Goal: Task Accomplishment & Management: Manage account settings

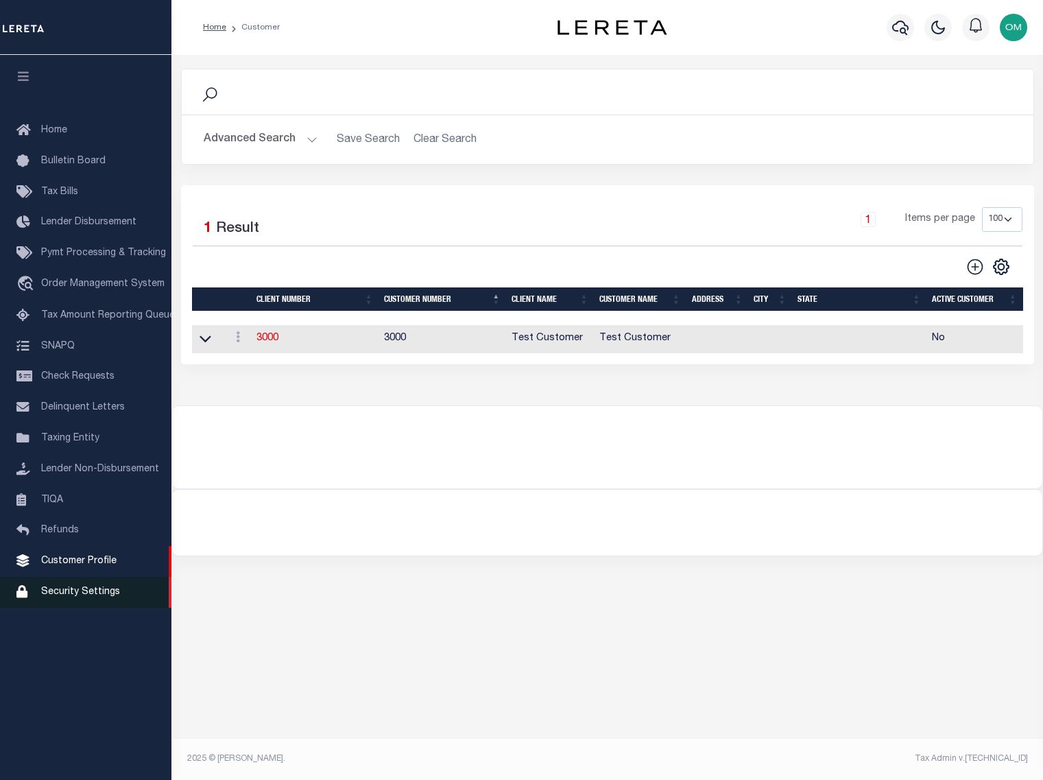
click at [101, 596] on span "Security Settings" at bounding box center [80, 592] width 79 height 10
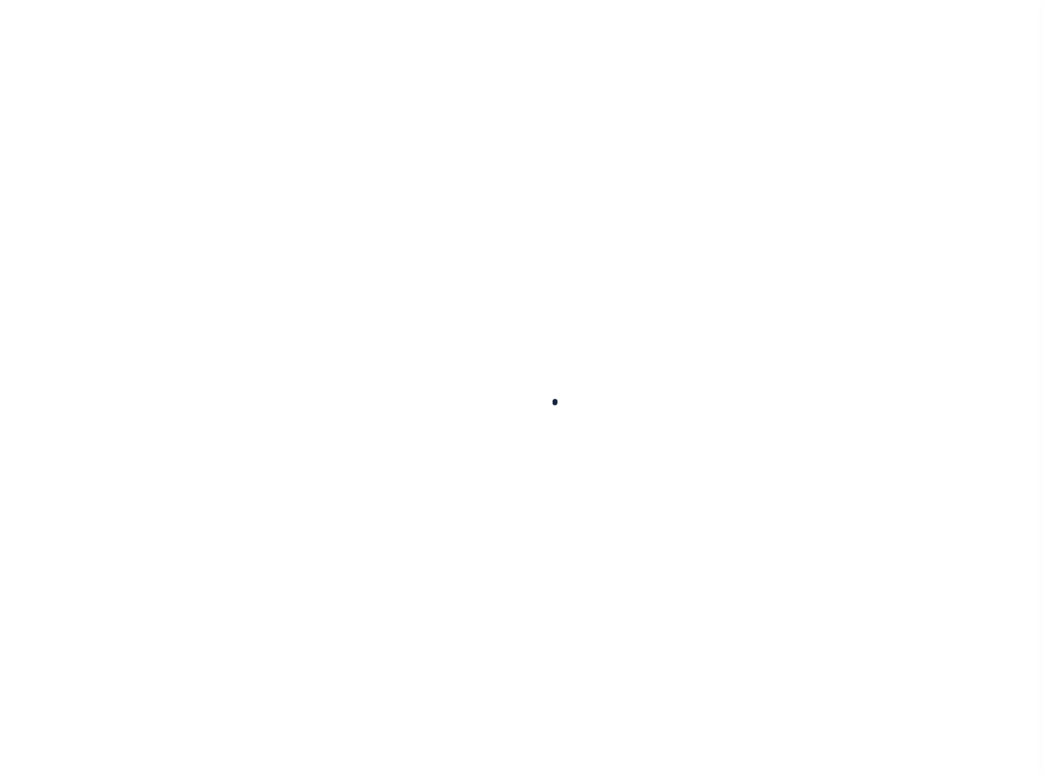
select select "100"
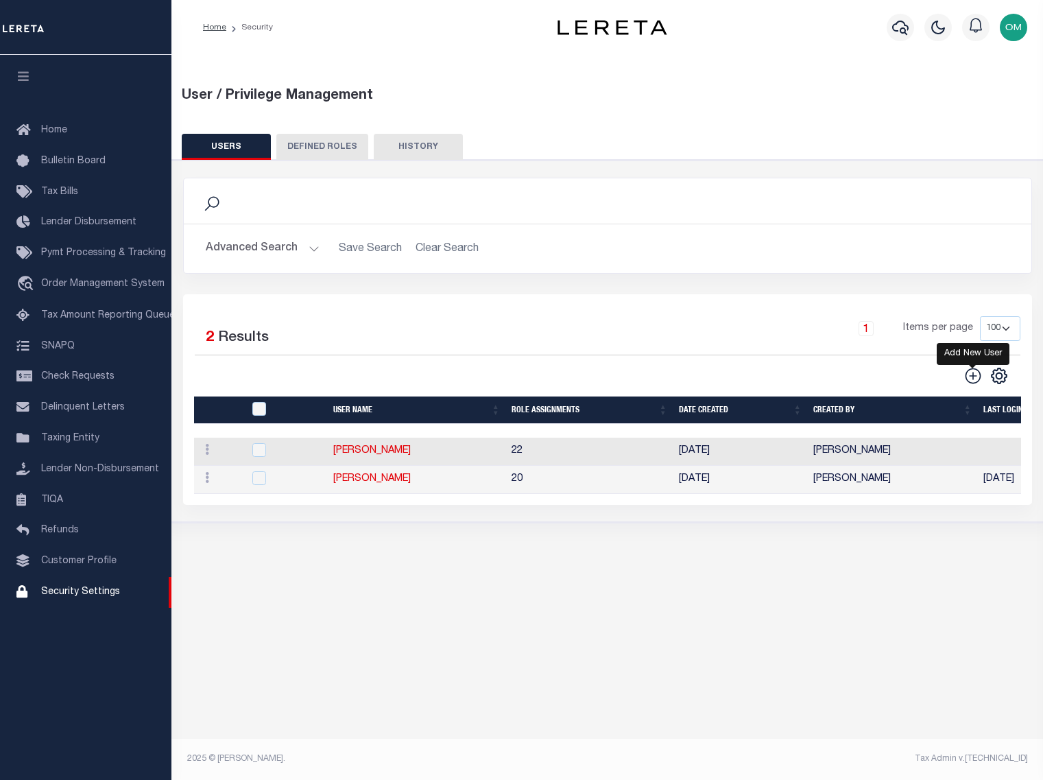
click at [978, 377] on icon "" at bounding box center [973, 376] width 18 height 18
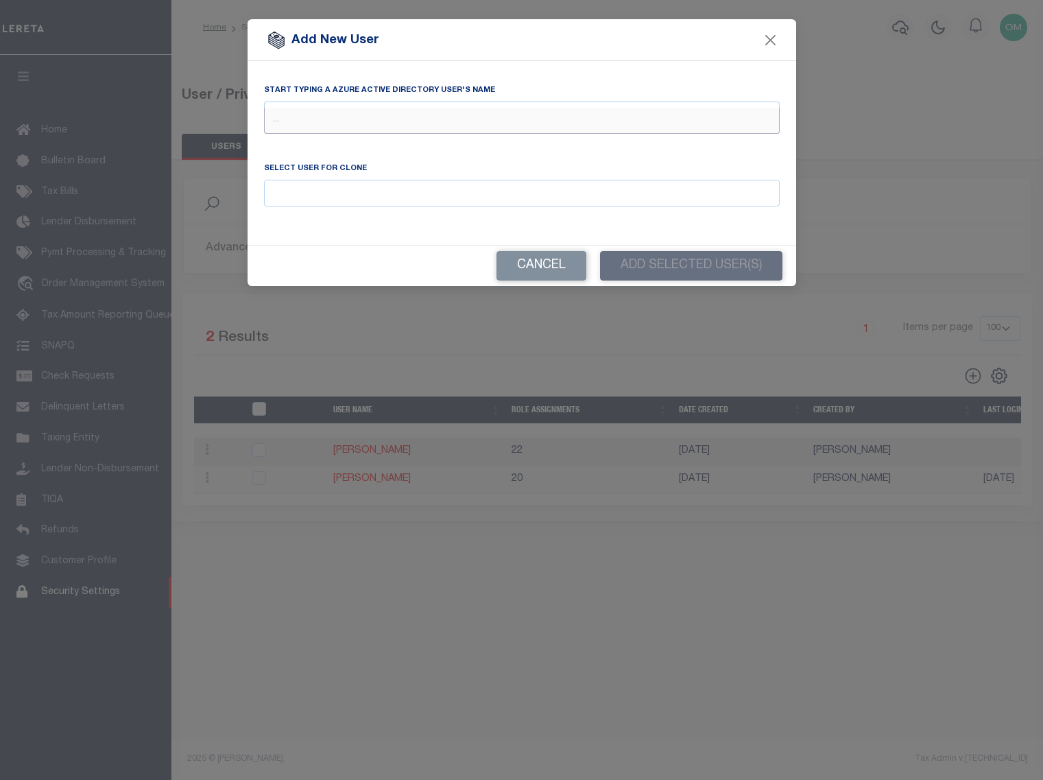
click at [350, 115] on input "text" at bounding box center [522, 121] width 516 height 26
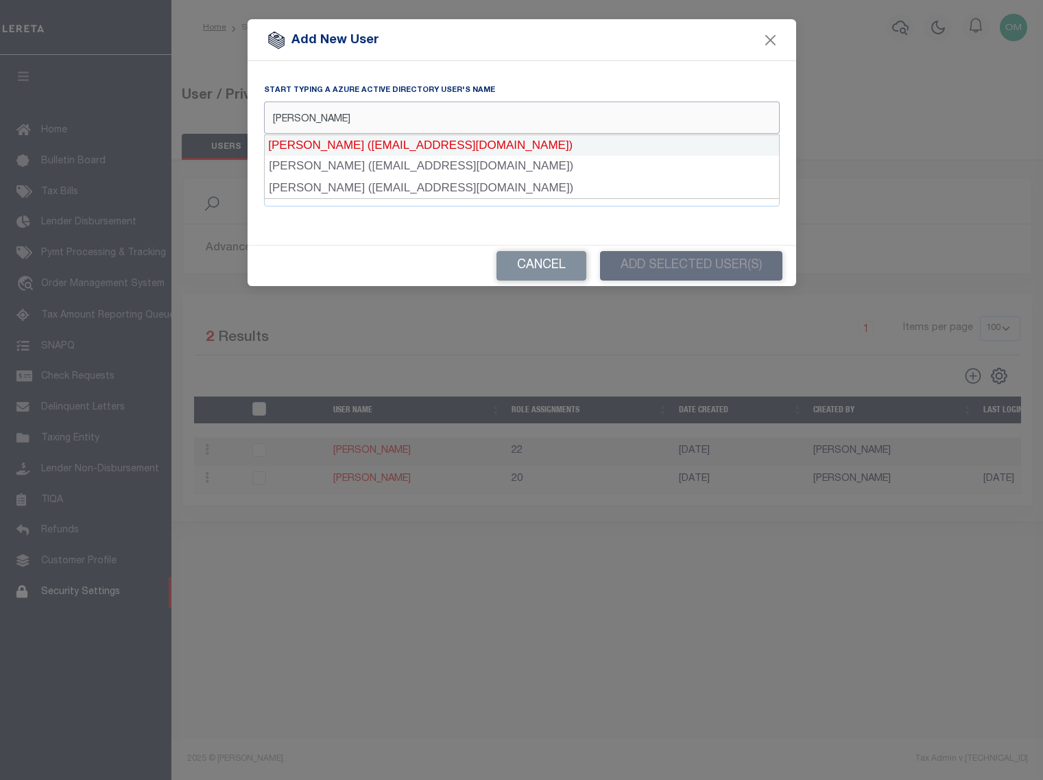
drag, startPoint x: 494, startPoint y: 123, endPoint x: 257, endPoint y: 144, distance: 238.2
click at [257, 144] on div "Start typing a Azure Active Directory user's name cabrera" at bounding box center [522, 116] width 536 height 67
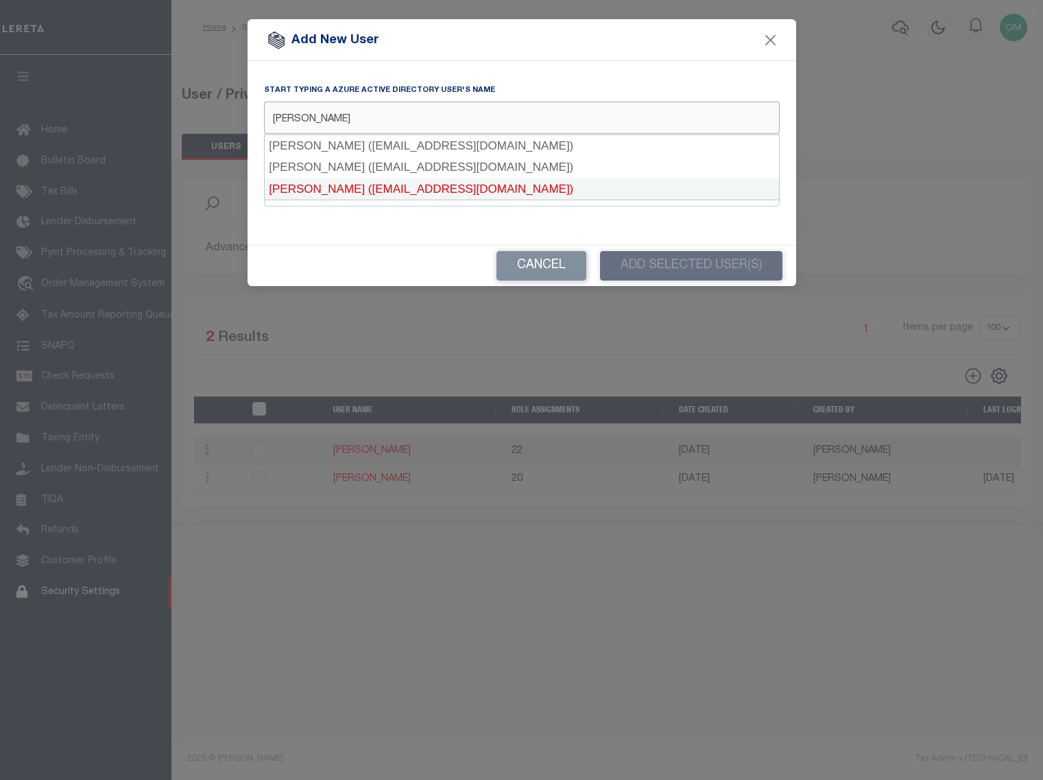
type input "Fausto"
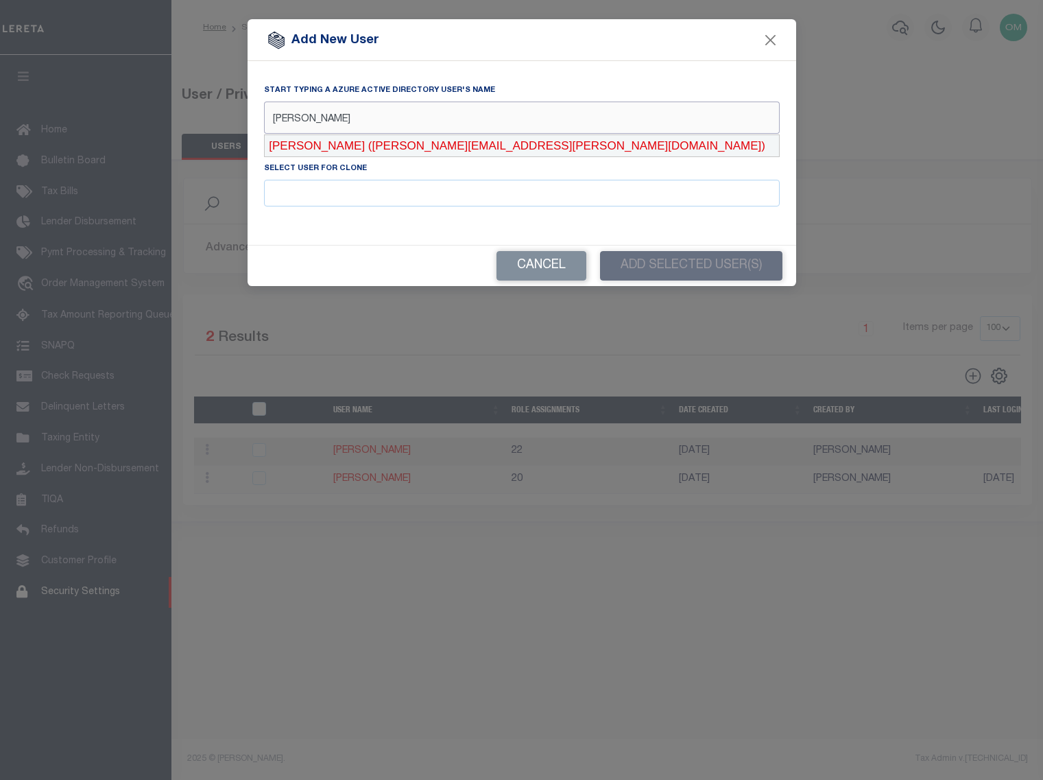
click at [340, 147] on div "Fausto Cabrera (Fausto.Cabrera@accumatch.com)" at bounding box center [522, 146] width 514 height 22
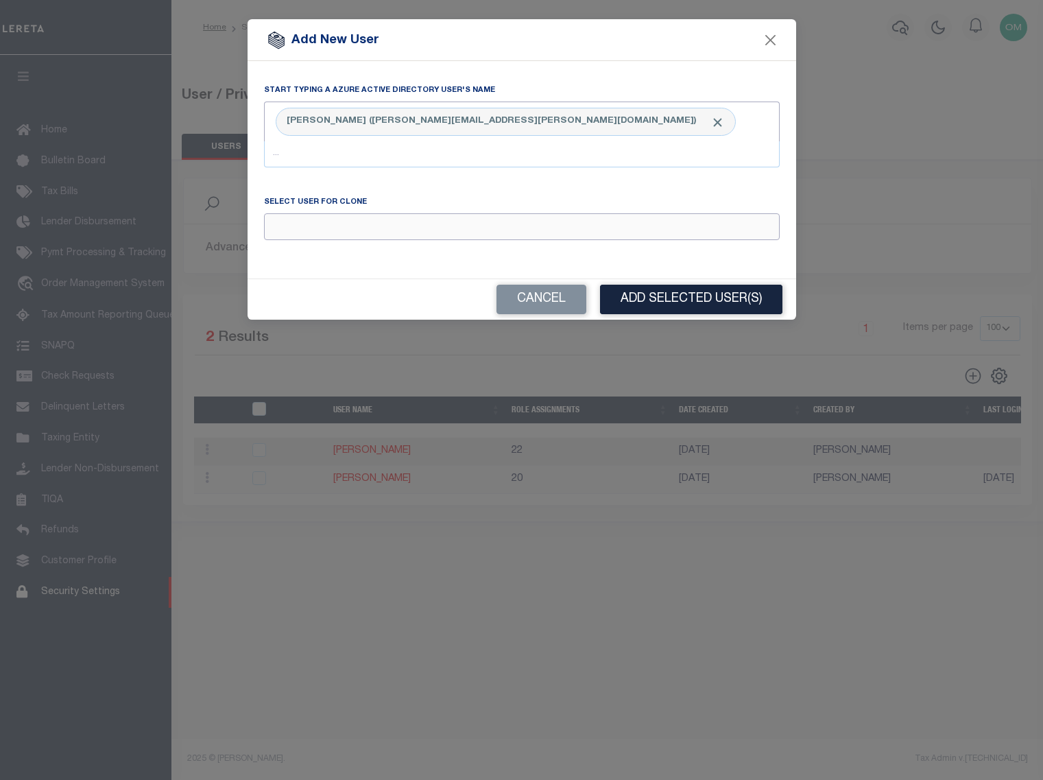
click at [346, 229] on input "Email" at bounding box center [522, 226] width 516 height 27
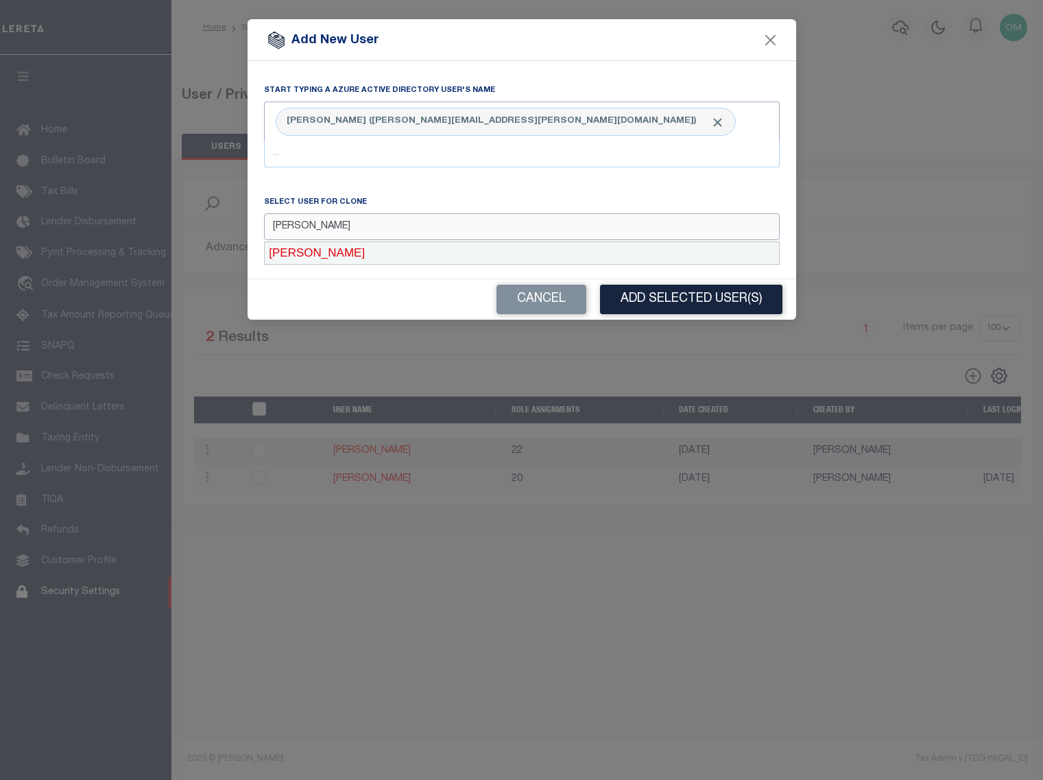
click at [347, 252] on div "[PERSON_NAME]" at bounding box center [522, 253] width 514 height 22
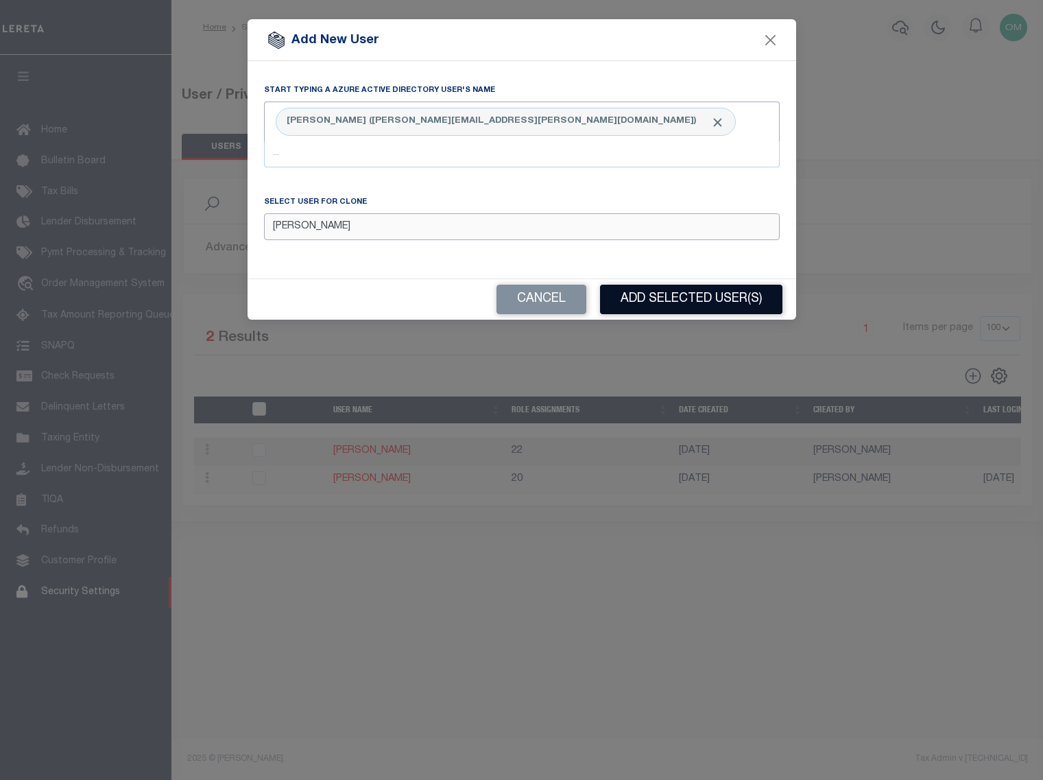
type input "[PERSON_NAME]"
click at [670, 297] on button "Add Selected User(s)" at bounding box center [691, 299] width 182 height 29
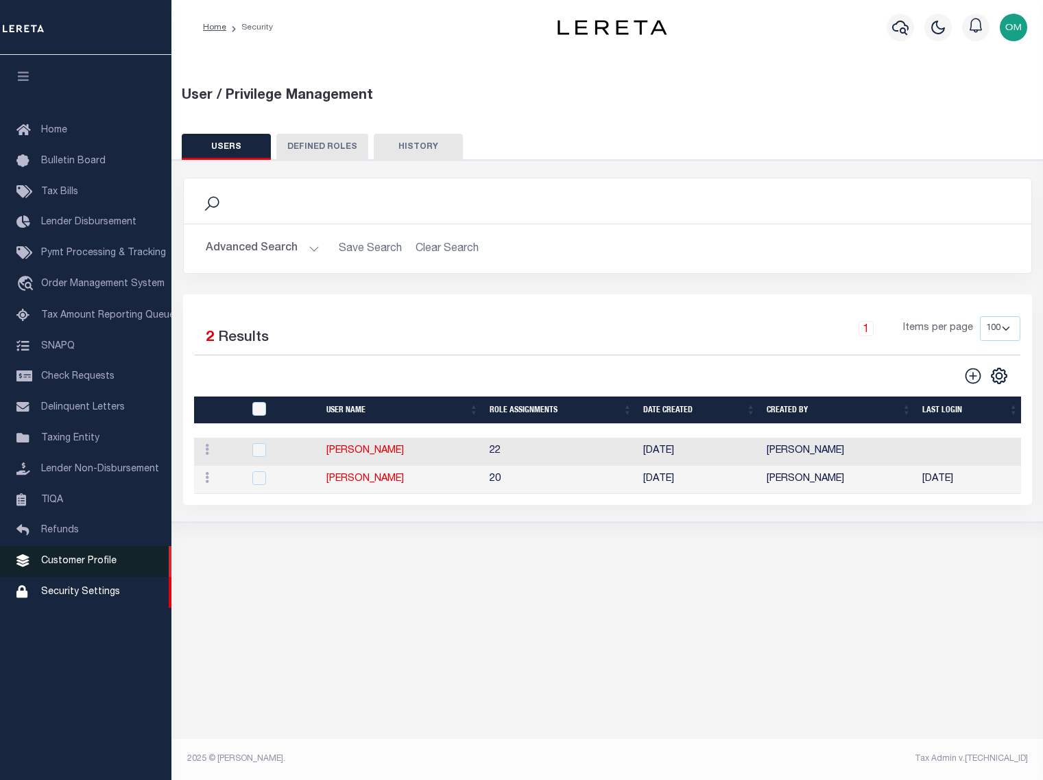
click at [93, 566] on span "Customer Profile" at bounding box center [78, 561] width 75 height 10
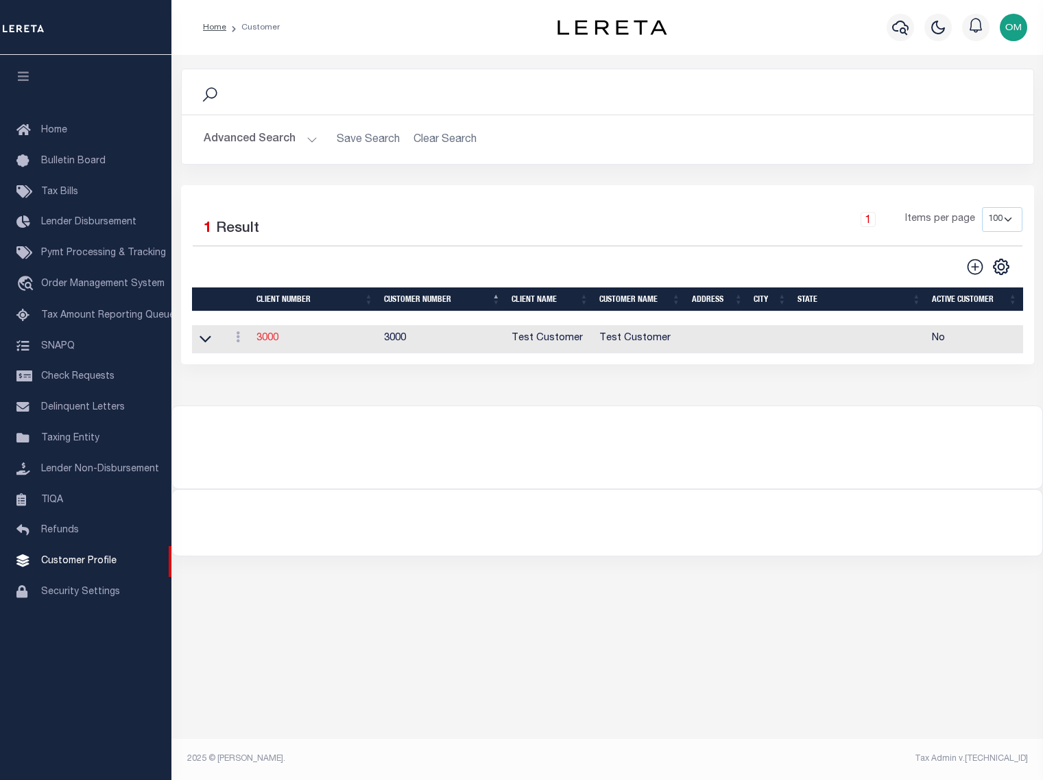
click at [270, 339] on link "3000" at bounding box center [267, 338] width 22 height 10
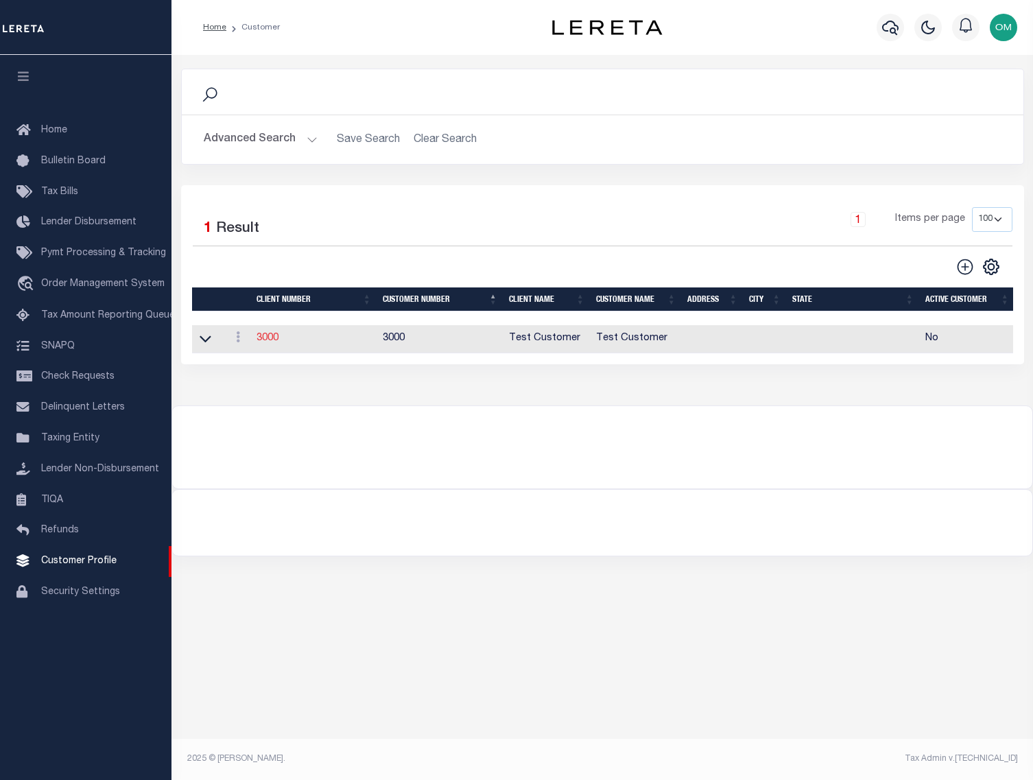
select select
type input "Test Customer"
type input "3000"
type input "Test Customer"
type input "Test"
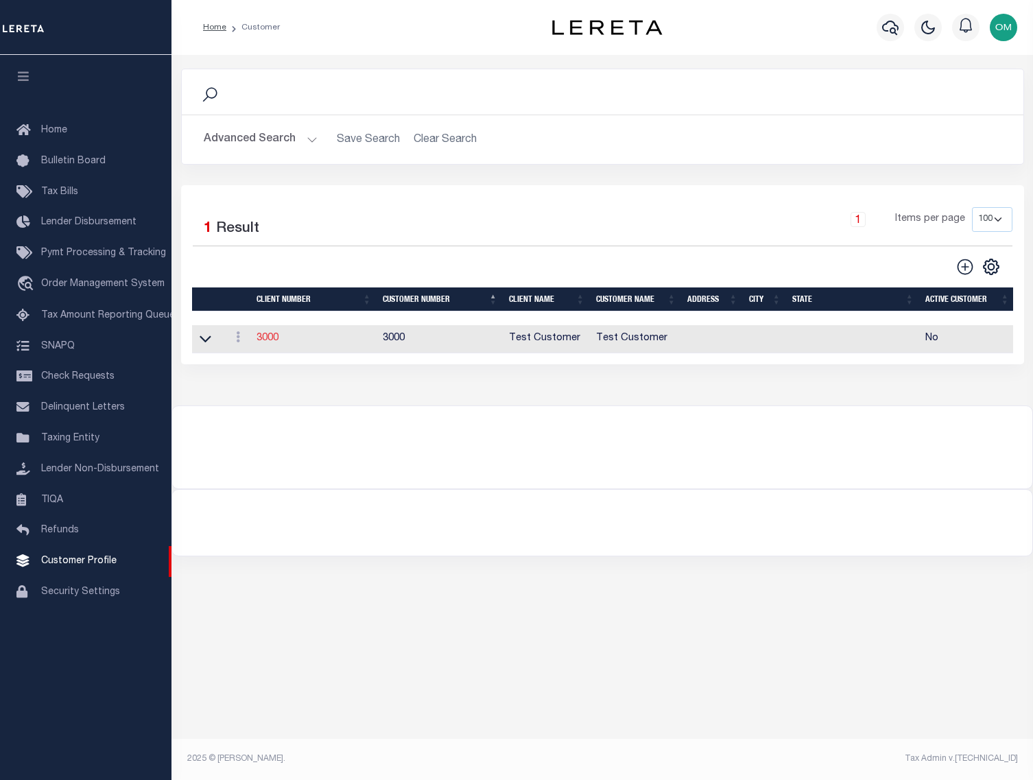
type input "Customer"
select select "Residential"
checkbox input "true"
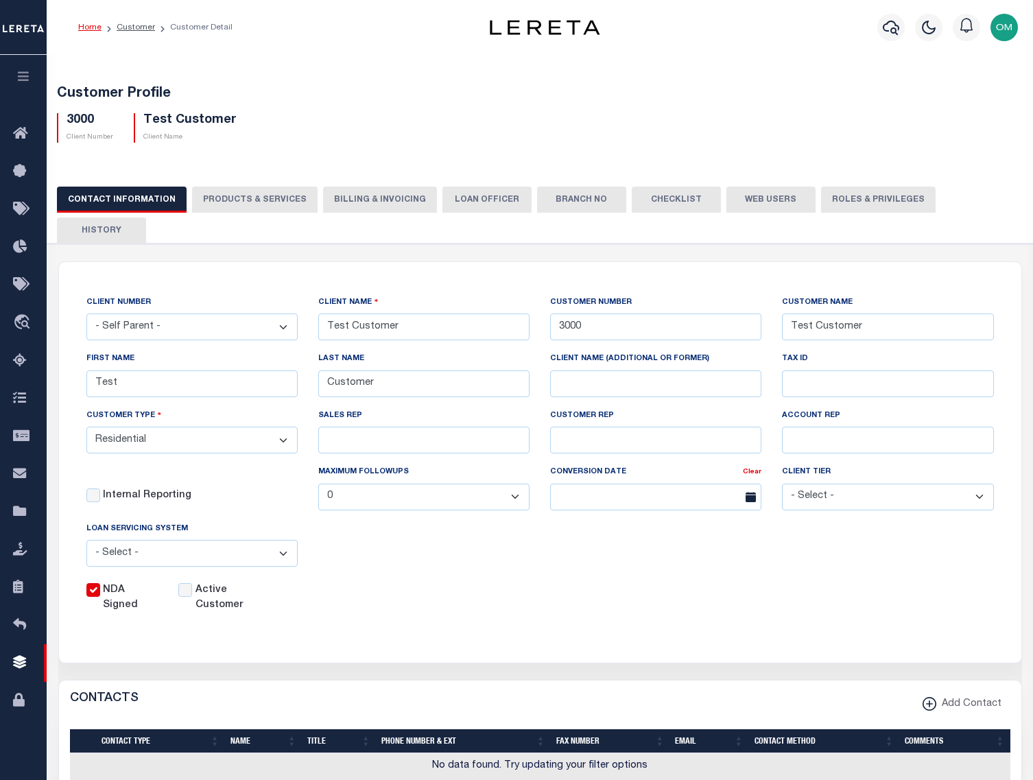
click at [758, 199] on button "Web Users" at bounding box center [770, 200] width 89 height 26
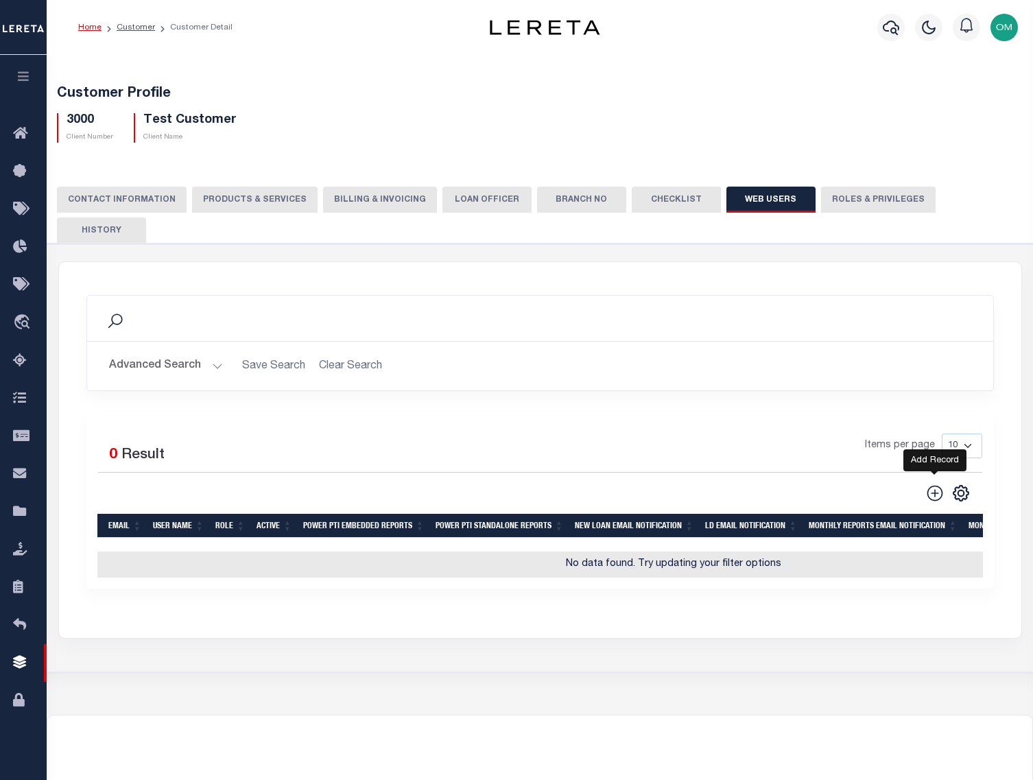
click at [933, 485] on icon at bounding box center [934, 493] width 16 height 16
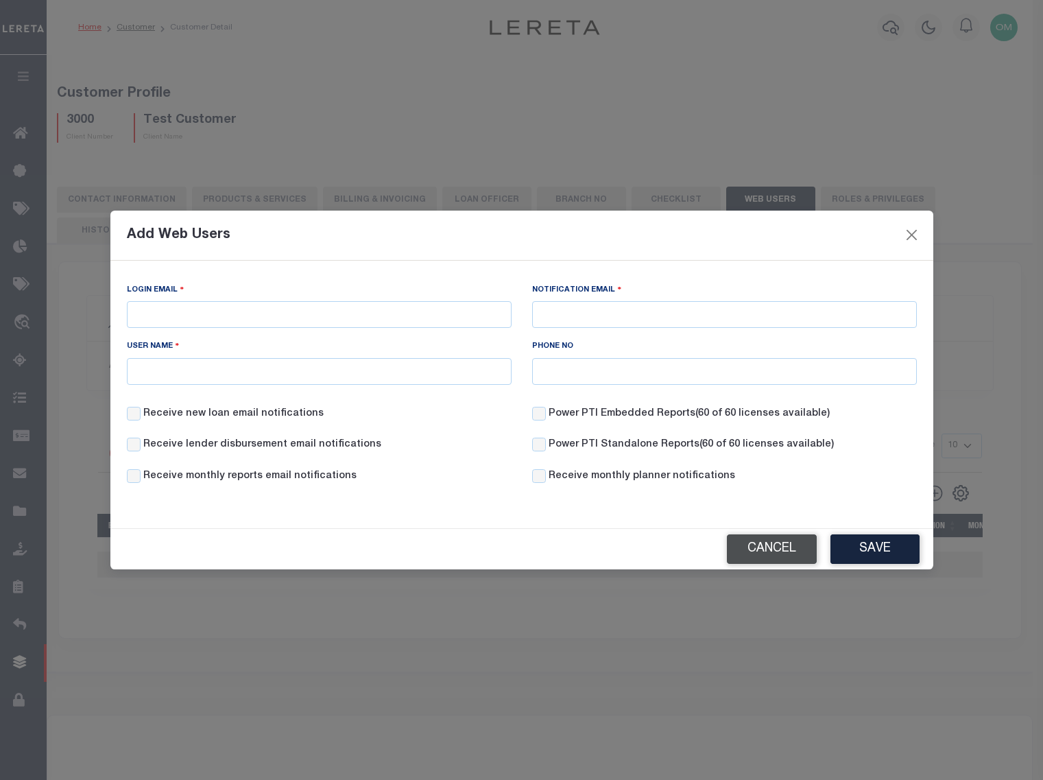
click at [782, 552] on button "Cancel" at bounding box center [772, 548] width 90 height 29
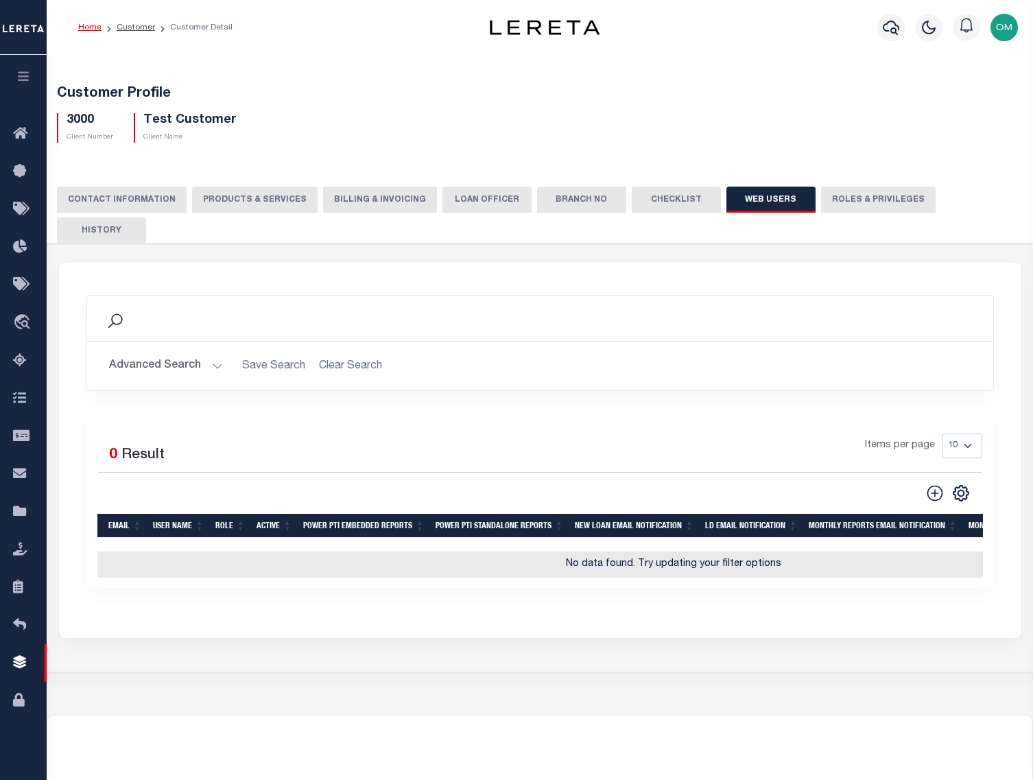
click at [24, 78] on icon "button" at bounding box center [24, 76] width 16 height 12
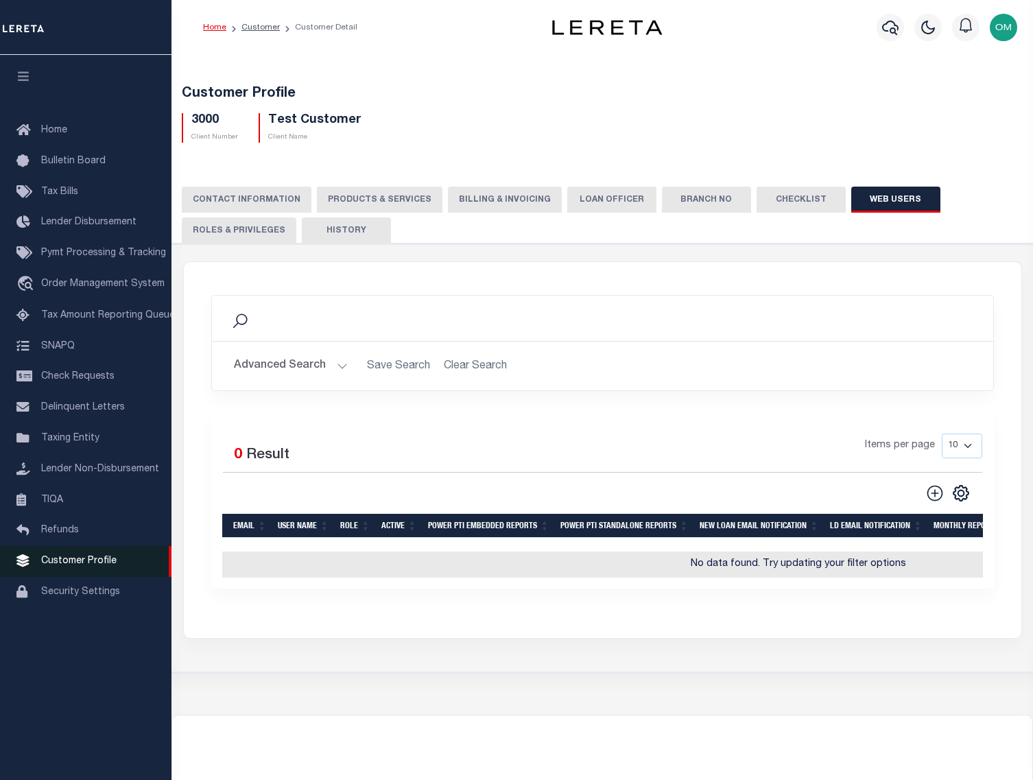
click at [89, 564] on span "Customer Profile" at bounding box center [78, 561] width 75 height 10
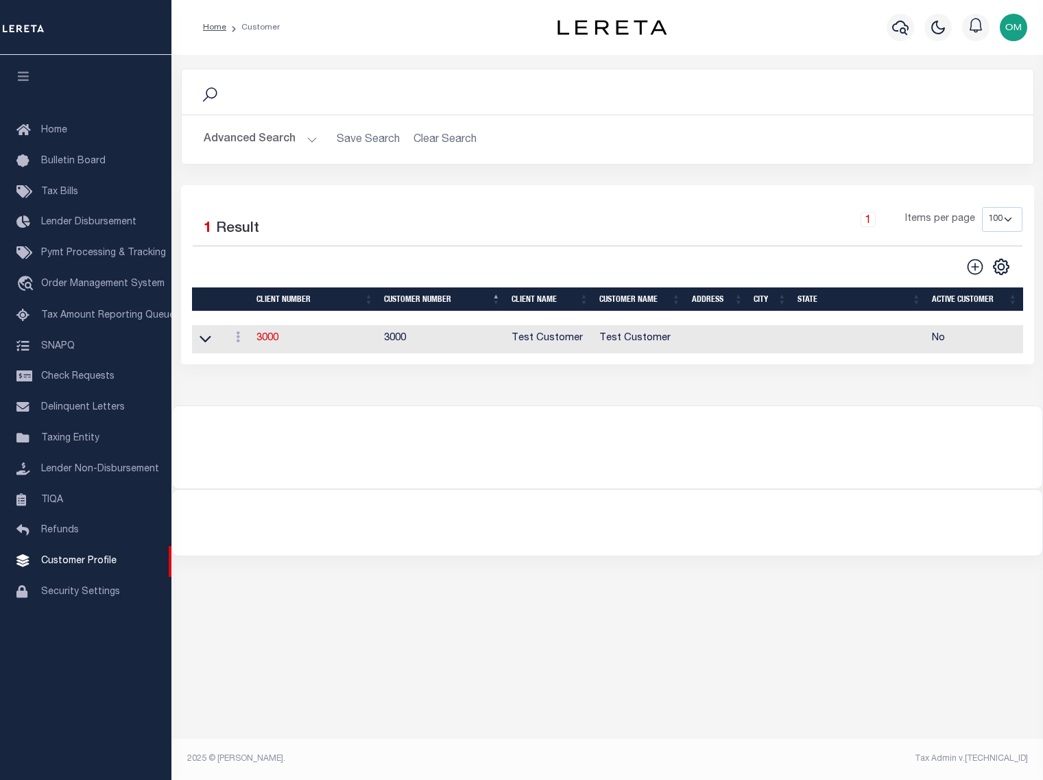
click at [311, 143] on button "Advanced Search" at bounding box center [261, 139] width 114 height 27
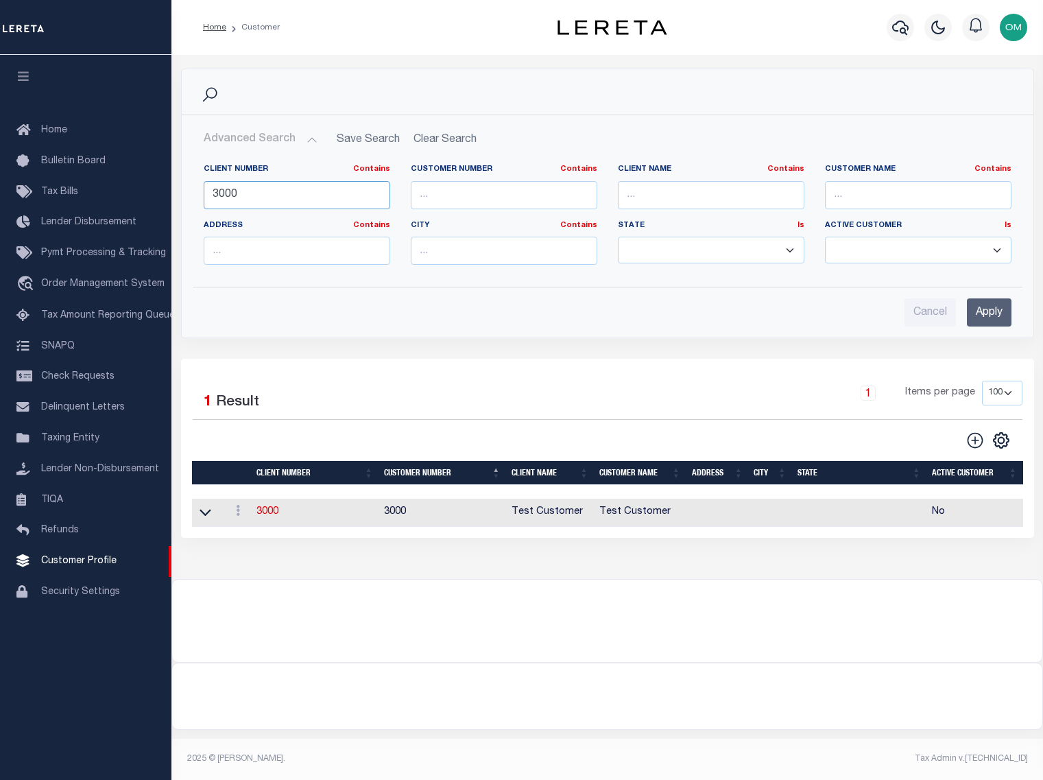
drag, startPoint x: 278, startPoint y: 192, endPoint x: 178, endPoint y: 203, distance: 100.7
click at [178, 203] on div "Search Advanced Search Save Search Clear Search CustomerSearchGridWrapper_dynam…" at bounding box center [608, 214] width 874 height 290
type input "1052"
click at [1002, 311] on input "Apply" at bounding box center [989, 312] width 45 height 28
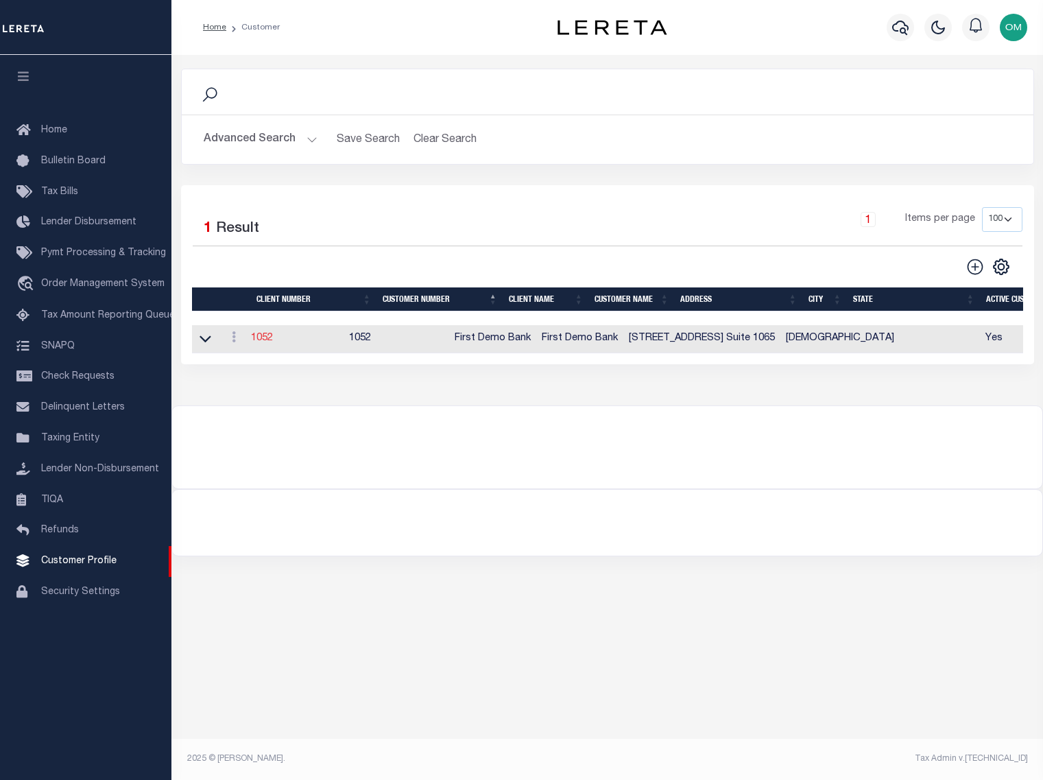
click at [268, 343] on link "1052" at bounding box center [262, 338] width 22 height 10
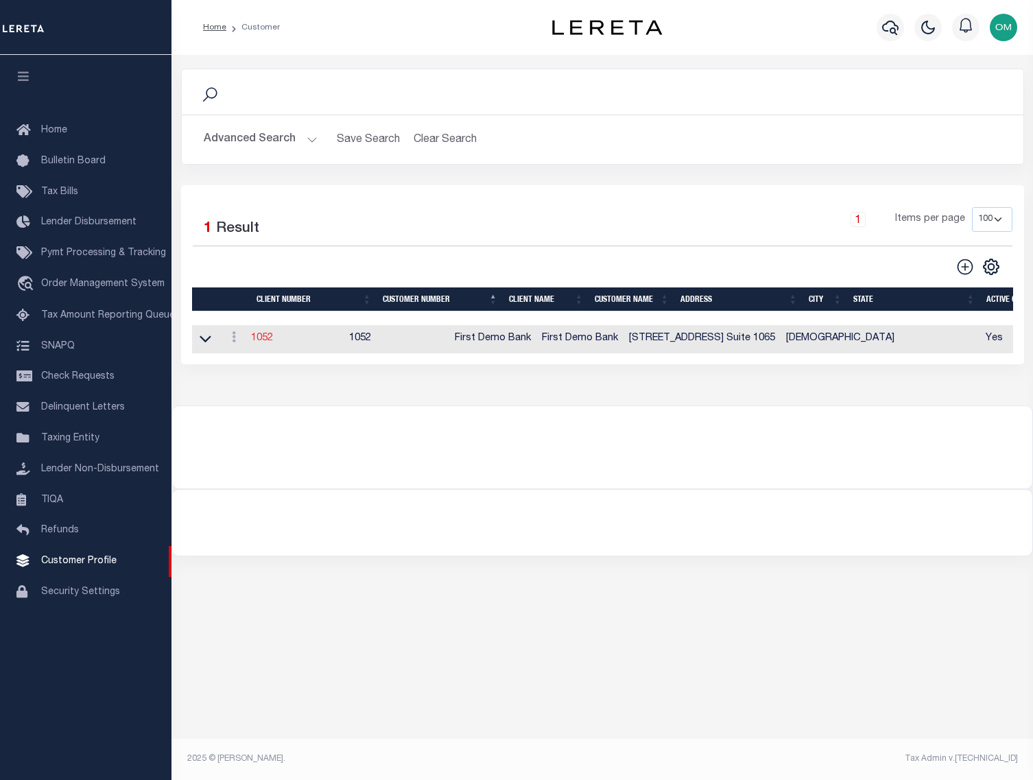
select select
type input "First Demo Bank"
type input "1052"
type input "First Demo Bank"
select select "Mixed Portfolio"
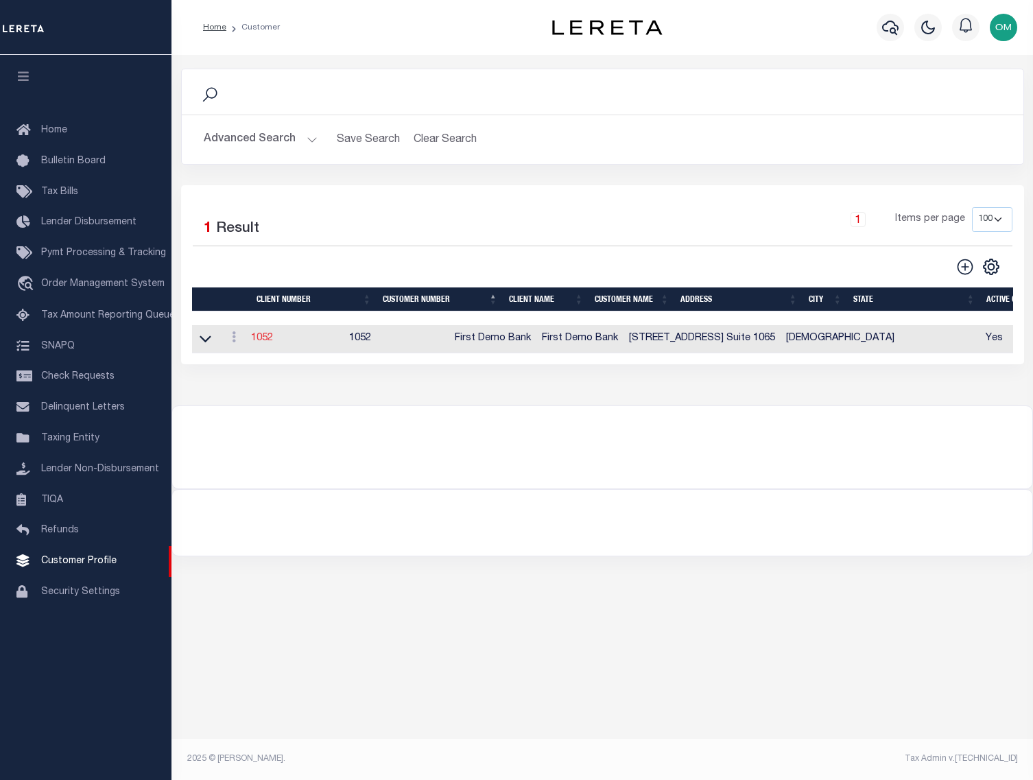
type input "[PERSON_NAME]"
type input "10/30/2022"
select select "Tier 1"
checkbox input "true"
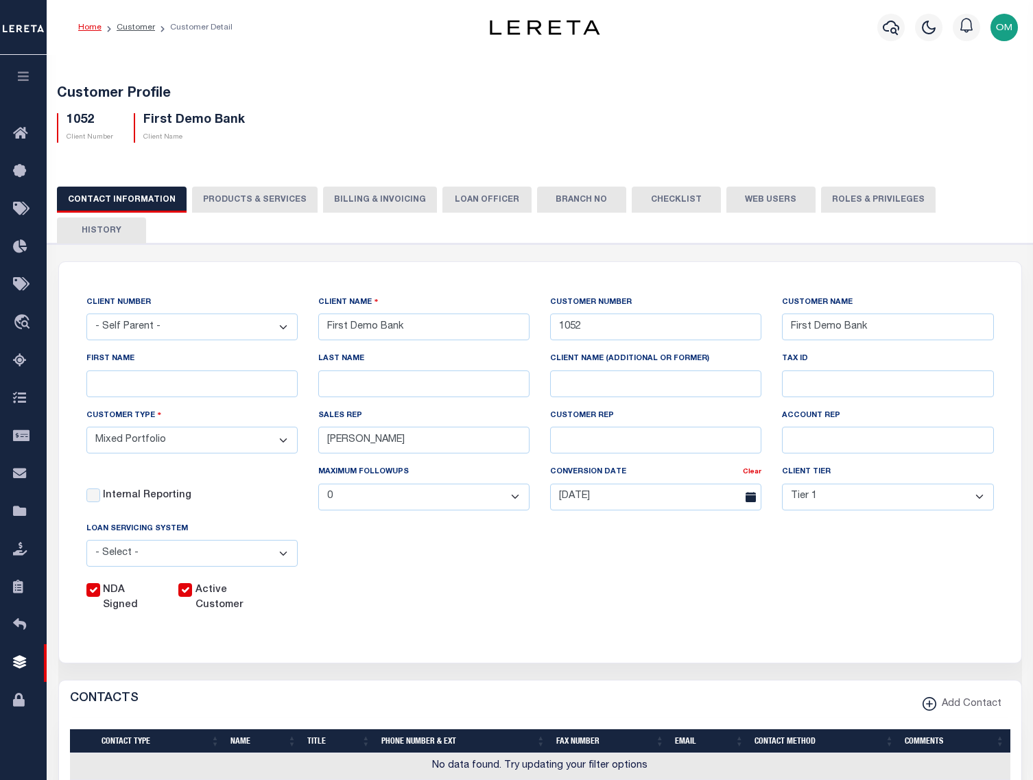
click at [736, 206] on button "Web Users" at bounding box center [770, 200] width 89 height 26
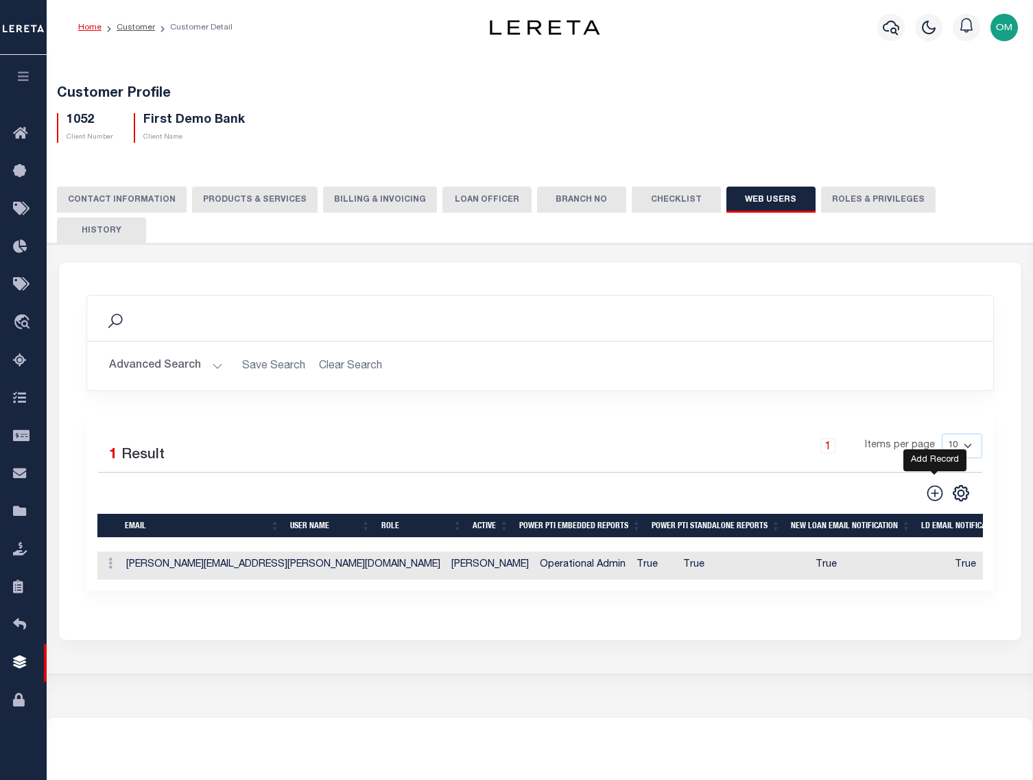
click at [933, 484] on icon at bounding box center [935, 493] width 18 height 18
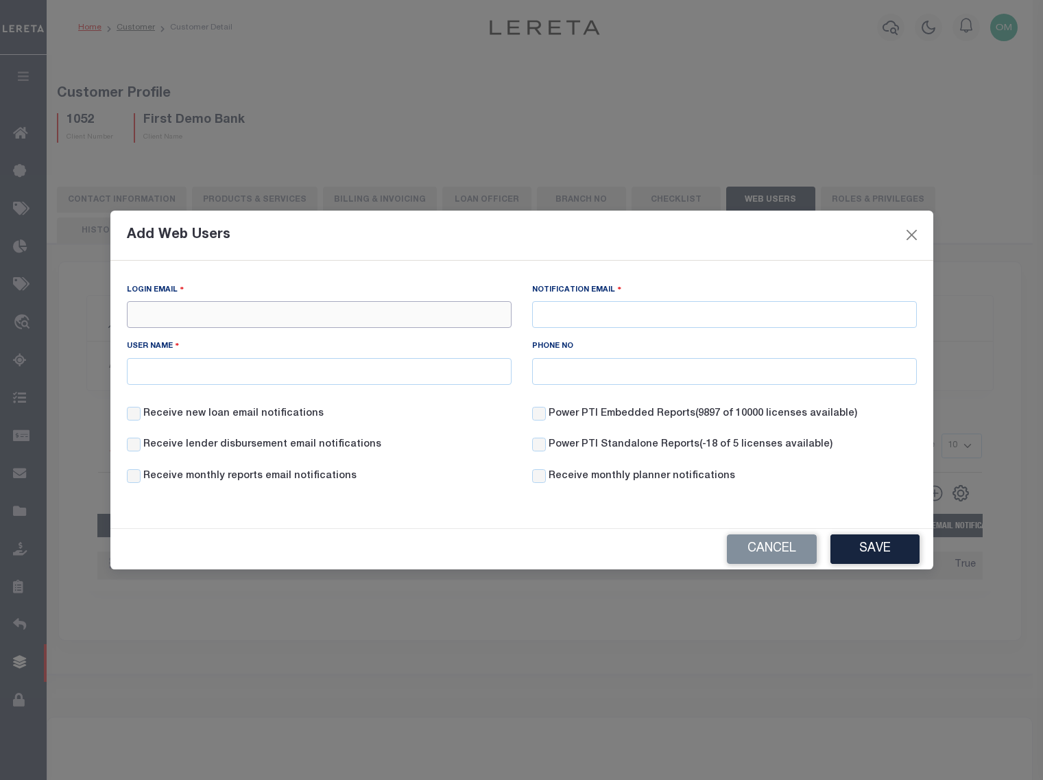
click at [237, 316] on input "Login Email" at bounding box center [319, 314] width 385 height 27
click at [318, 278] on div "Login Email faus Notification Email User Name Phone NO Receive new loan email n…" at bounding box center [521, 389] width 823 height 257
click at [244, 315] on input "faus" at bounding box center [319, 314] width 385 height 27
type input "Fausto.Cabrera@accumatch.com"
click at [577, 298] on div "Notification Email" at bounding box center [724, 304] width 385 height 45
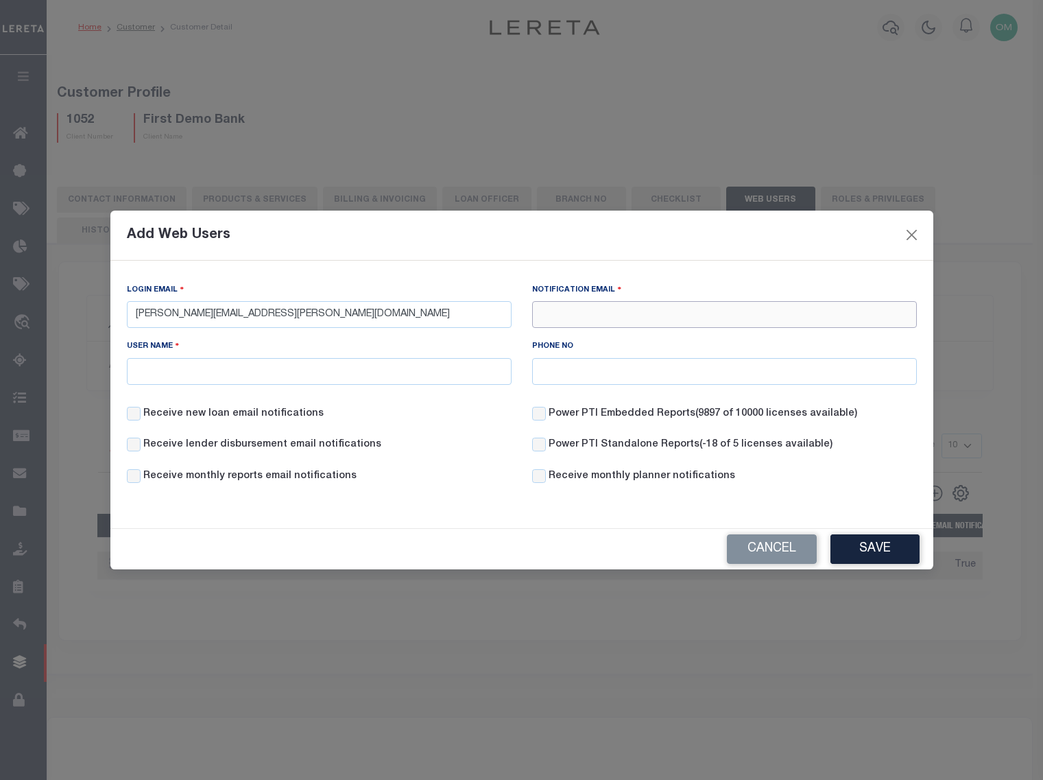
click at [567, 317] on input "Notification Email" at bounding box center [724, 314] width 385 height 27
click at [442, 240] on div "Add Web Users" at bounding box center [521, 236] width 823 height 50
click at [236, 374] on input "User Name" at bounding box center [319, 371] width 385 height 27
type input "Fausto Cabrera"
click at [643, 371] on input "Phone NO" at bounding box center [724, 371] width 385 height 27
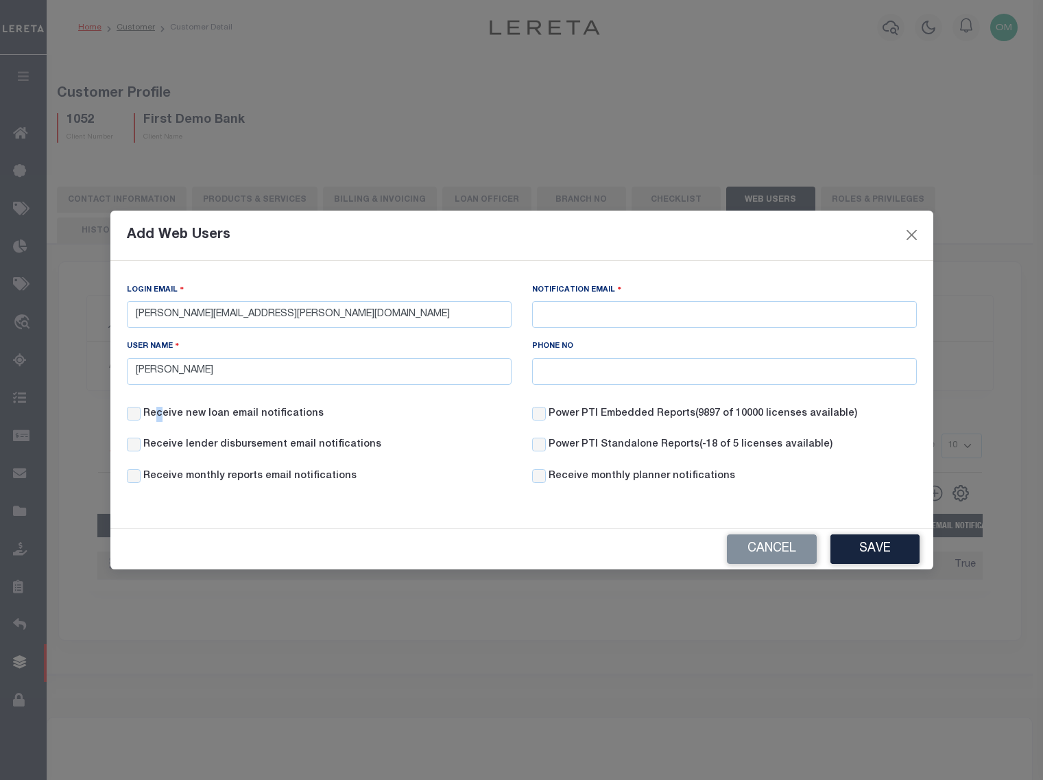
drag, startPoint x: 159, startPoint y: 413, endPoint x: 157, endPoint y: 440, distance: 26.1
click at [158, 414] on label "Receive new loan email notifications" at bounding box center [233, 414] width 180 height 15
click at [158, 444] on label "Receive lender disbursement email notifications" at bounding box center [262, 444] width 238 height 15
click at [141, 444] on input "Receive lender disbursement email notifications" at bounding box center [134, 444] width 14 height 14
checkbox input "true"
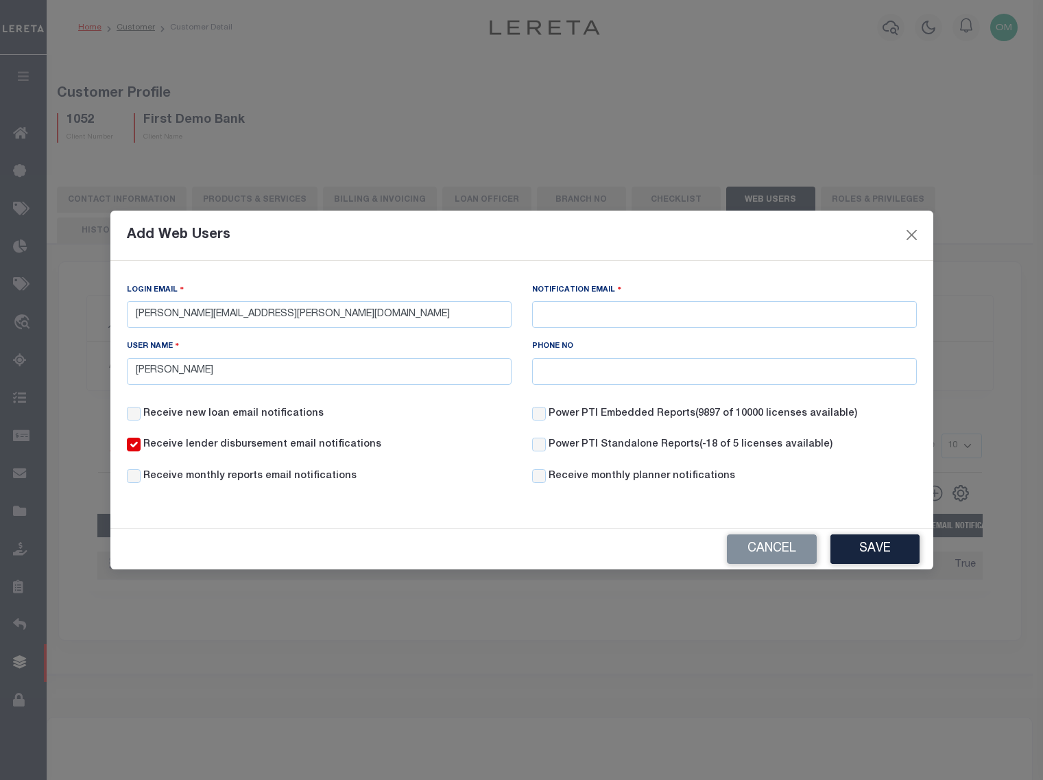
click at [161, 472] on label "Receive monthly reports email notifications" at bounding box center [249, 476] width 213 height 15
click at [141, 472] on input "Receive monthly reports email notifications" at bounding box center [134, 476] width 14 height 14
checkbox input "true"
click at [136, 416] on input "Receive new loan email notifications" at bounding box center [134, 414] width 14 height 14
checkbox input "true"
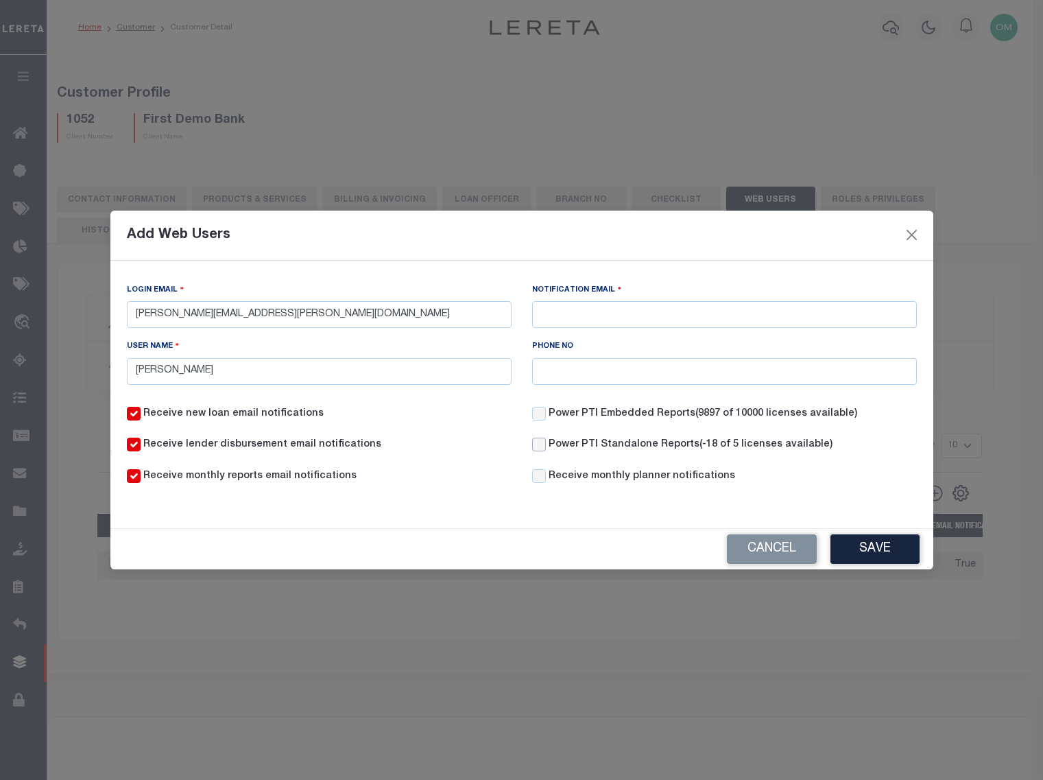
click at [542, 444] on input "Power PTI Standalone Reports (-18 of 5 licenses available)" at bounding box center [539, 444] width 14 height 14
checkbox input "true"
click at [538, 412] on input "Power PTI Embedded Reports (9897 of 10000 licenses available)" at bounding box center [539, 414] width 14 height 14
checkbox input "true"
click at [540, 481] on input "Receive monthly planner notifications" at bounding box center [539, 476] width 14 height 14
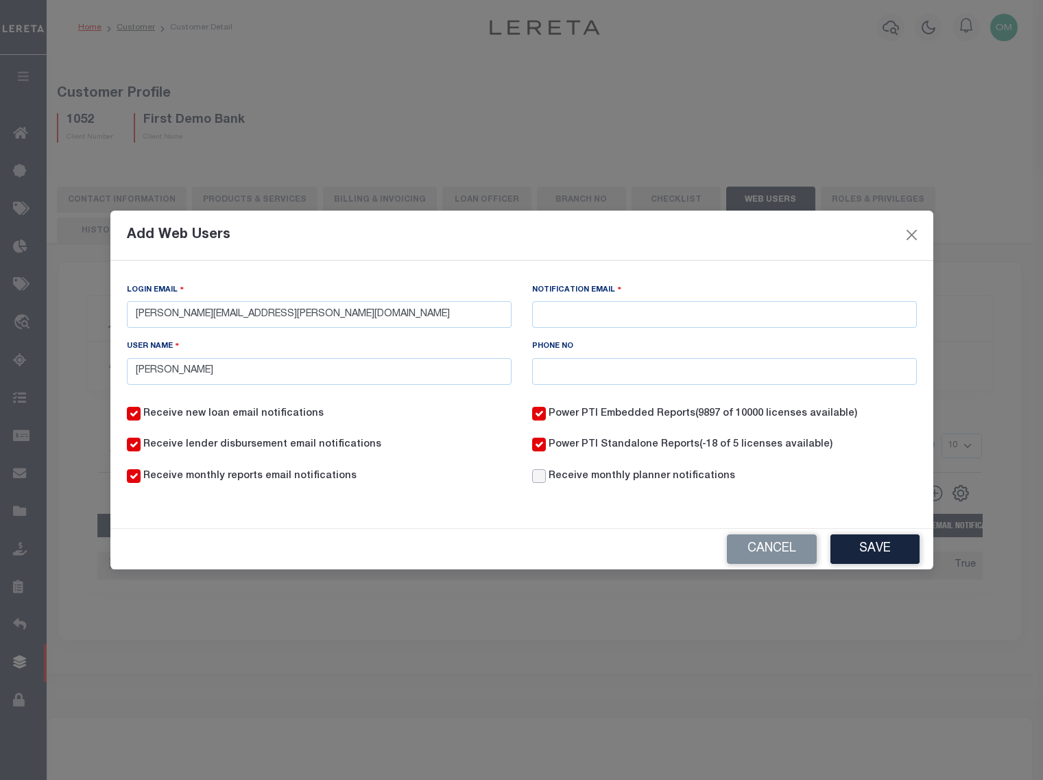
checkbox input "true"
drag, startPoint x: 343, startPoint y: 320, endPoint x: 63, endPoint y: 323, distance: 279.8
click at [63, 323] on div "Add Web Users Login Email Fausto.Cabrera@accumatch.com Notification Email User …" at bounding box center [521, 390] width 1043 height 780
click at [592, 319] on input "Notification Email" at bounding box center [724, 314] width 385 height 27
paste input "Fausto.Cabrera@accumatch.com"
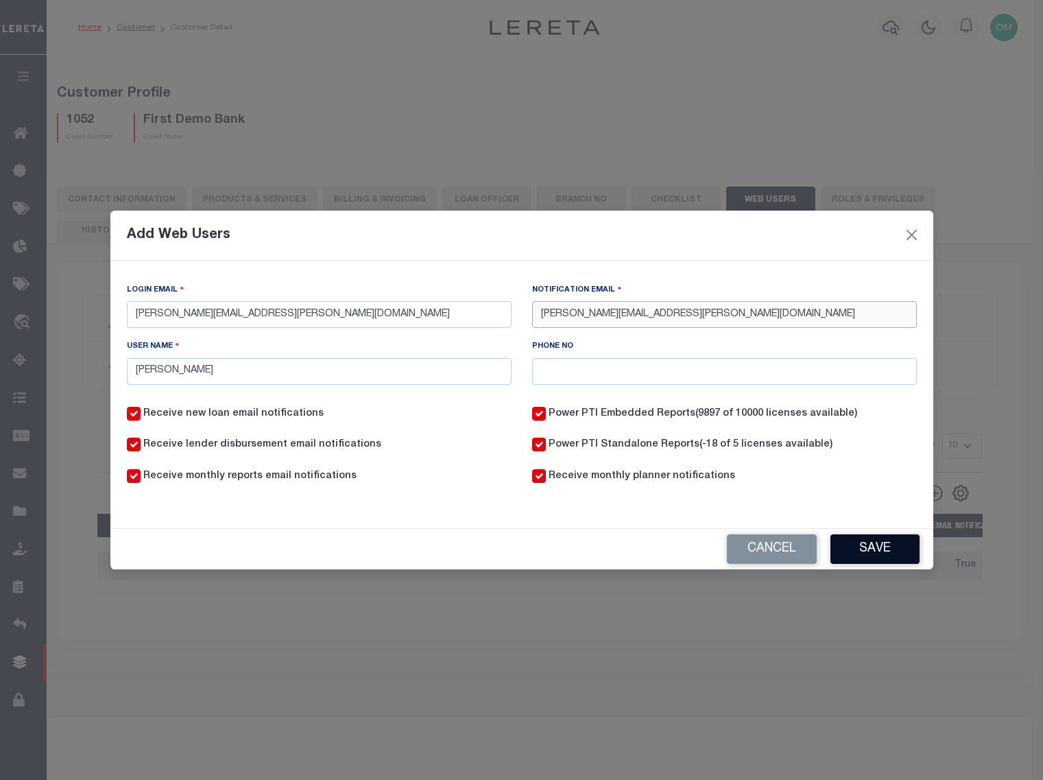
type input "Fausto.Cabrera@accumatch.com"
click at [883, 548] on button "Save" at bounding box center [874, 548] width 89 height 29
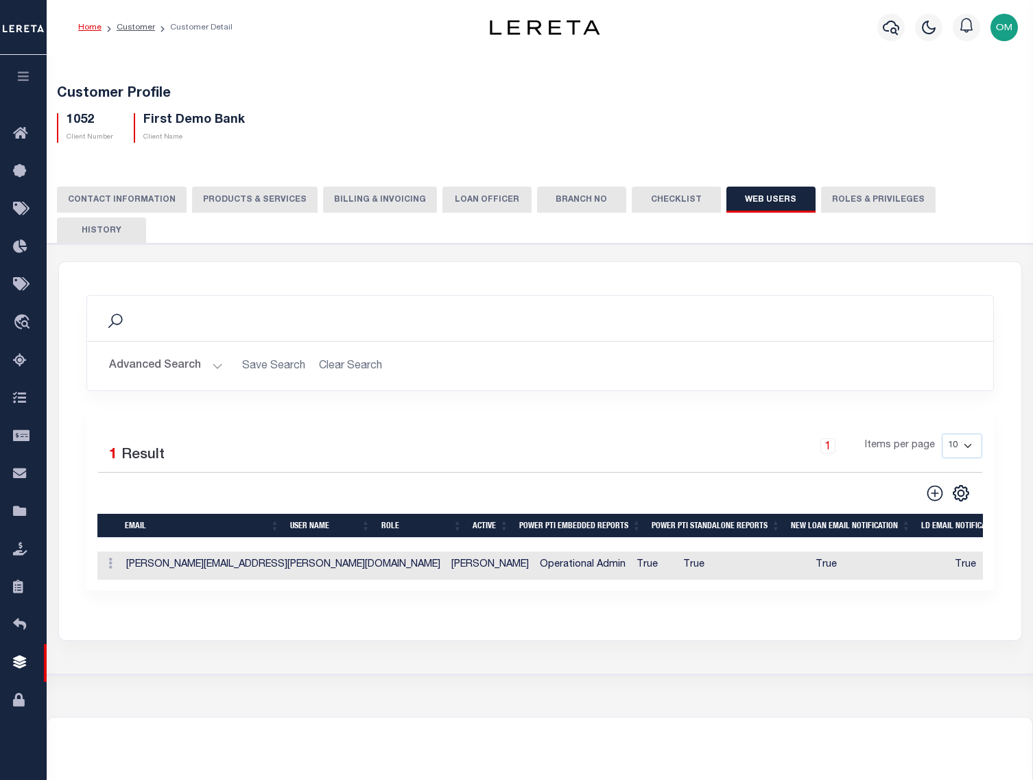
click at [231, 352] on h2 "Advanced Search Save Search Clear Search WebUsersGridWrapper_dynamictable_____D…" at bounding box center [540, 365] width 884 height 27
click at [211, 352] on button "Advanced Search" at bounding box center [166, 365] width 114 height 27
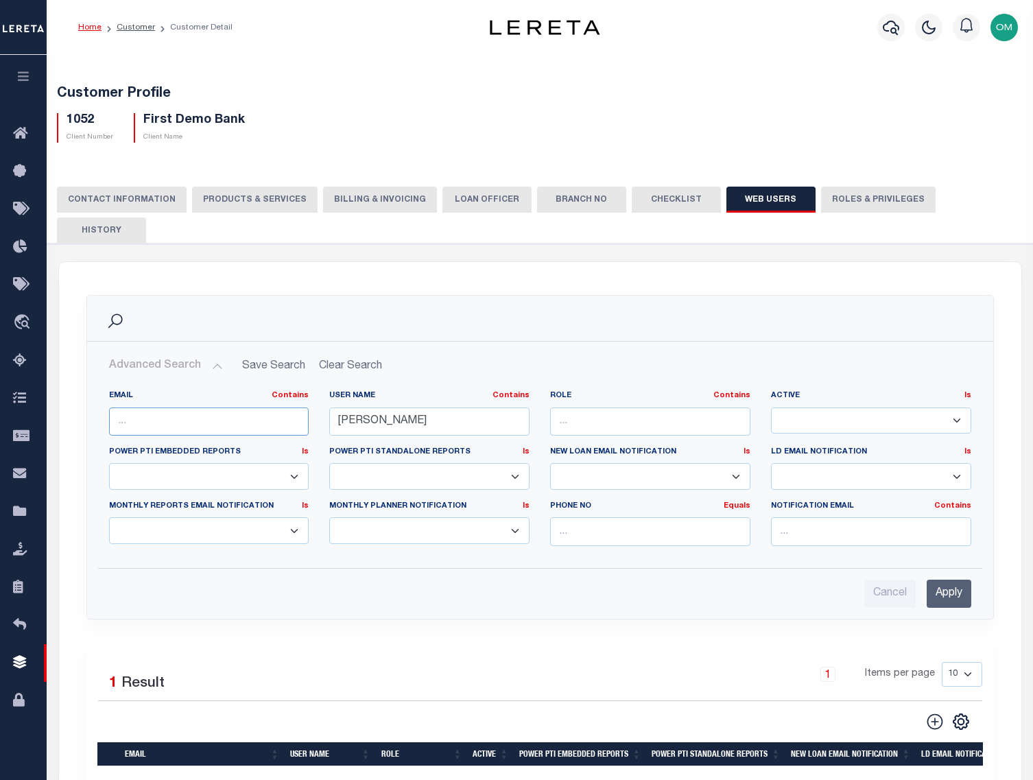
click at [194, 407] on input "text" at bounding box center [209, 421] width 200 height 28
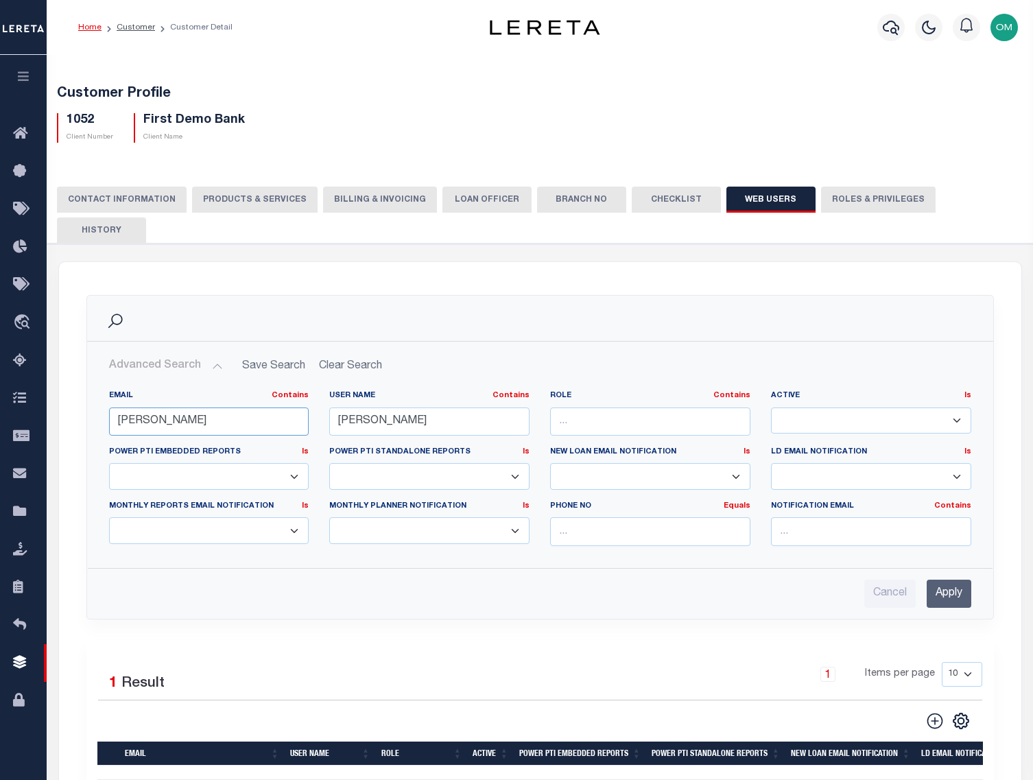
type input "faust"
click at [951, 579] on input "Apply" at bounding box center [948, 593] width 45 height 28
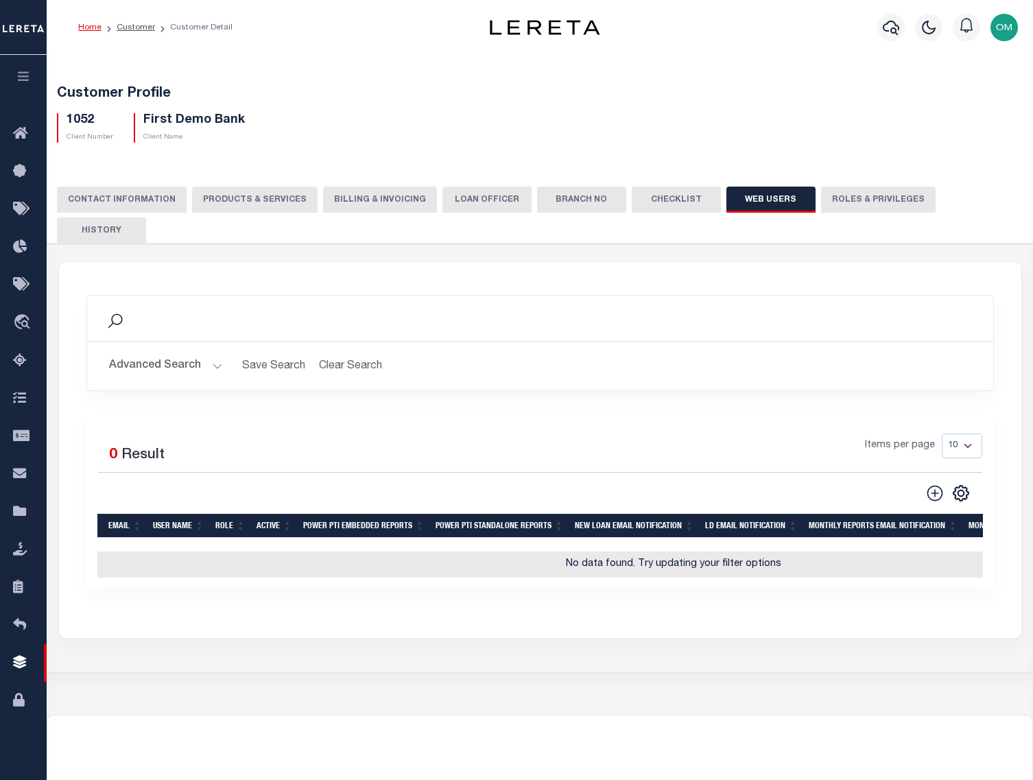
click at [212, 352] on button "Advanced Search" at bounding box center [166, 365] width 114 height 27
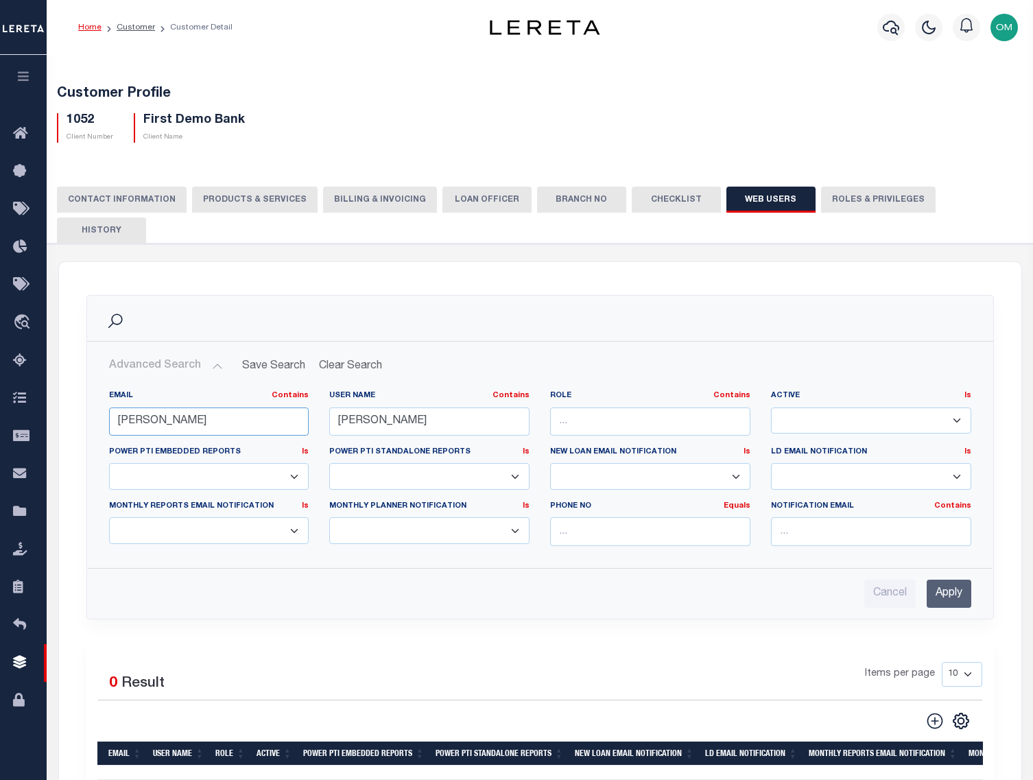
drag, startPoint x: 226, startPoint y: 396, endPoint x: -39, endPoint y: 417, distance: 266.2
click at [0, 417] on html "Home Customer Customer Detail Profile Sign out" at bounding box center [516, 555] width 1033 height 1110
click at [376, 407] on input "omar" at bounding box center [429, 421] width 200 height 28
drag, startPoint x: 387, startPoint y: 393, endPoint x: 278, endPoint y: 413, distance: 110.1
click at [278, 413] on div "EMAIL Contains Contains Is USER NAME Contains Contains Is omar Contains Contains" at bounding box center [540, 473] width 882 height 166
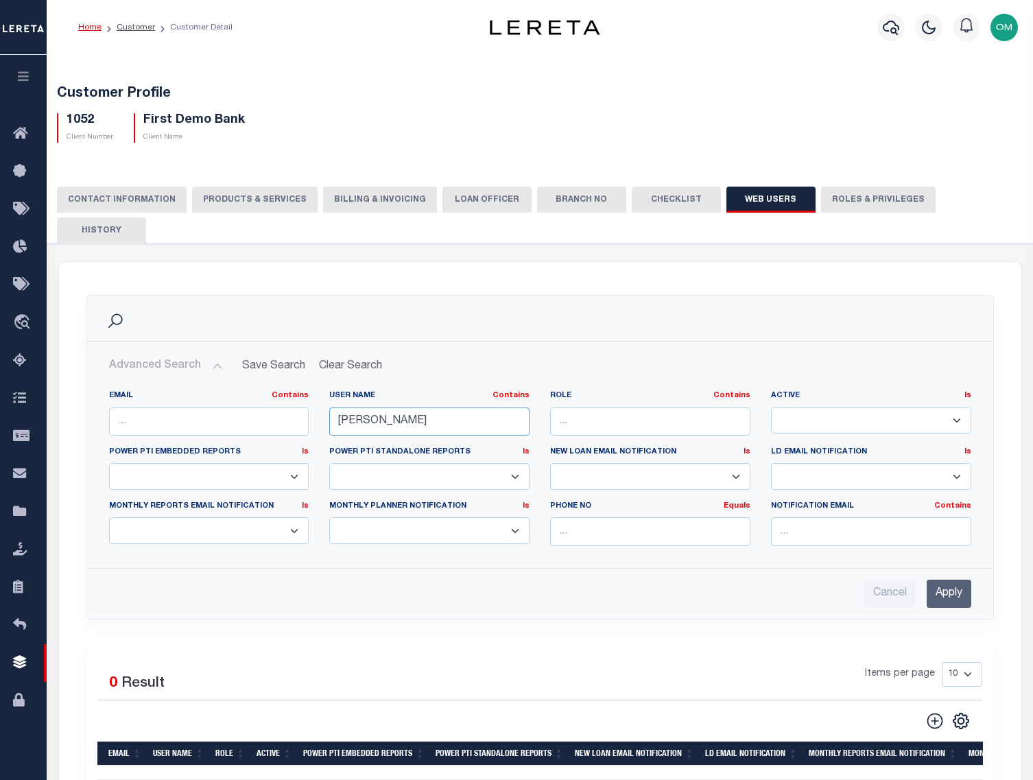
type input "Fausto Cabrera"
click at [954, 579] on input "Apply" at bounding box center [948, 593] width 45 height 28
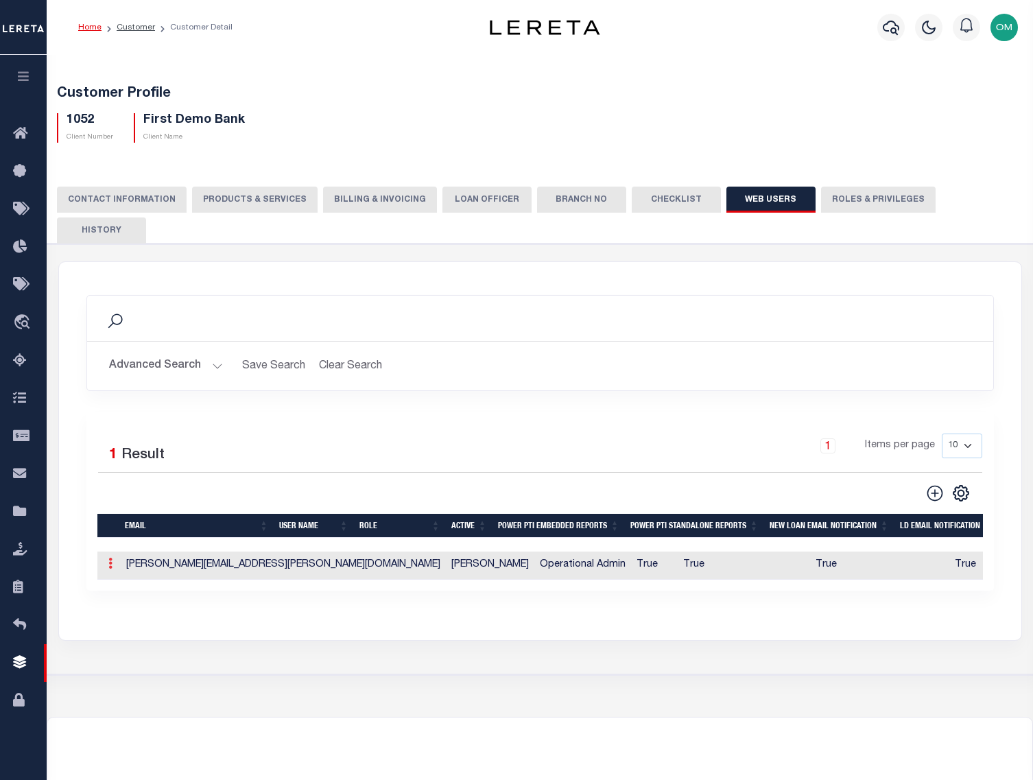
click at [109, 557] on icon at bounding box center [110, 562] width 4 height 11
click at [125, 596] on link "Edit" at bounding box center [135, 607] width 62 height 23
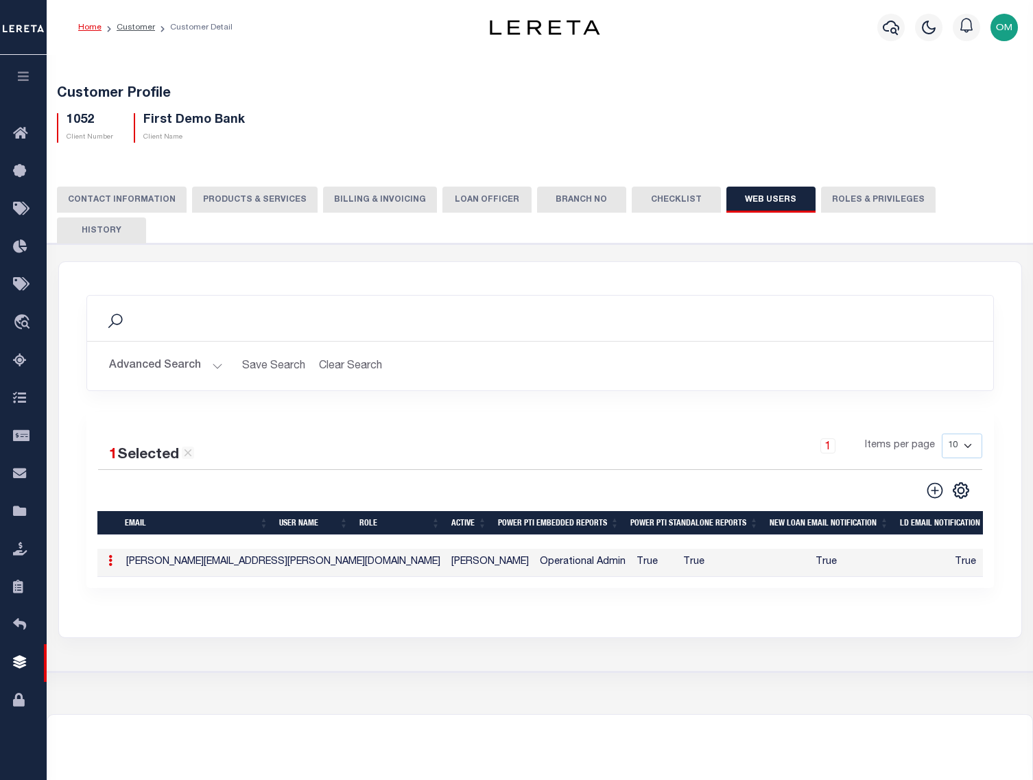
type input "Fausto.Cabrera@accumatch.com"
type input "Fausto Cabrera"
checkbox input "true"
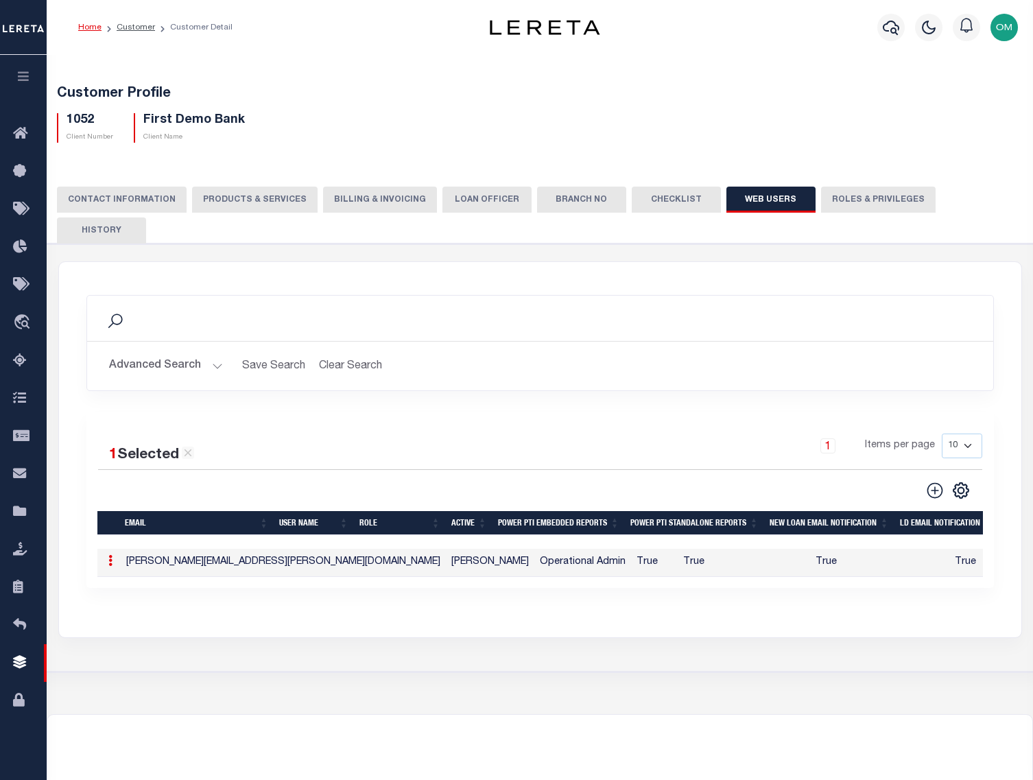
checkbox input "true"
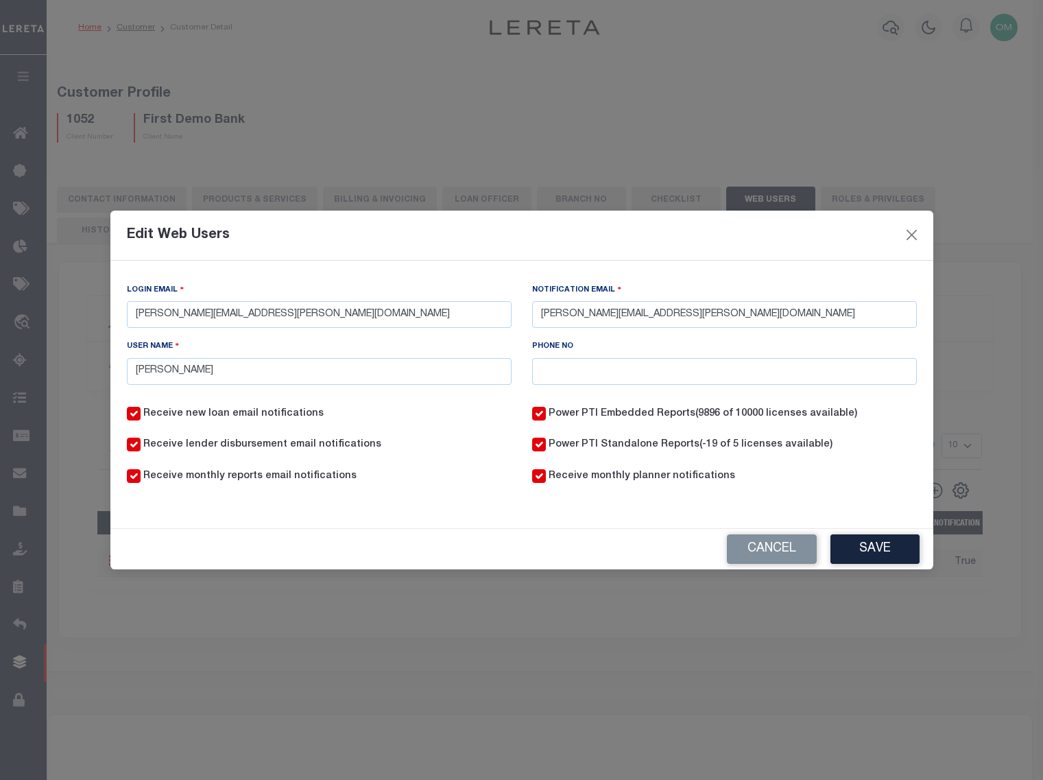
click at [158, 532] on div "Cancel Save" at bounding box center [521, 549] width 823 height 40
click at [164, 535] on div "Cancel Save" at bounding box center [521, 549] width 823 height 40
click at [174, 535] on div "Cancel Save" at bounding box center [521, 549] width 823 height 40
drag, startPoint x: 752, startPoint y: 313, endPoint x: 522, endPoint y: 315, distance: 230.4
click at [522, 315] on div "Notification Email Fausto.Cabrera@accumatch.com" at bounding box center [724, 310] width 405 height 56
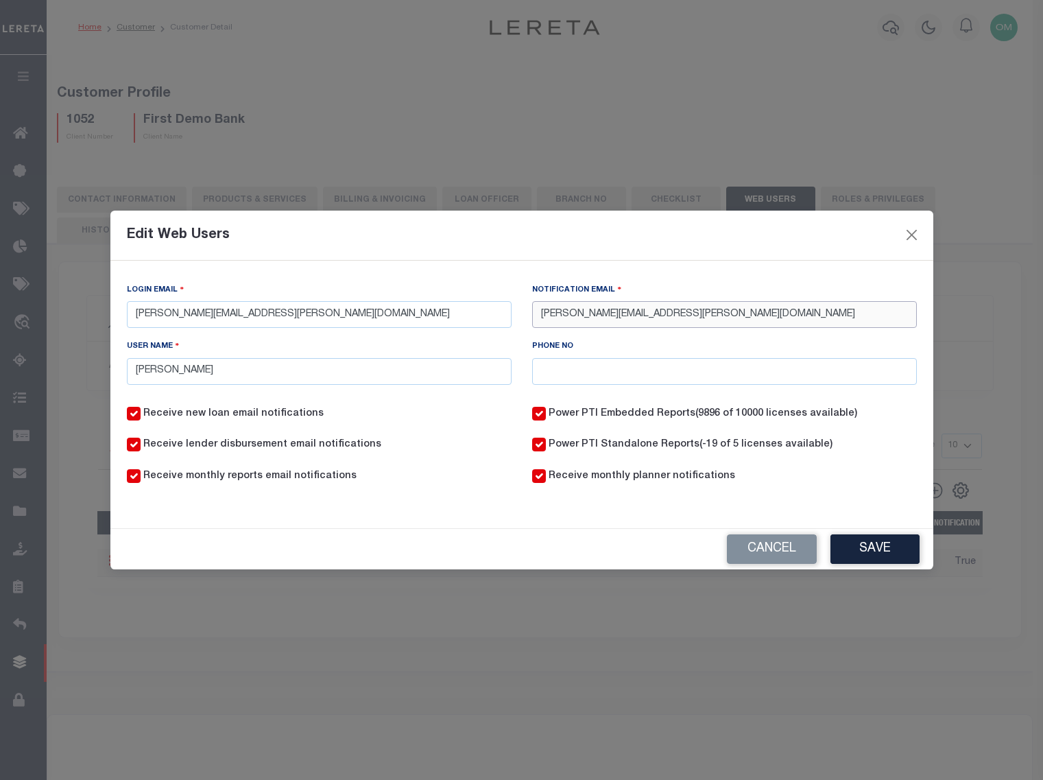
paste input "Cabrera-c@lereta"
click at [873, 550] on button "Save" at bounding box center [874, 548] width 89 height 29
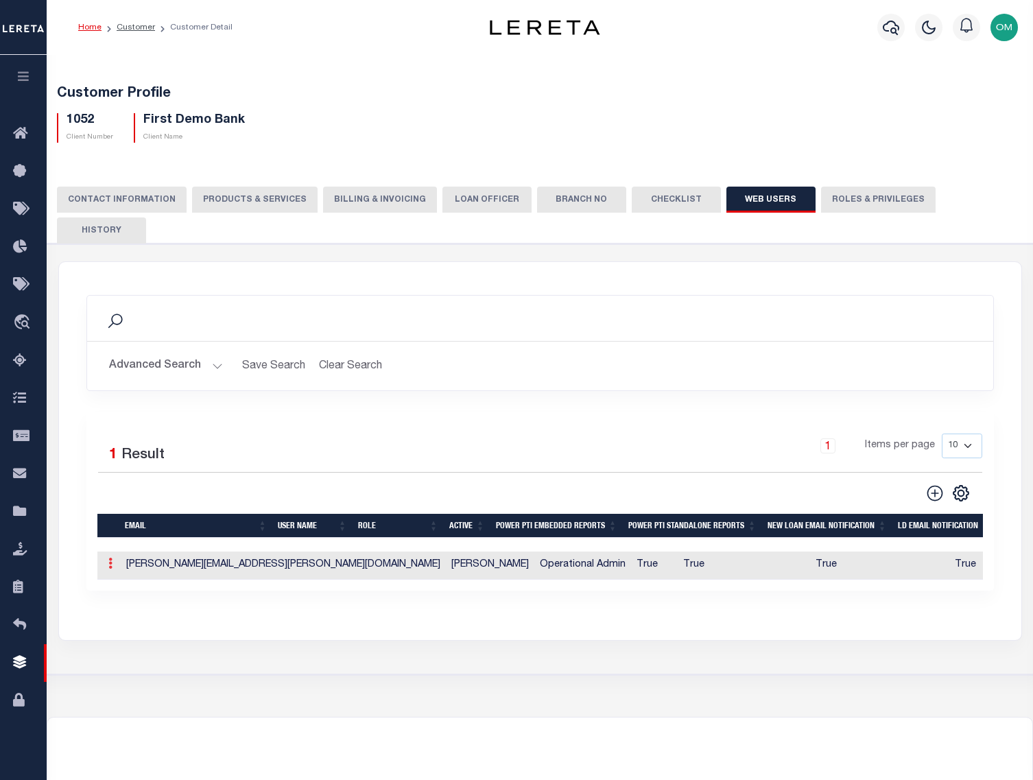
click at [111, 560] on link at bounding box center [110, 565] width 15 height 11
click at [135, 596] on link "Edit" at bounding box center [135, 607] width 62 height 23
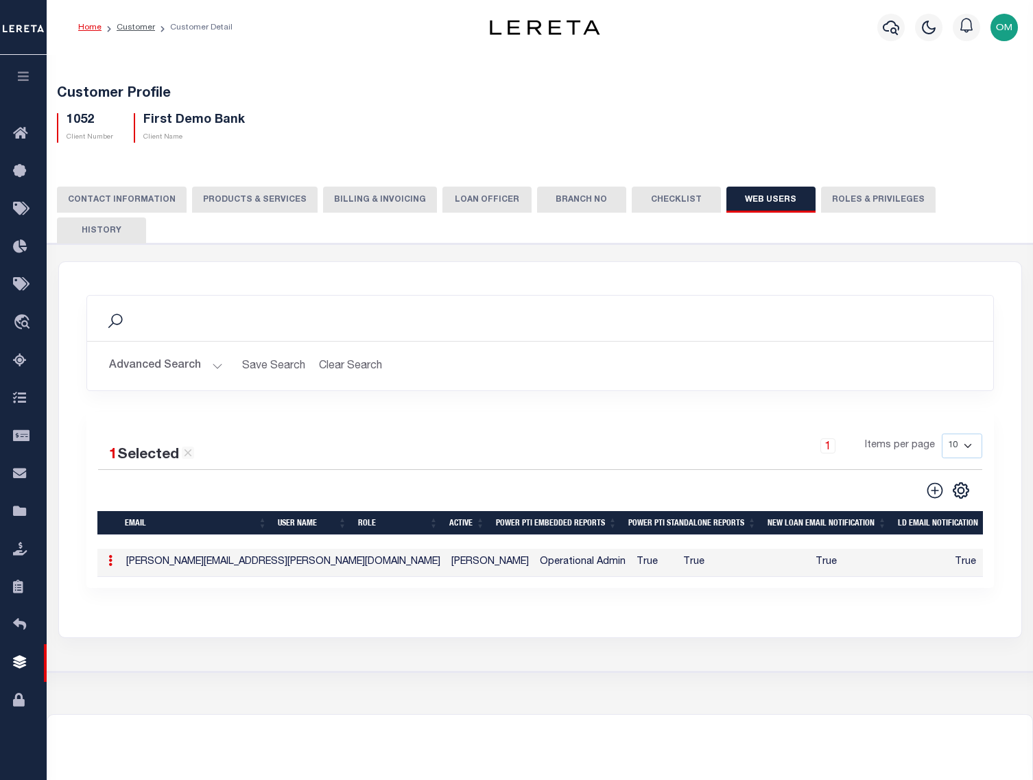
type input "FCabrera-c@lereta.com"
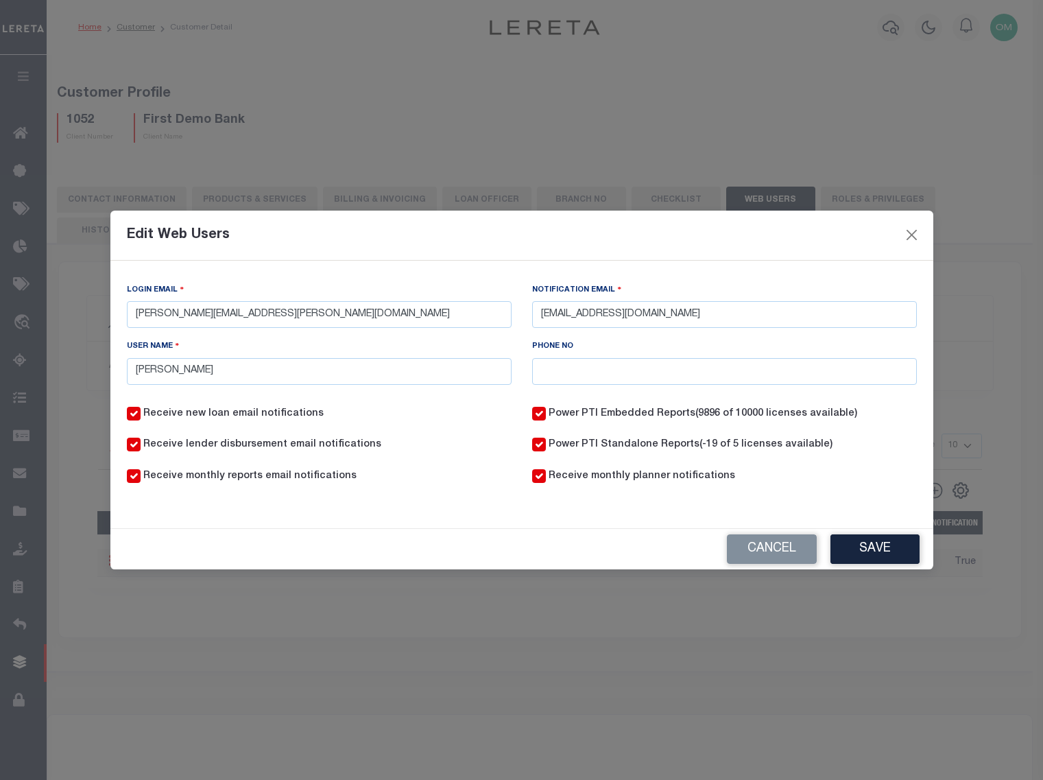
click at [871, 547] on button "Save" at bounding box center [874, 548] width 89 height 29
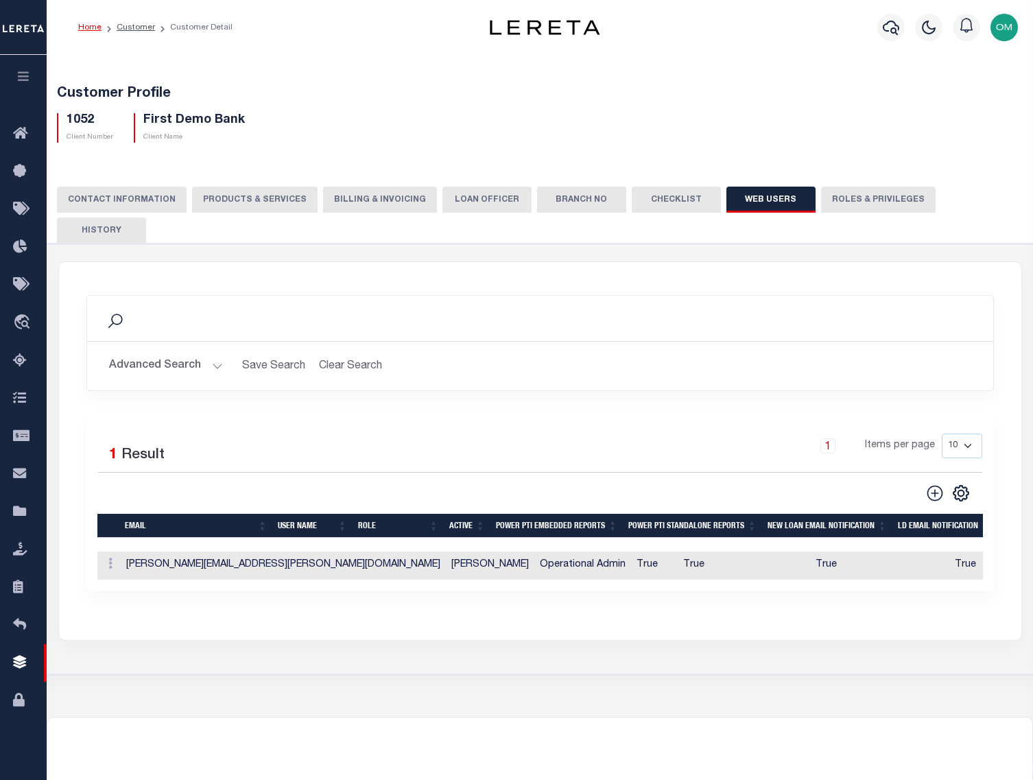
click at [161, 306] on div "Search" at bounding box center [540, 317] width 884 height 23
click at [26, 82] on icon "button" at bounding box center [24, 76] width 16 height 12
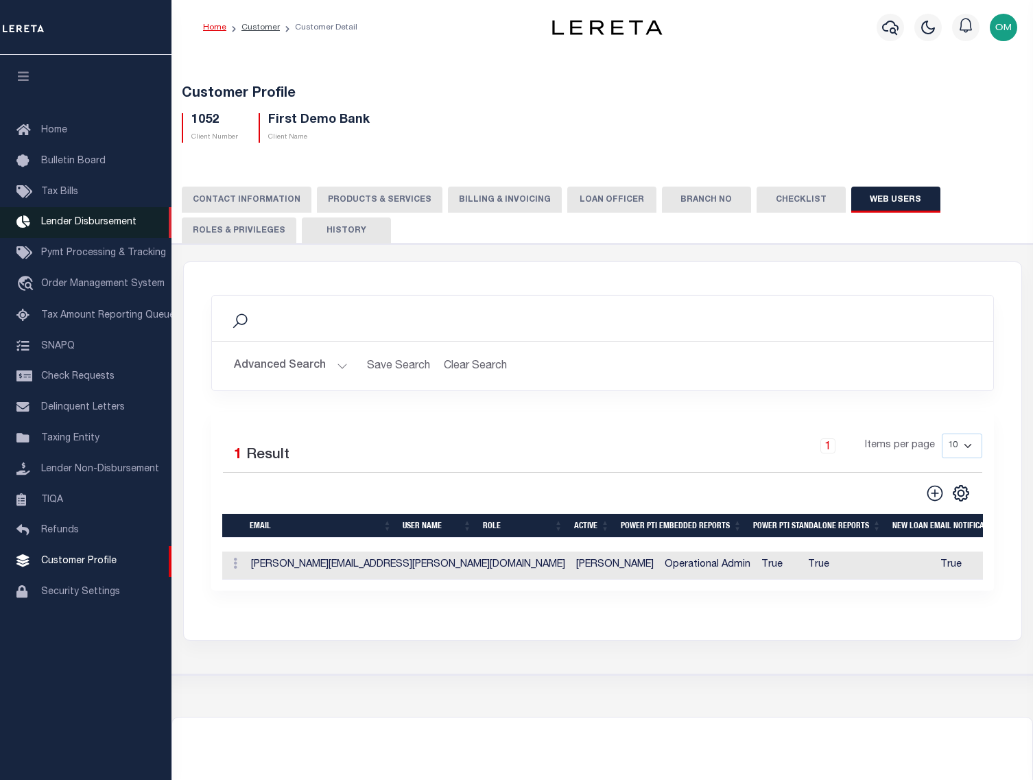
click at [91, 219] on span "Lender Disbursement" at bounding box center [88, 222] width 95 height 10
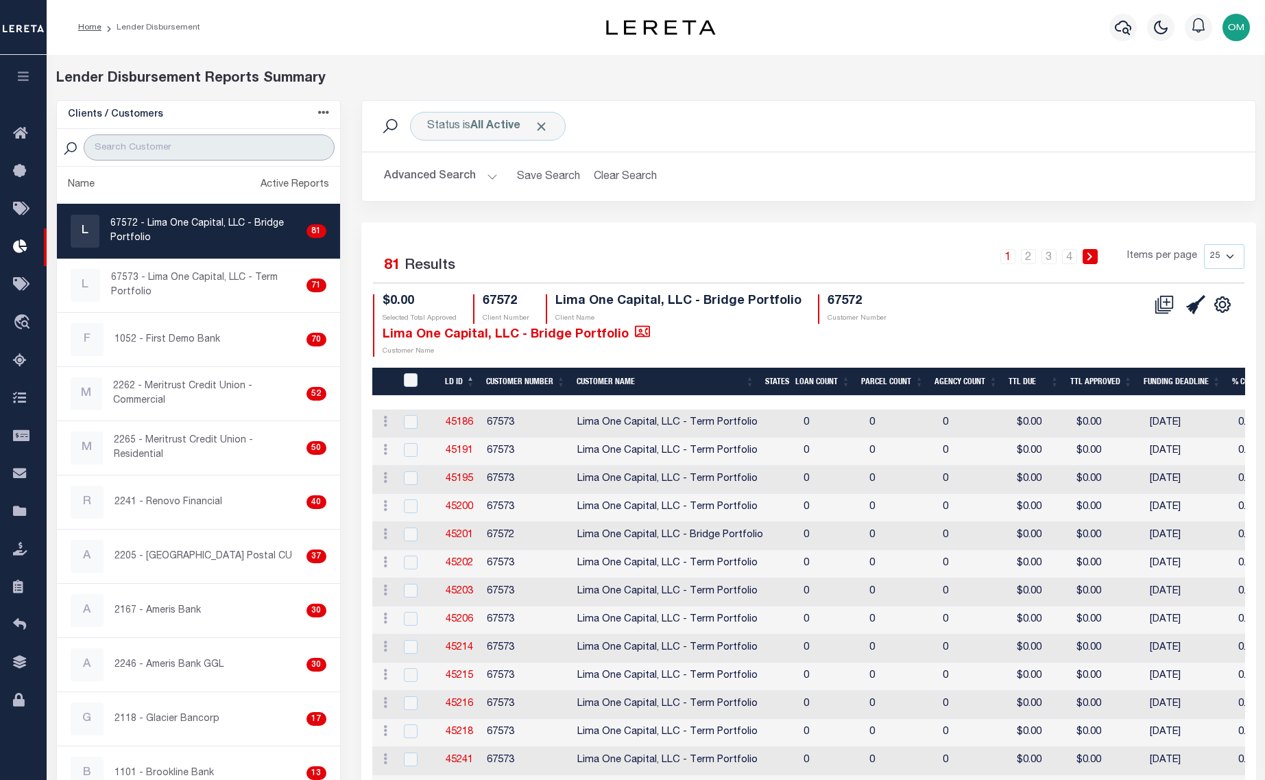
click at [200, 143] on input "search" at bounding box center [209, 147] width 250 height 26
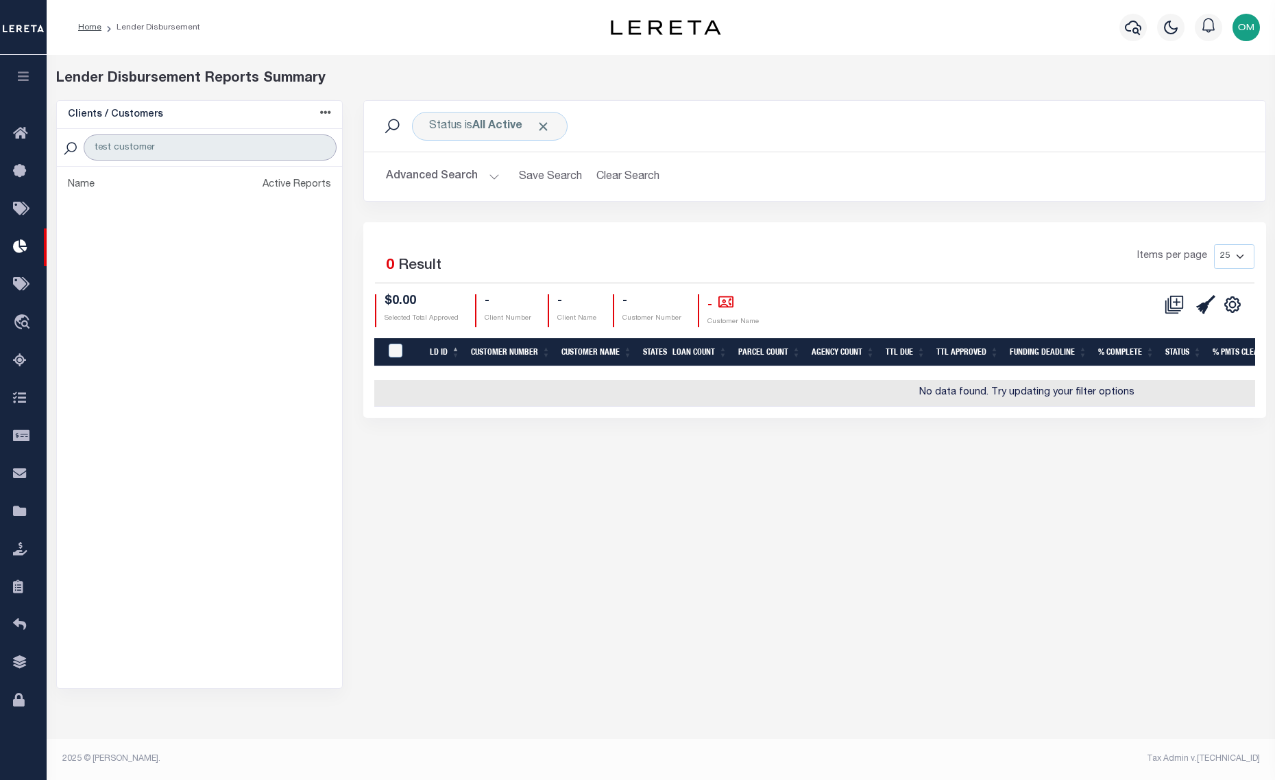
drag, startPoint x: 197, startPoint y: 140, endPoint x: 72, endPoint y: 150, distance: 125.9
click at [72, 150] on div "test customer" at bounding box center [200, 148] width 286 height 38
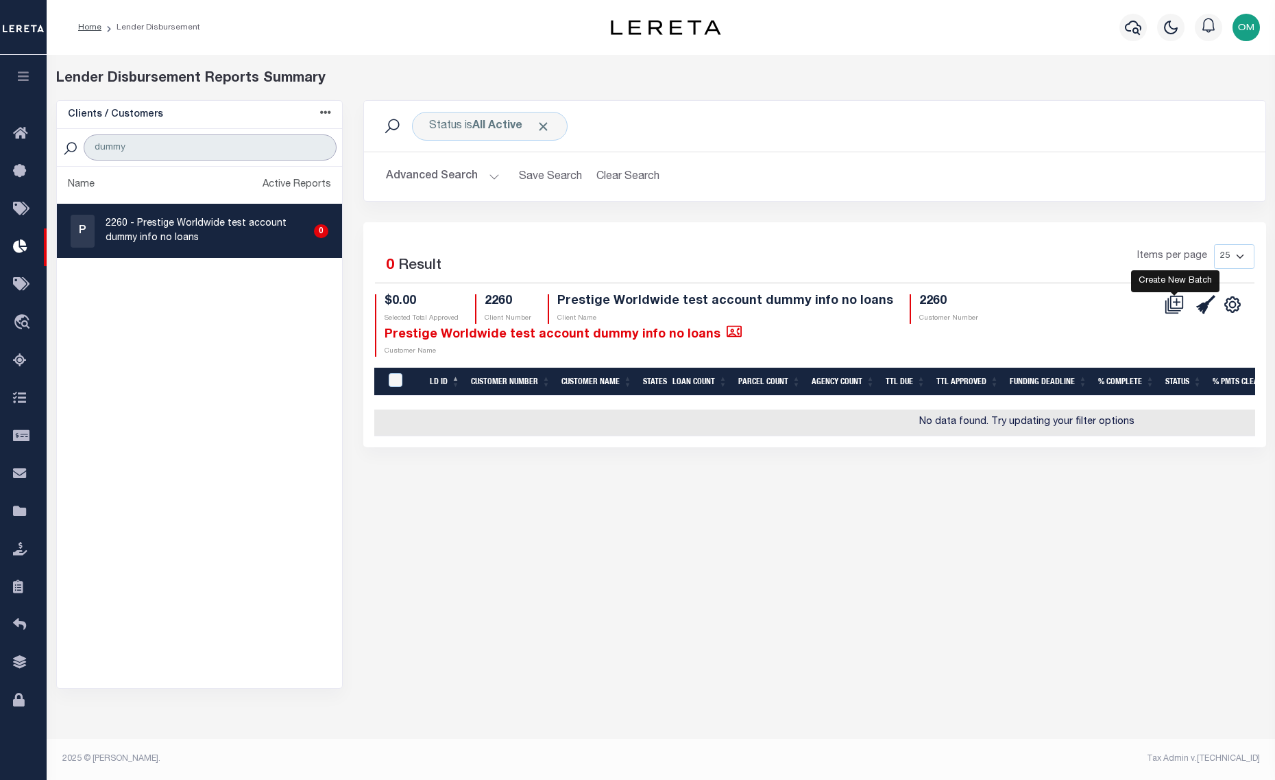
type input "dummy"
click at [1032, 301] on icon at bounding box center [1176, 301] width 13 height 13
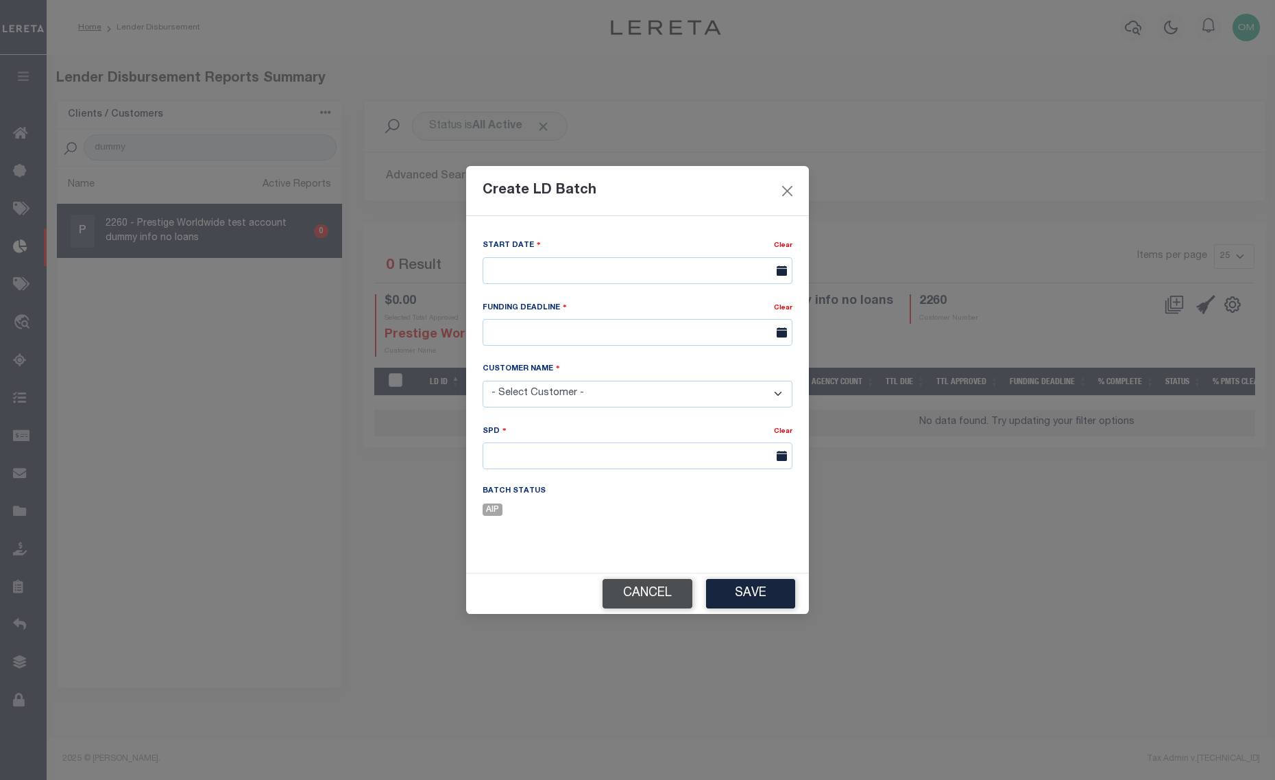
click at [679, 601] on button "Cancel" at bounding box center [648, 593] width 90 height 29
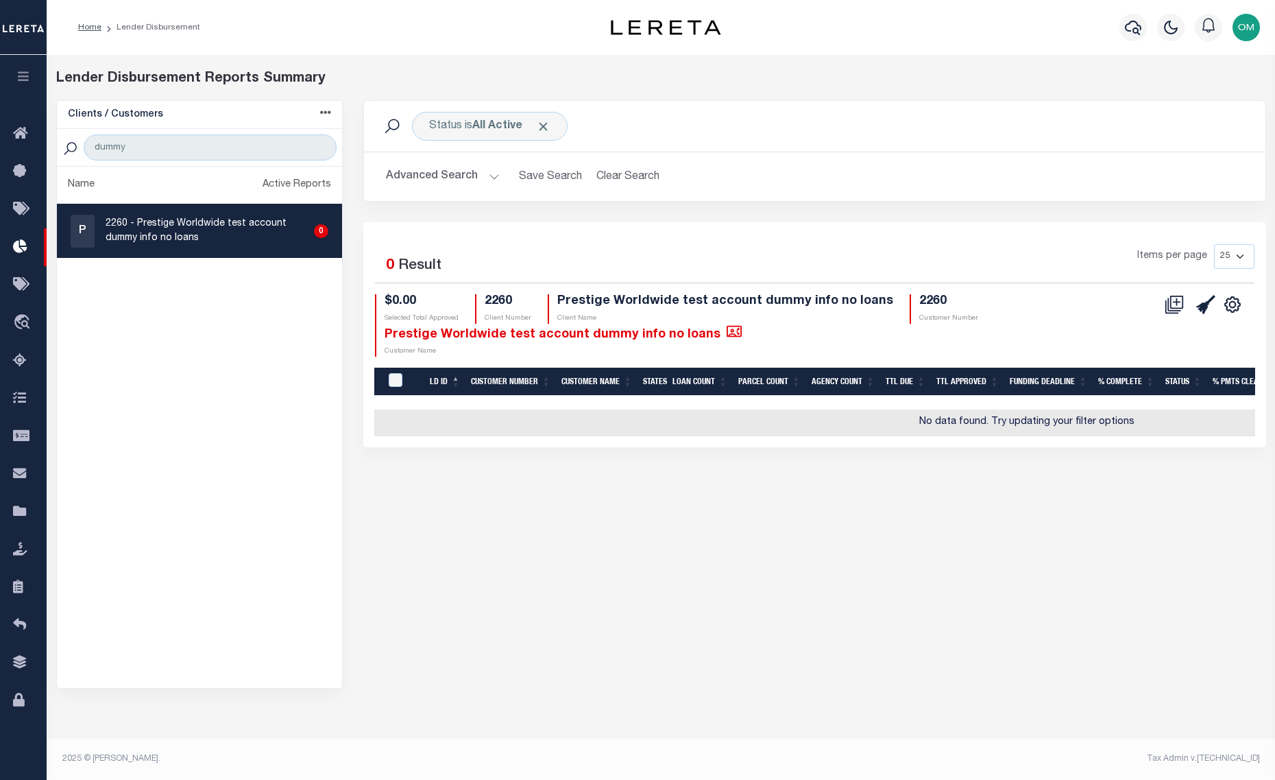
click at [29, 71] on icon "button" at bounding box center [24, 76] width 16 height 12
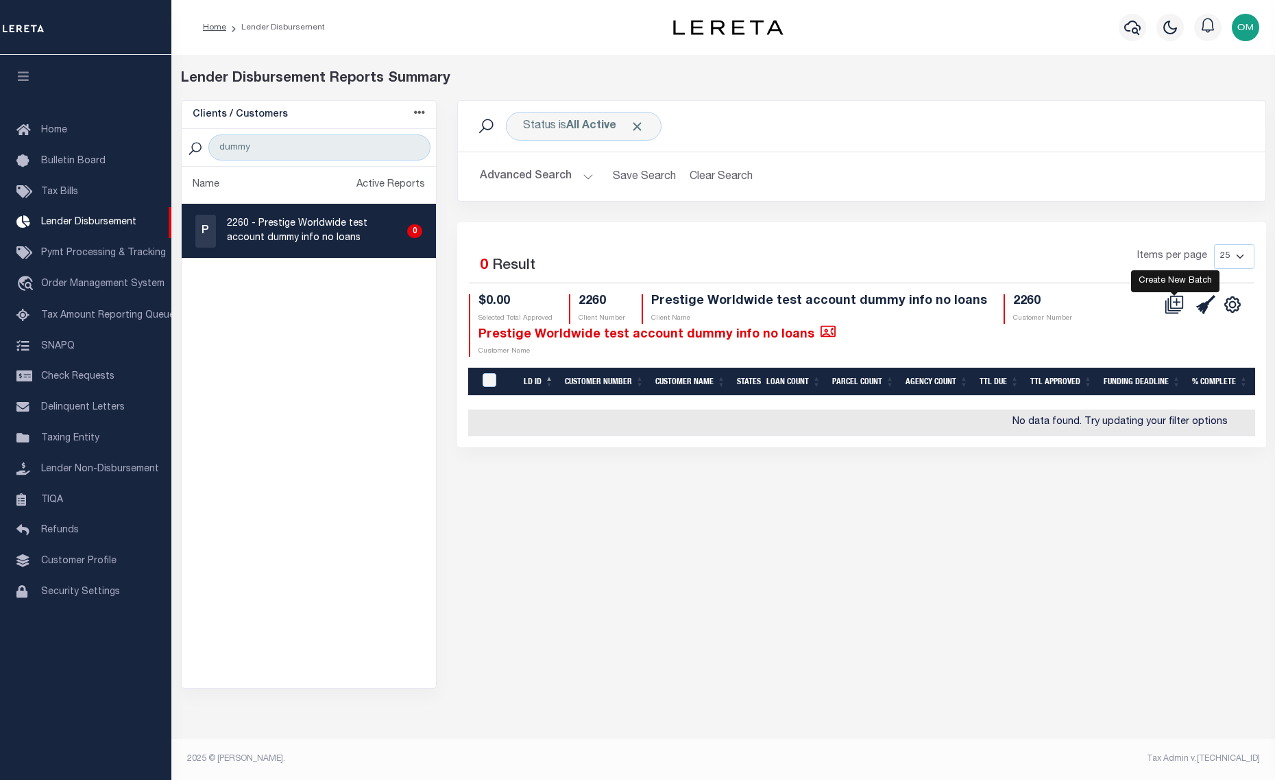
click at [1032, 301] on icon at bounding box center [1174, 304] width 19 height 19
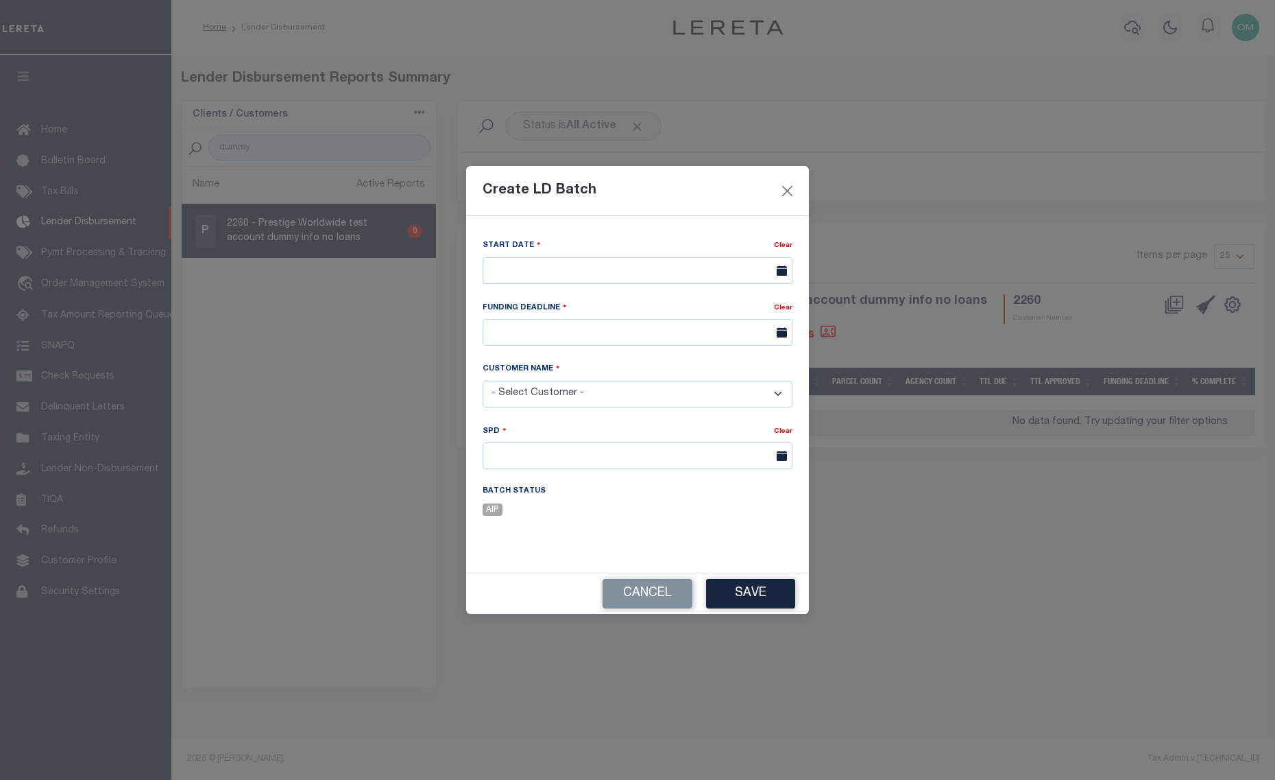
click at [695, 392] on select "- Select Customer - Accumatch - Refunds All In Credit Union Amarillo National B…" at bounding box center [638, 394] width 310 height 27
click at [324, 618] on div "Create LD Batch Start Date Clear Clear Client Name" at bounding box center [637, 390] width 1275 height 780
click at [785, 187] on button "Close" at bounding box center [788, 191] width 18 height 18
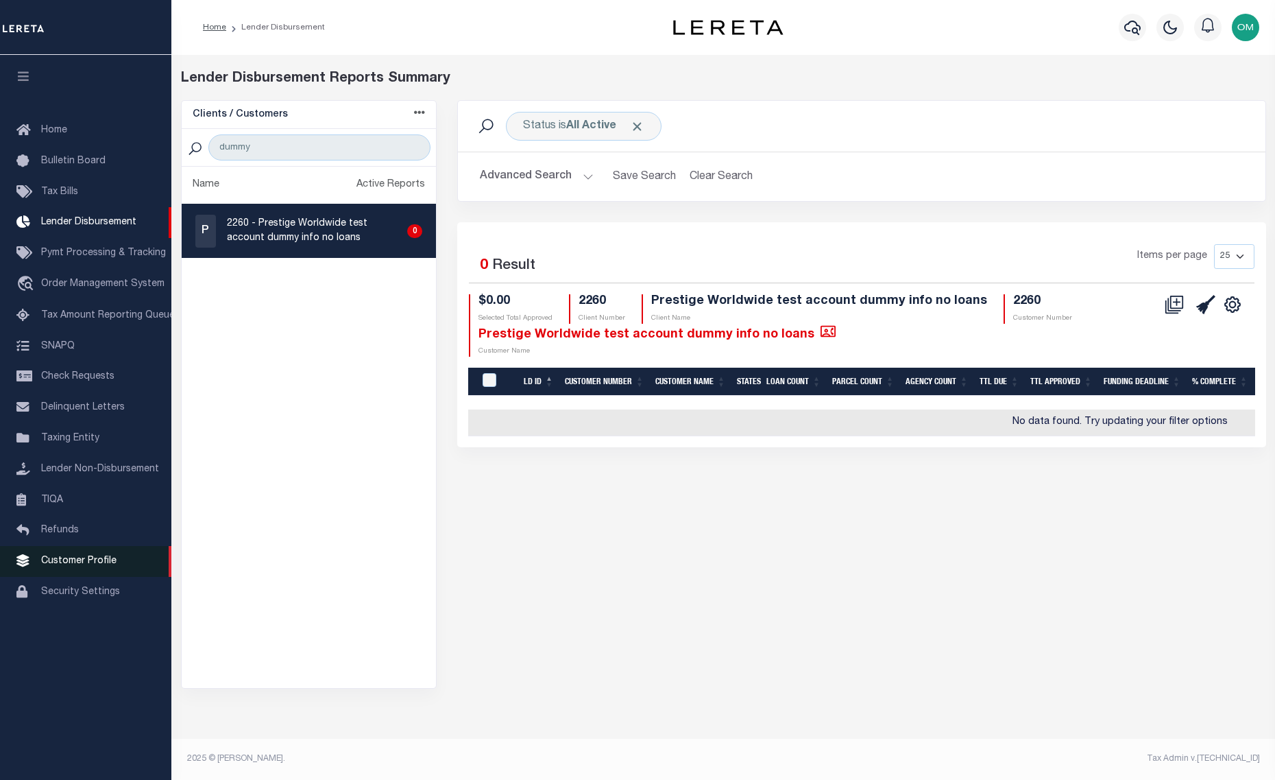
click at [83, 566] on span "Customer Profile" at bounding box center [78, 561] width 75 height 10
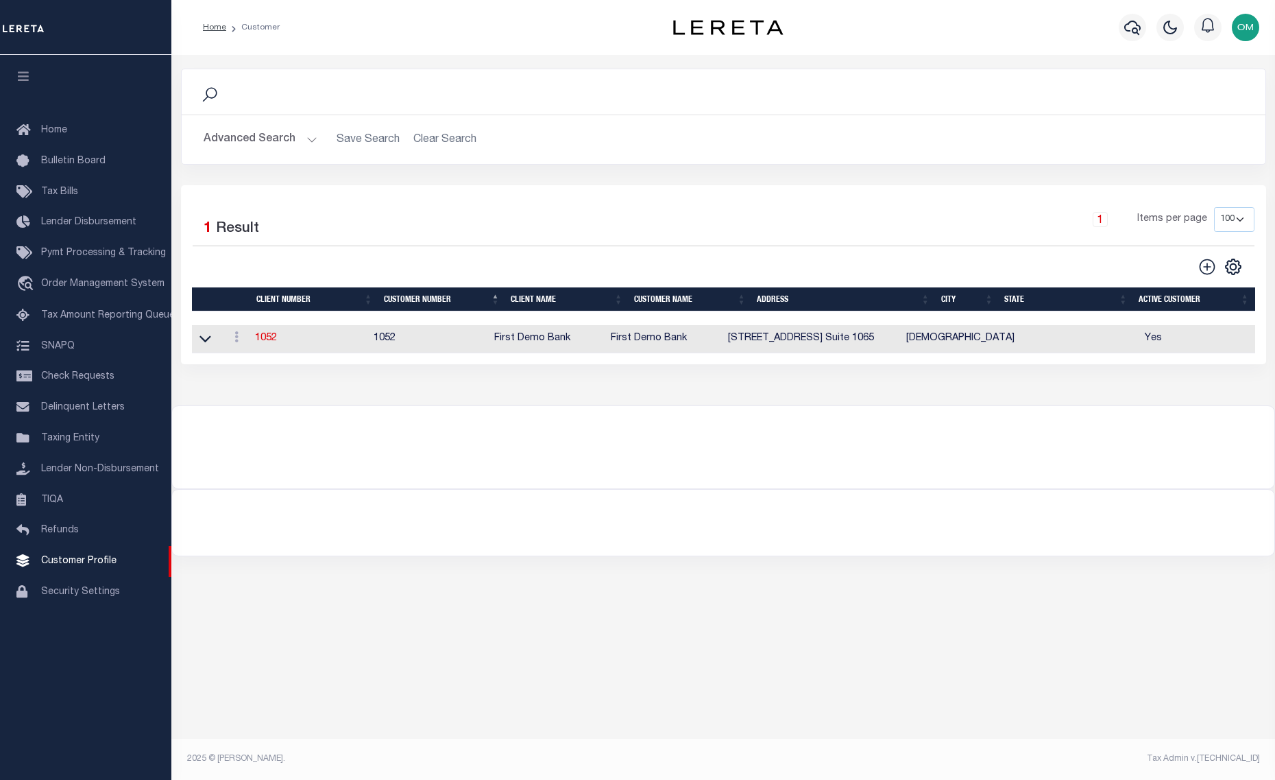
click at [287, 130] on button "Advanced Search" at bounding box center [261, 139] width 114 height 27
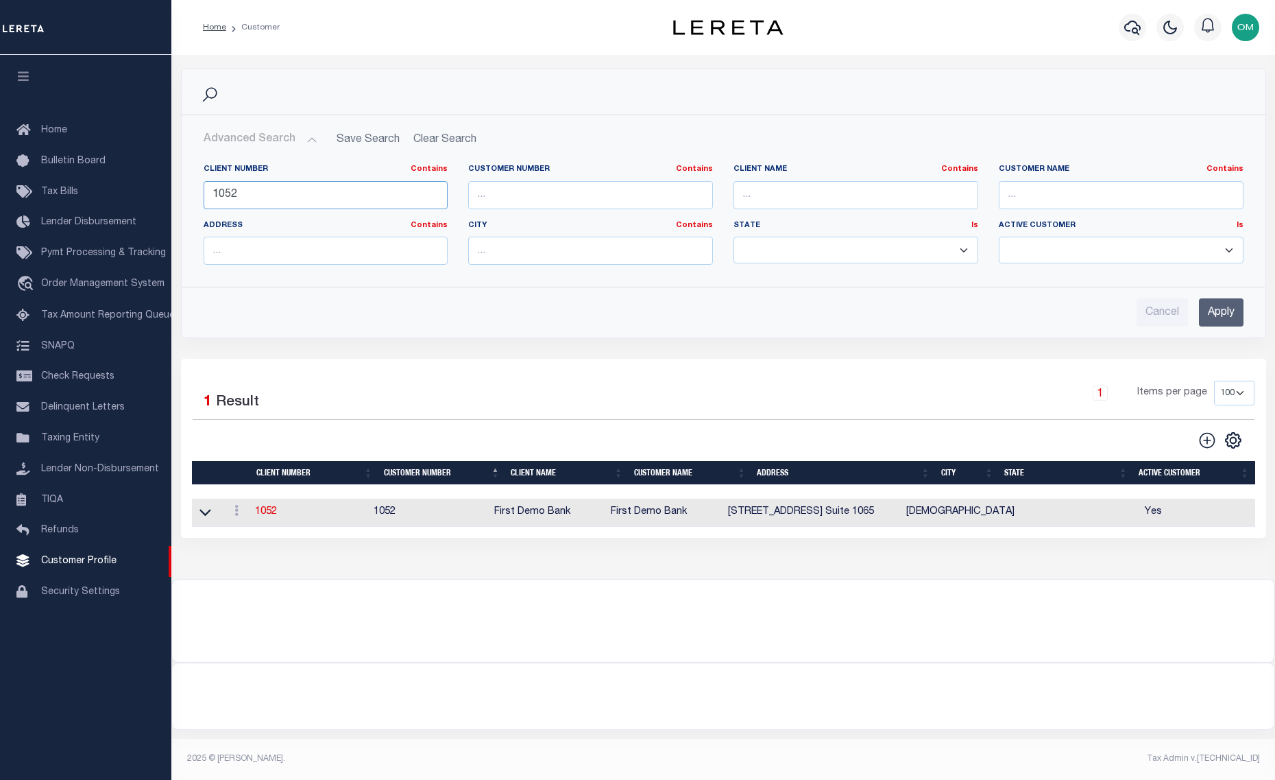
drag, startPoint x: 290, startPoint y: 205, endPoint x: 184, endPoint y: 197, distance: 105.9
click at [184, 197] on div "Client Number Contains Contains Is 1052 Customer Number Contains [DEMOGRAPHIC_D…" at bounding box center [723, 214] width 1083 height 123
type input "3000"
drag, startPoint x: 1233, startPoint y: 313, endPoint x: 1090, endPoint y: 366, distance: 152.1
click at [1232, 313] on input "Apply" at bounding box center [1221, 312] width 45 height 28
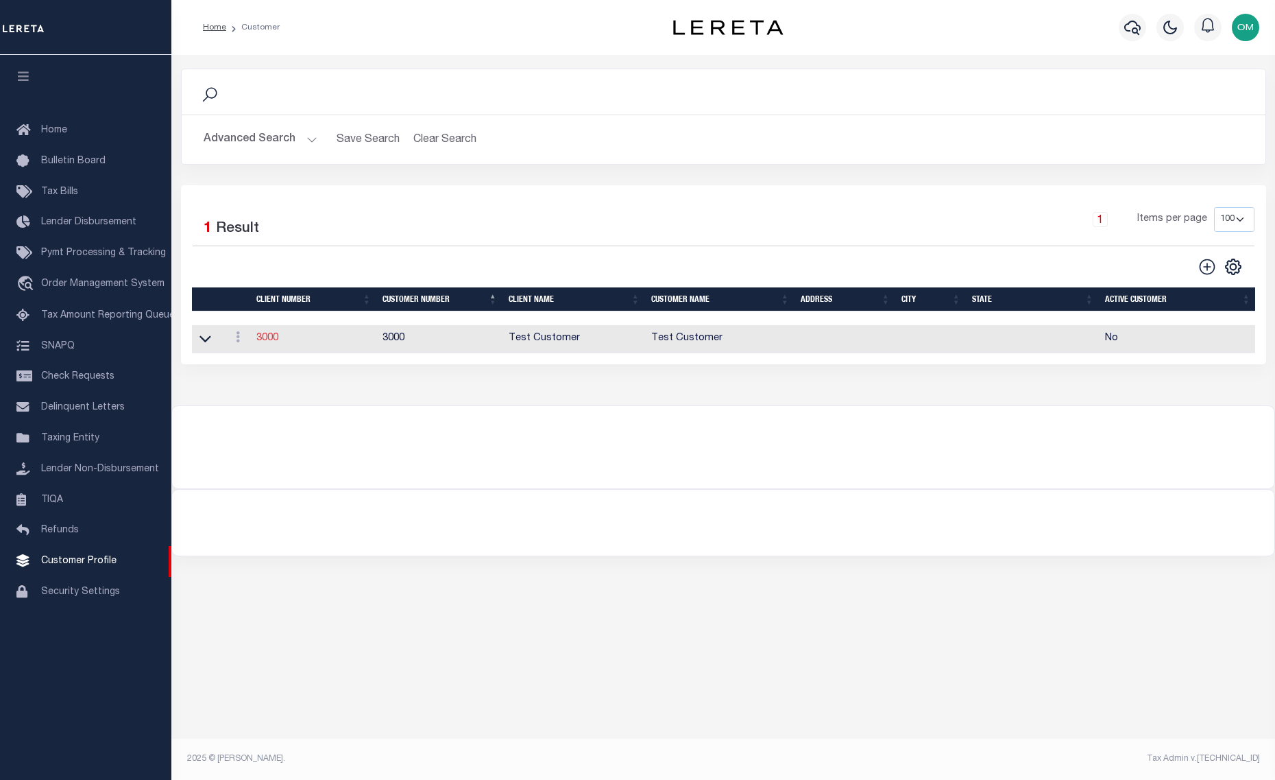
click at [266, 343] on link "3000" at bounding box center [267, 338] width 22 height 10
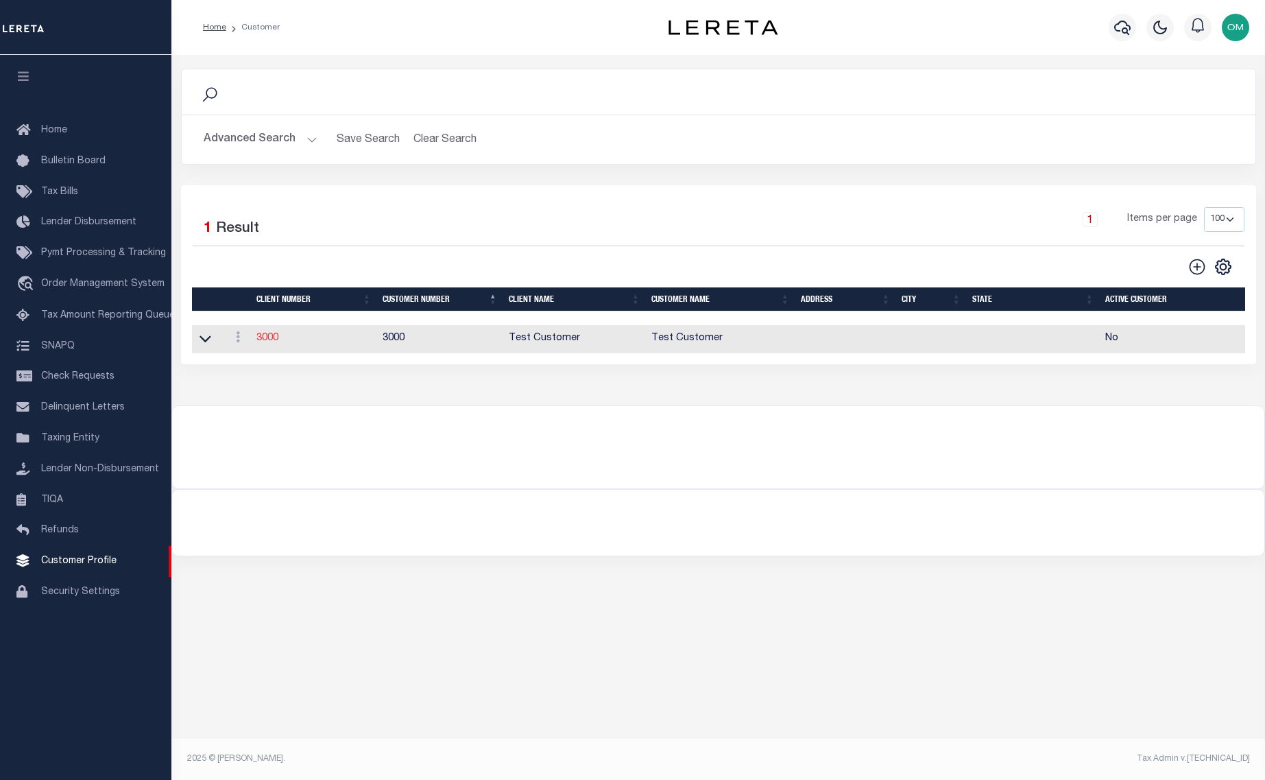
select select
type input "Test Customer"
type input "3000"
type input "Test Customer"
type input "Test"
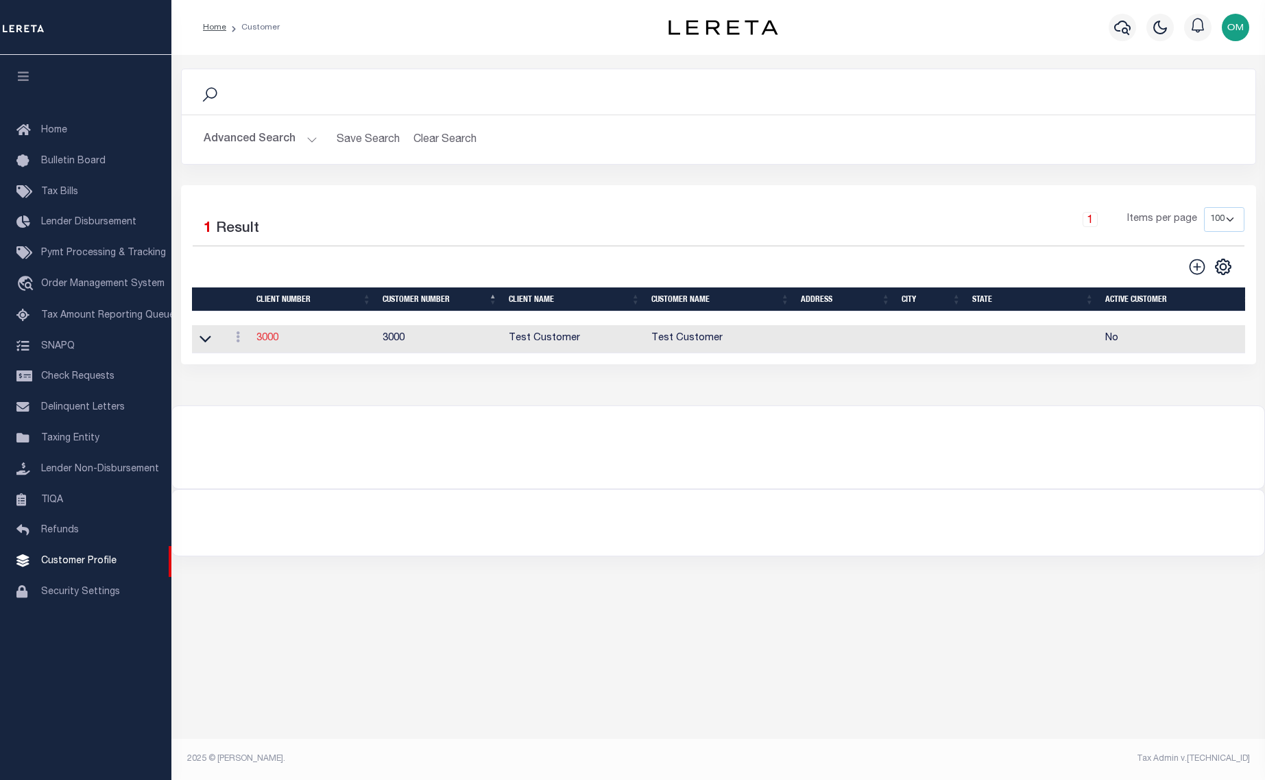
type input "Customer"
select select "Residential"
checkbox input "true"
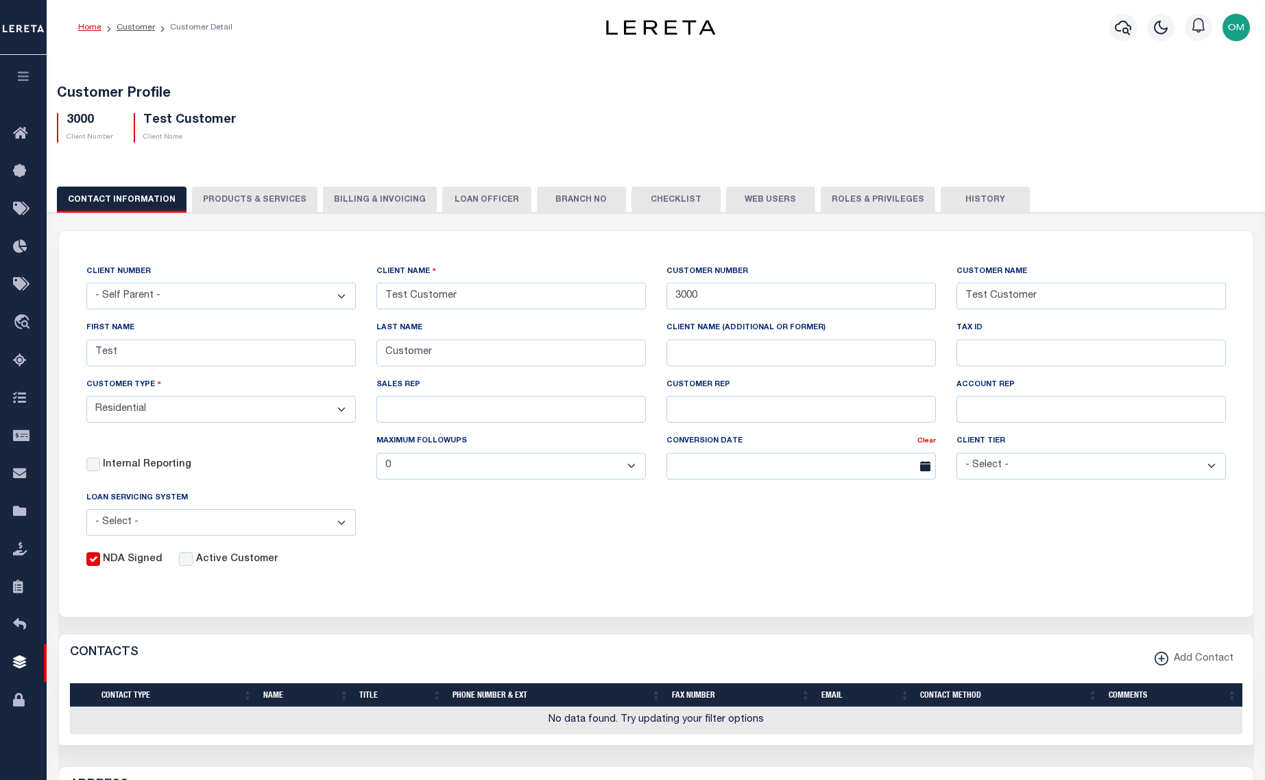
click at [259, 202] on button "PRODUCTS & SERVICES" at bounding box center [254, 200] width 125 height 26
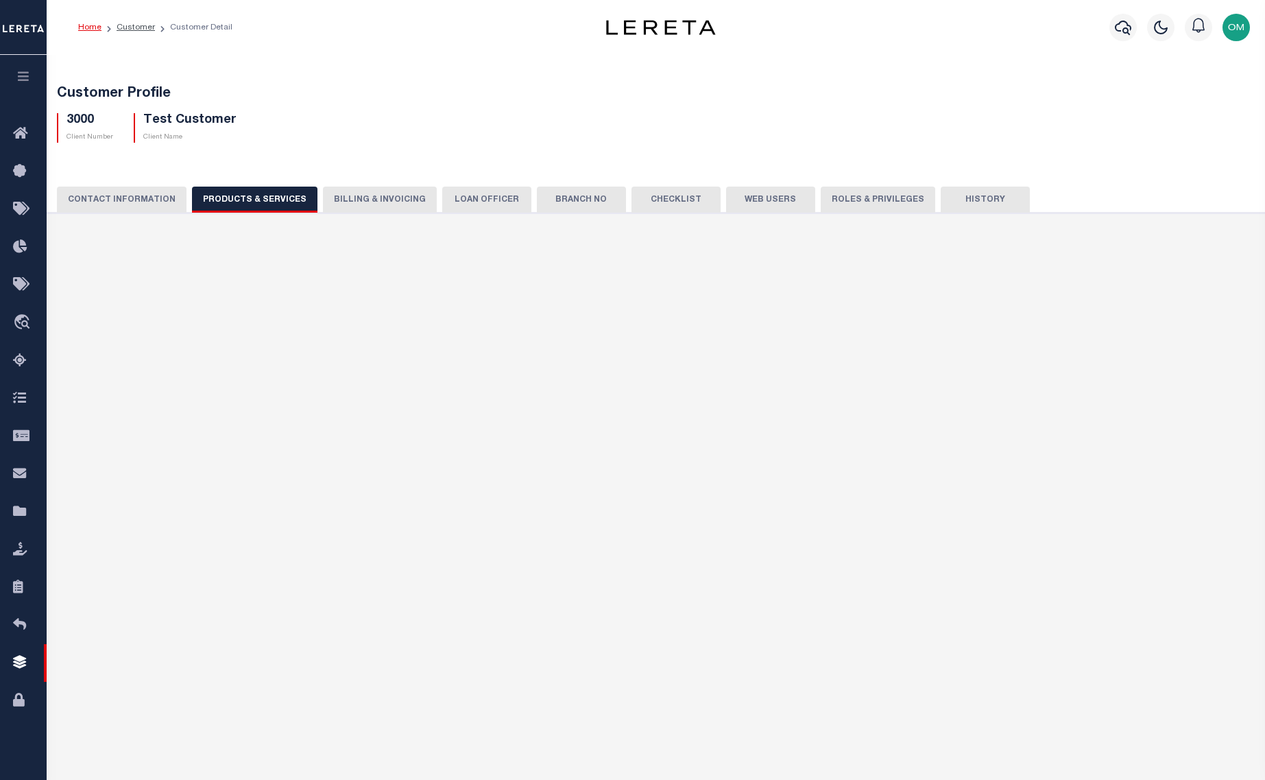
radio input "true"
checkbox input "true"
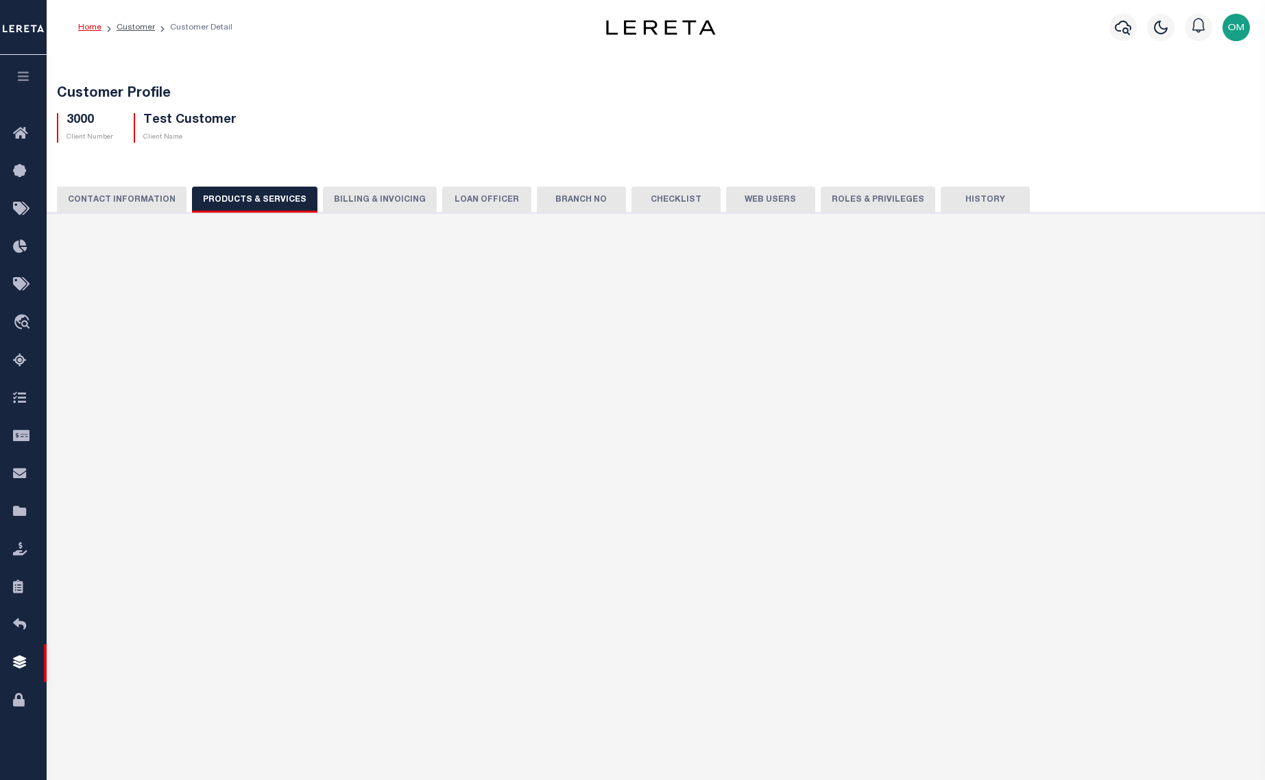
checkbox input "true"
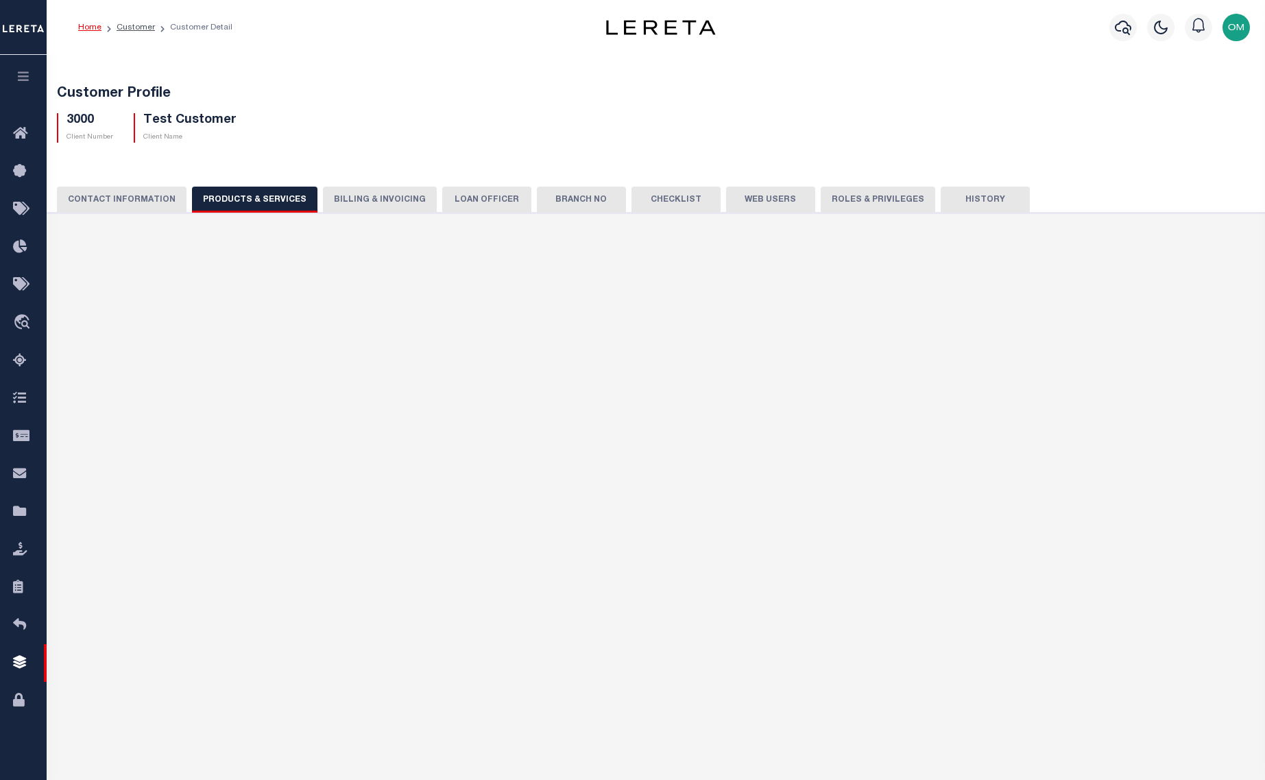
checkbox input "true"
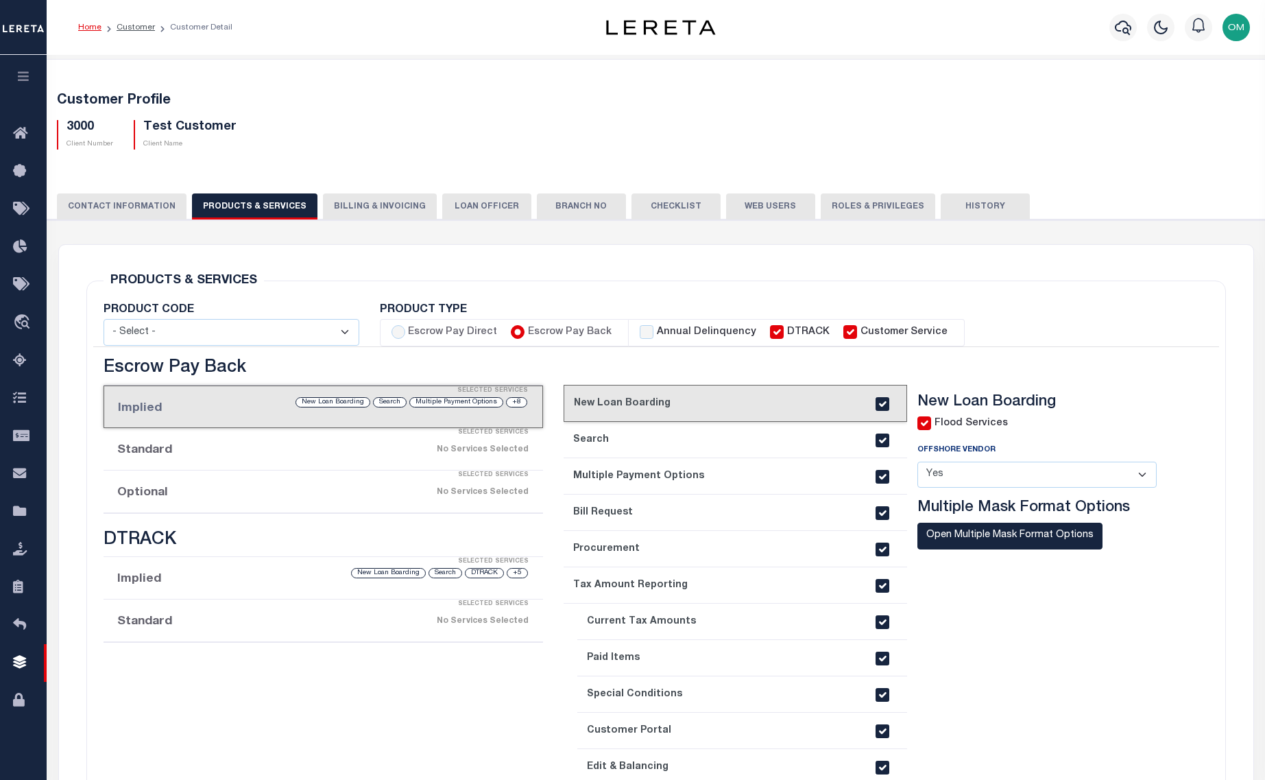
click at [657, 335] on label "Annual Delinquency" at bounding box center [706, 332] width 99 height 15
click at [649, 335] on input "Annual Delinquency" at bounding box center [647, 332] width 14 height 14
checkbox input "true"
checkbox input "false"
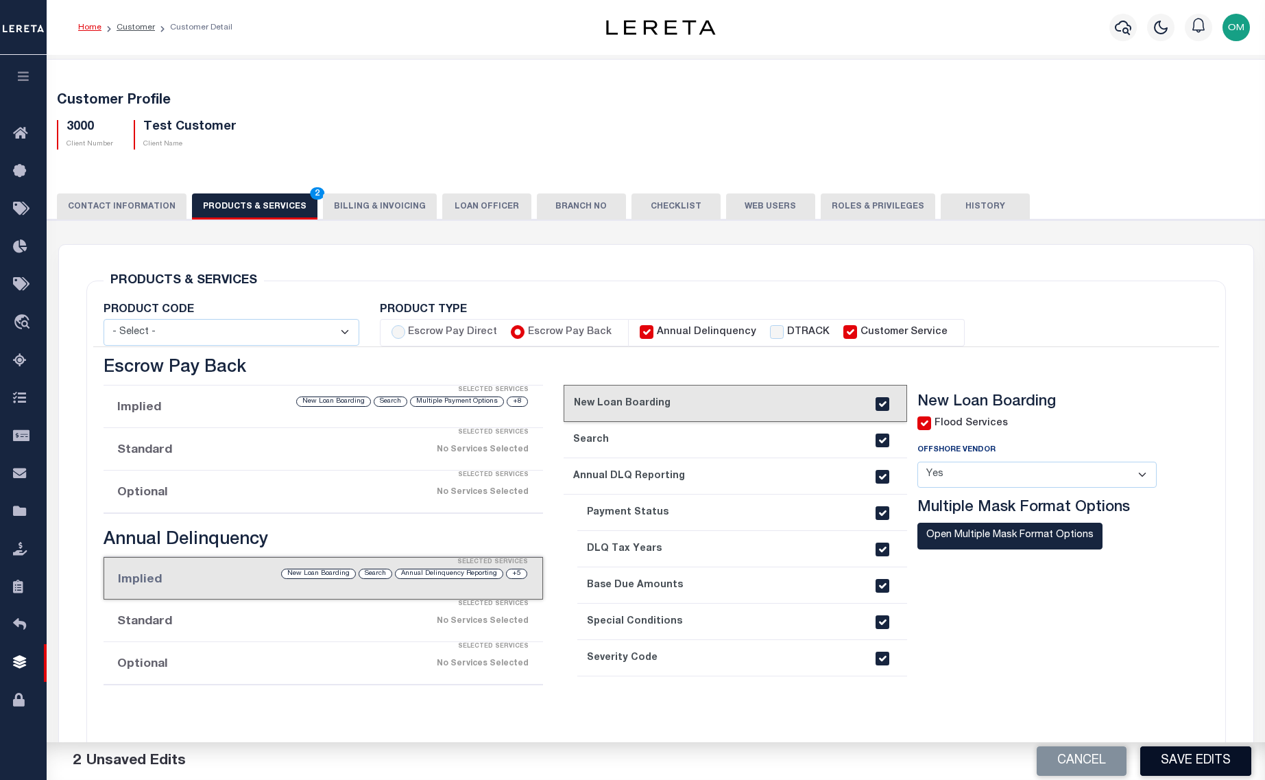
click at [1197, 750] on button "Save Edits" at bounding box center [1195, 760] width 111 height 29
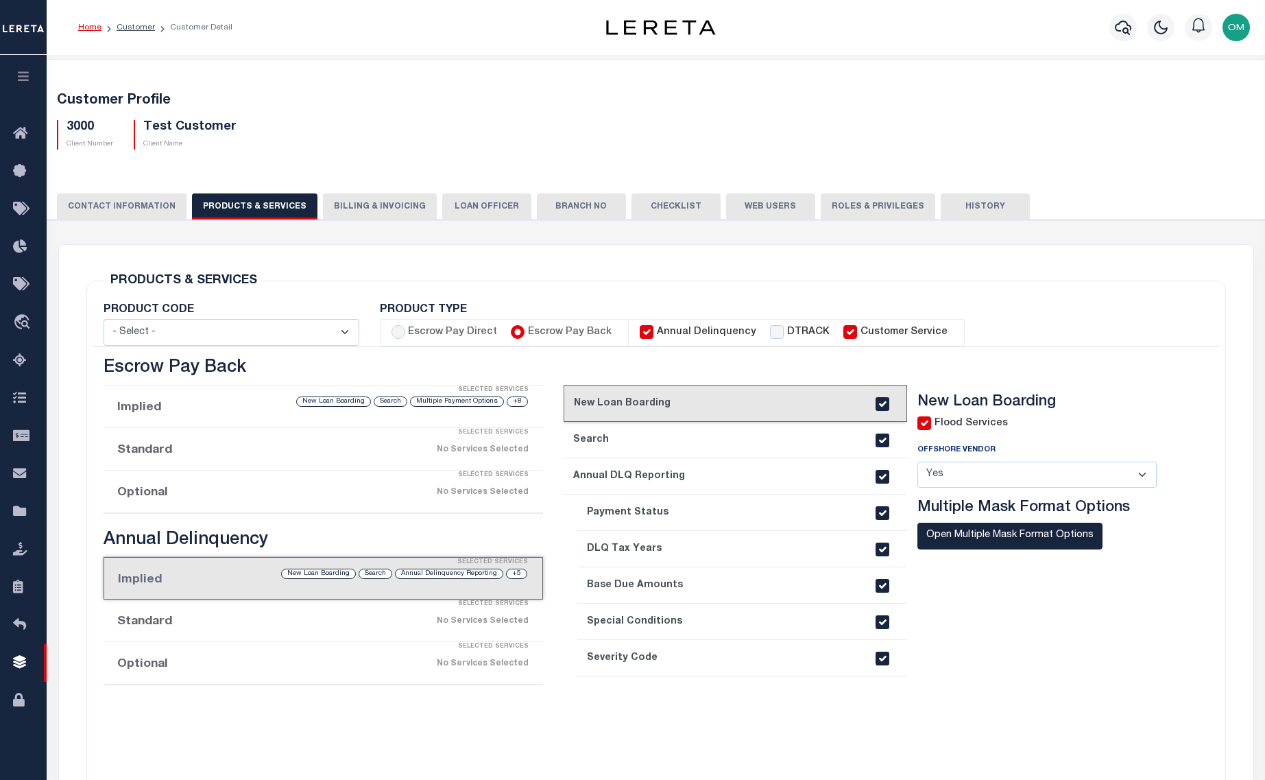
click at [88, 204] on button "CONTACT INFORMATION" at bounding box center [122, 206] width 130 height 26
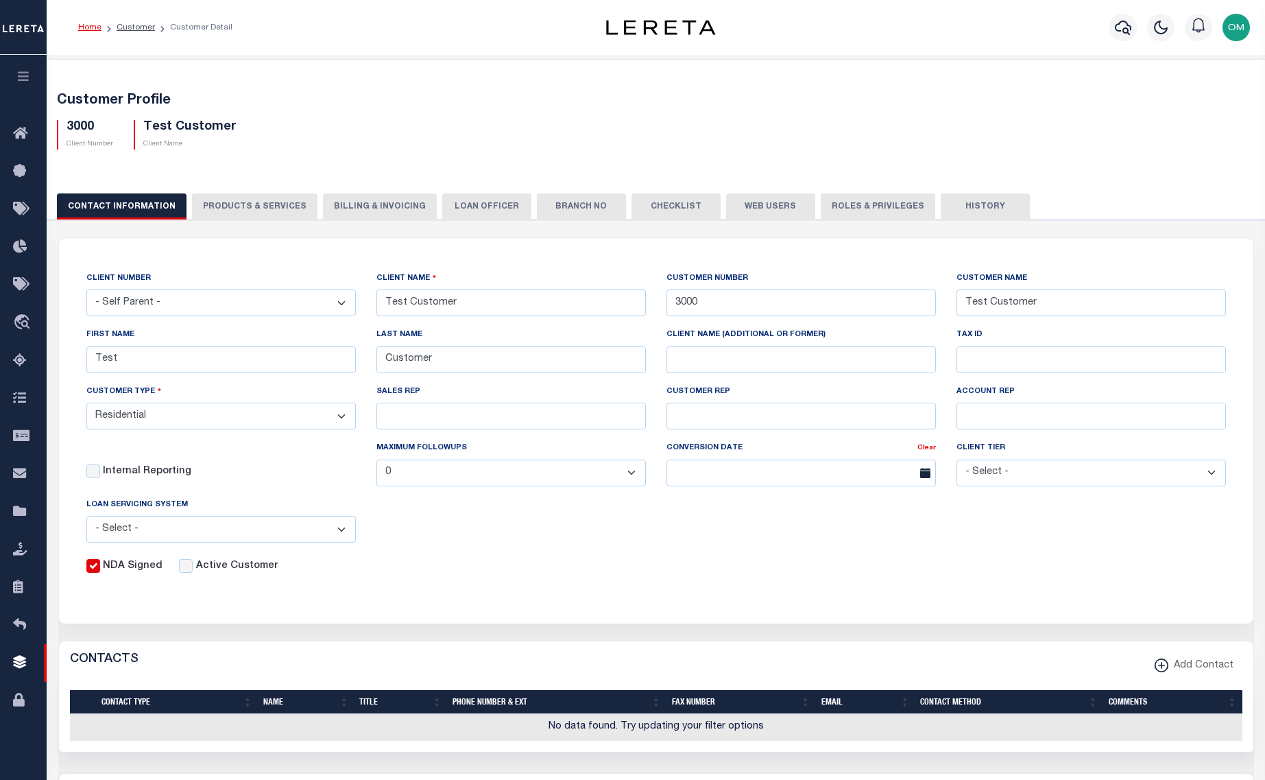
click at [236, 197] on button "PRODUCTS & SERVICES" at bounding box center [254, 206] width 125 height 26
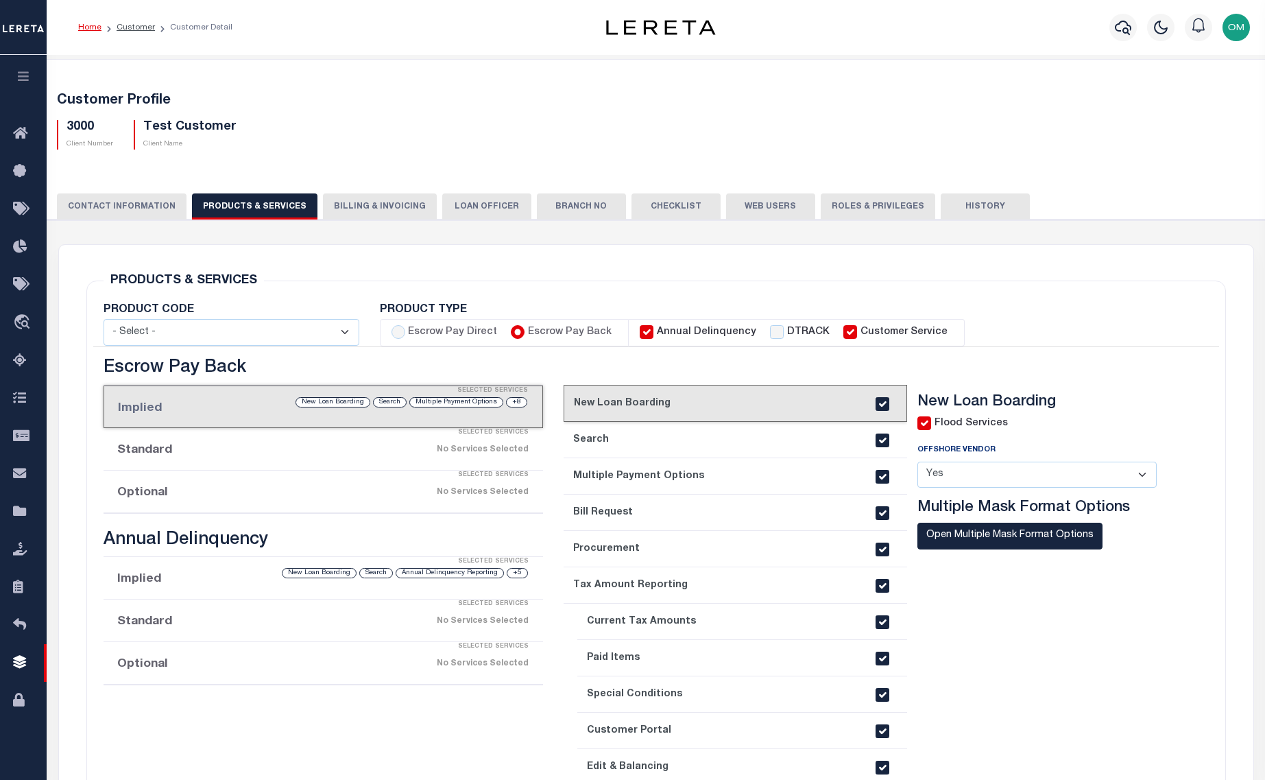
click at [24, 73] on icon "button" at bounding box center [24, 76] width 16 height 12
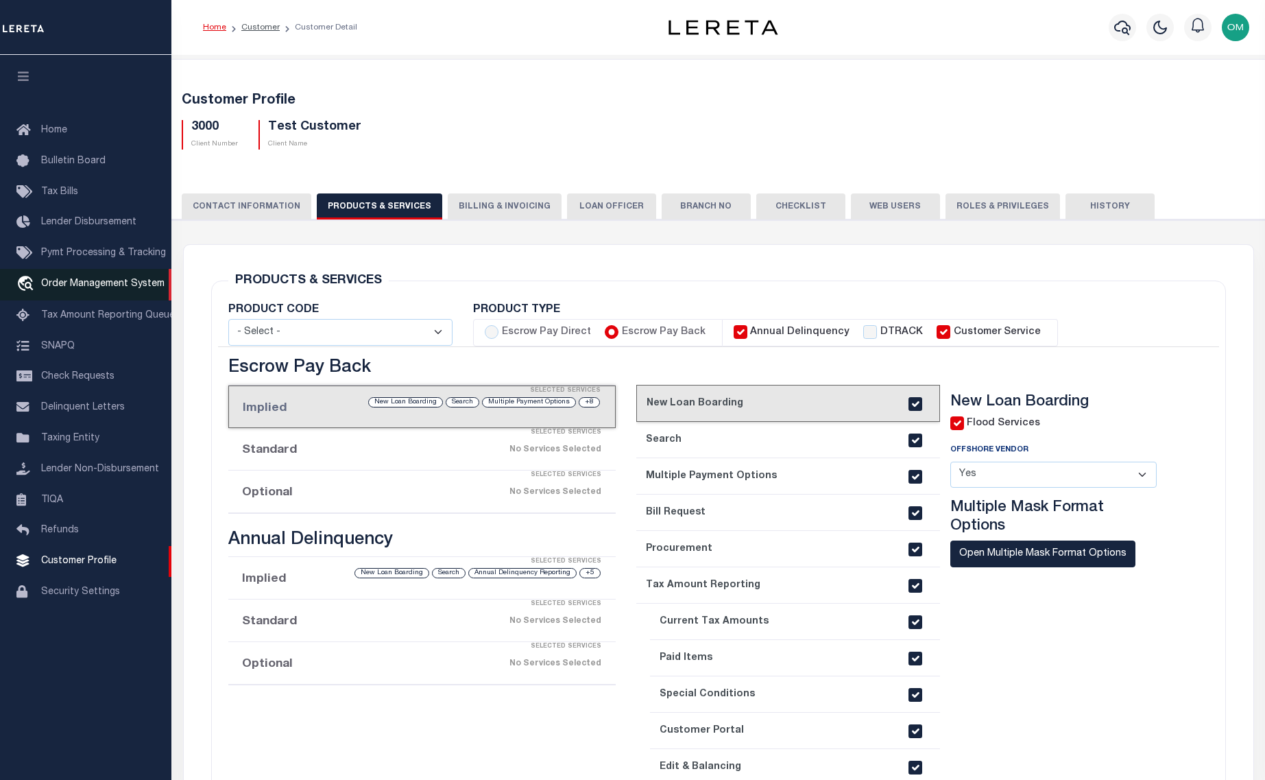
click at [108, 283] on span "Order Management System" at bounding box center [102, 284] width 123 height 10
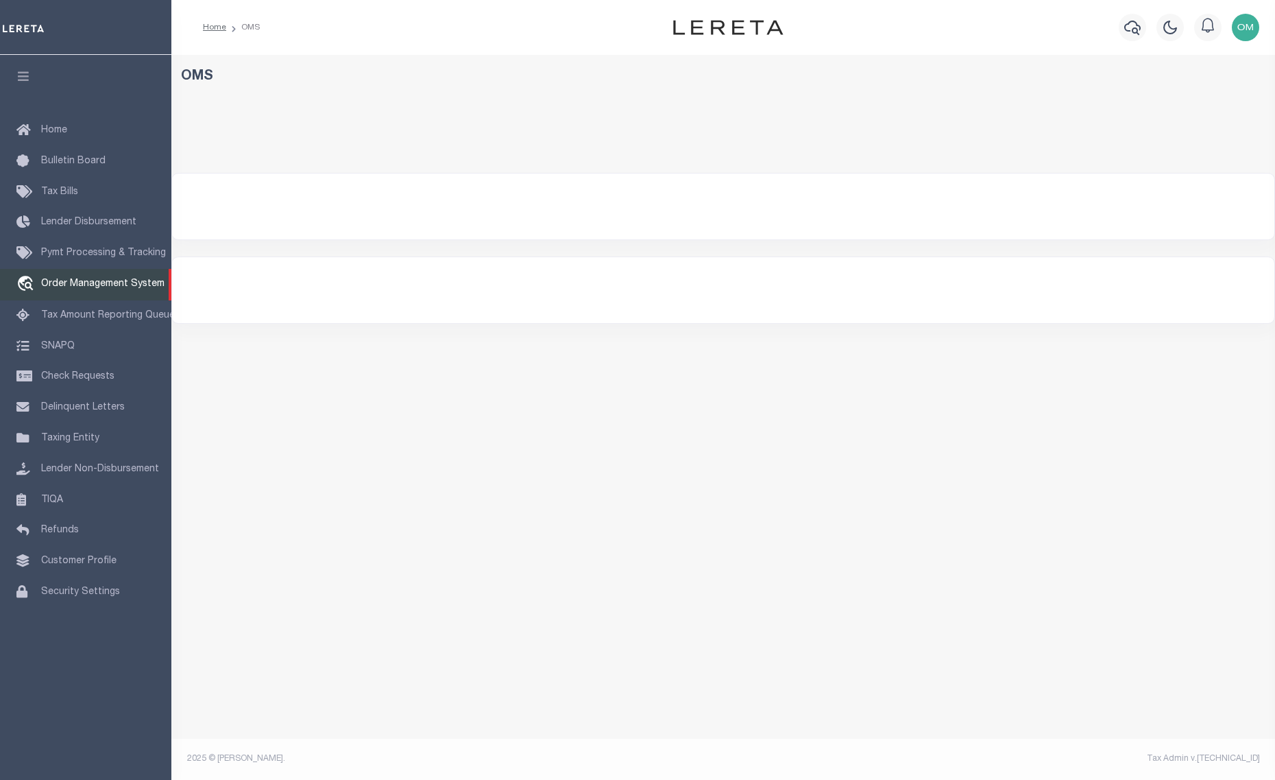
select select
select select "200"
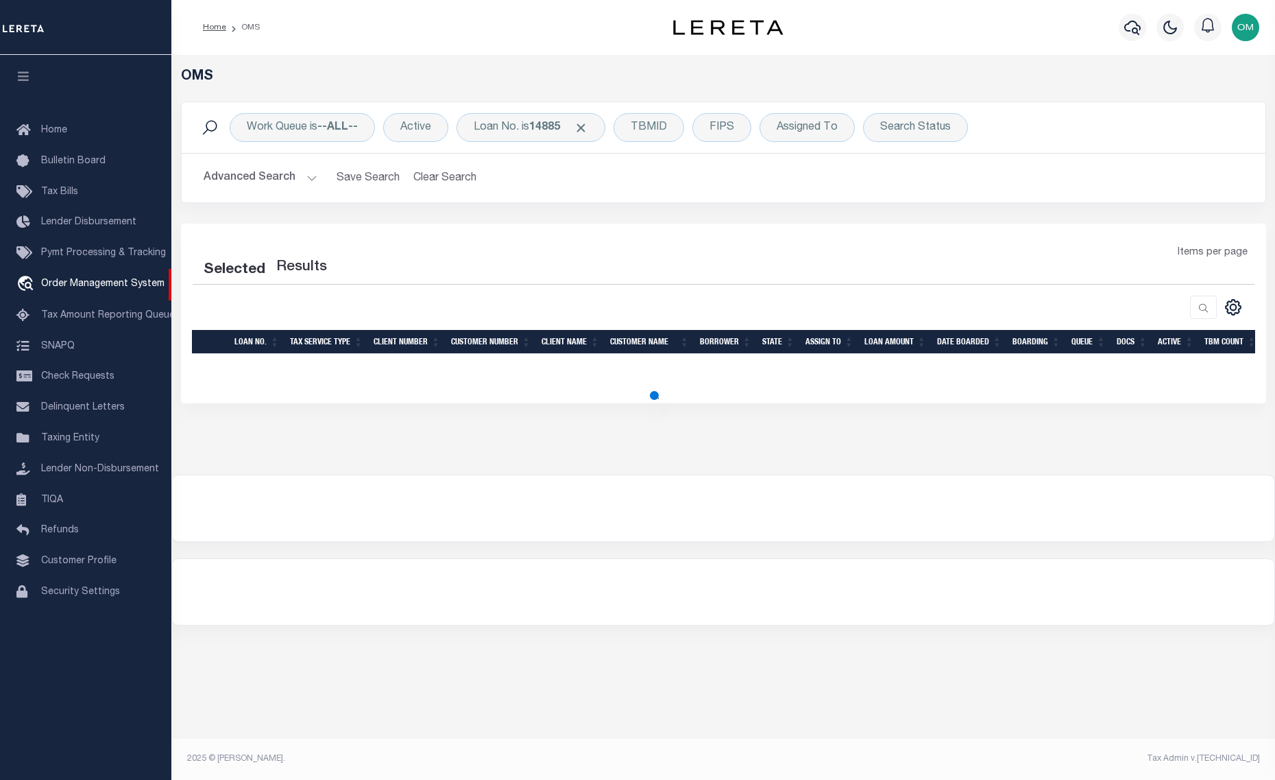
select select "200"
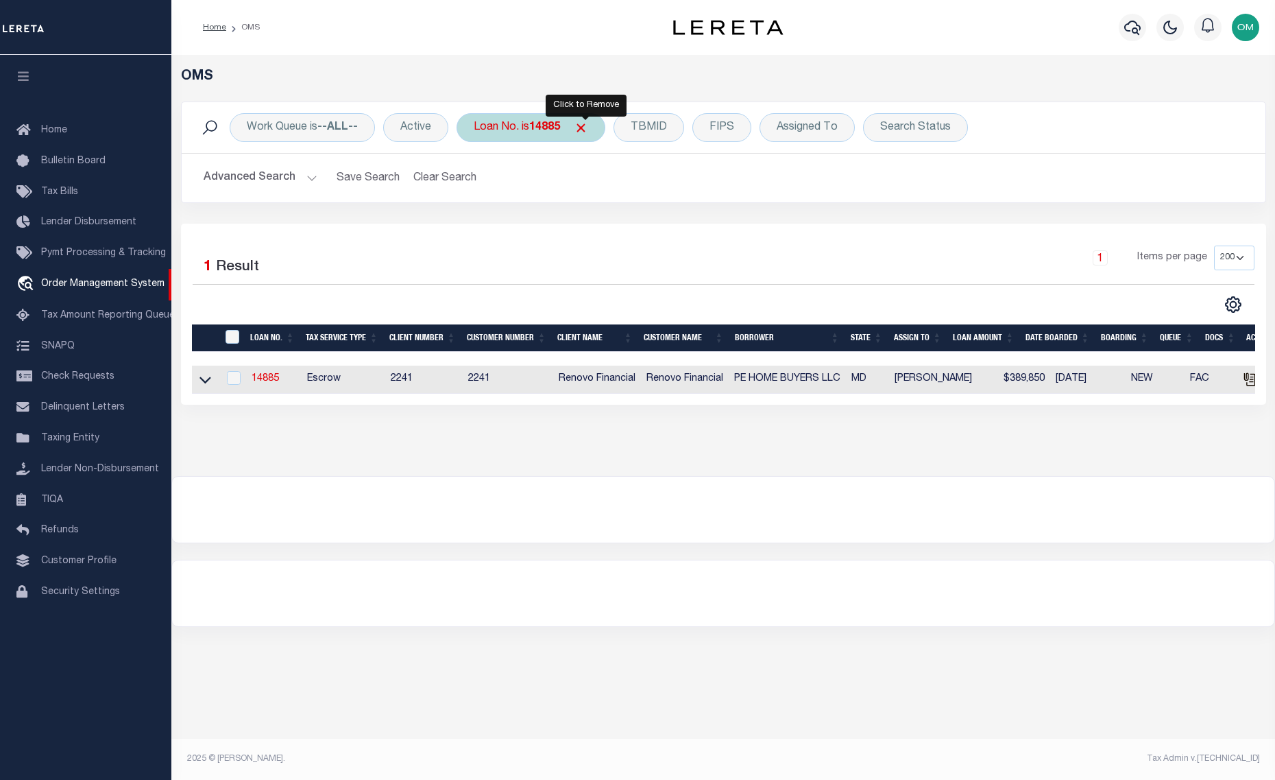
click at [588, 123] on span "Click to Remove" at bounding box center [581, 128] width 14 height 14
click at [323, 175] on h2 "Advanced Search Save Search Clear Search tblSearchTopScreen_dynamictable_____De…" at bounding box center [724, 178] width 1062 height 27
click at [298, 173] on button "Advanced Search" at bounding box center [261, 178] width 114 height 27
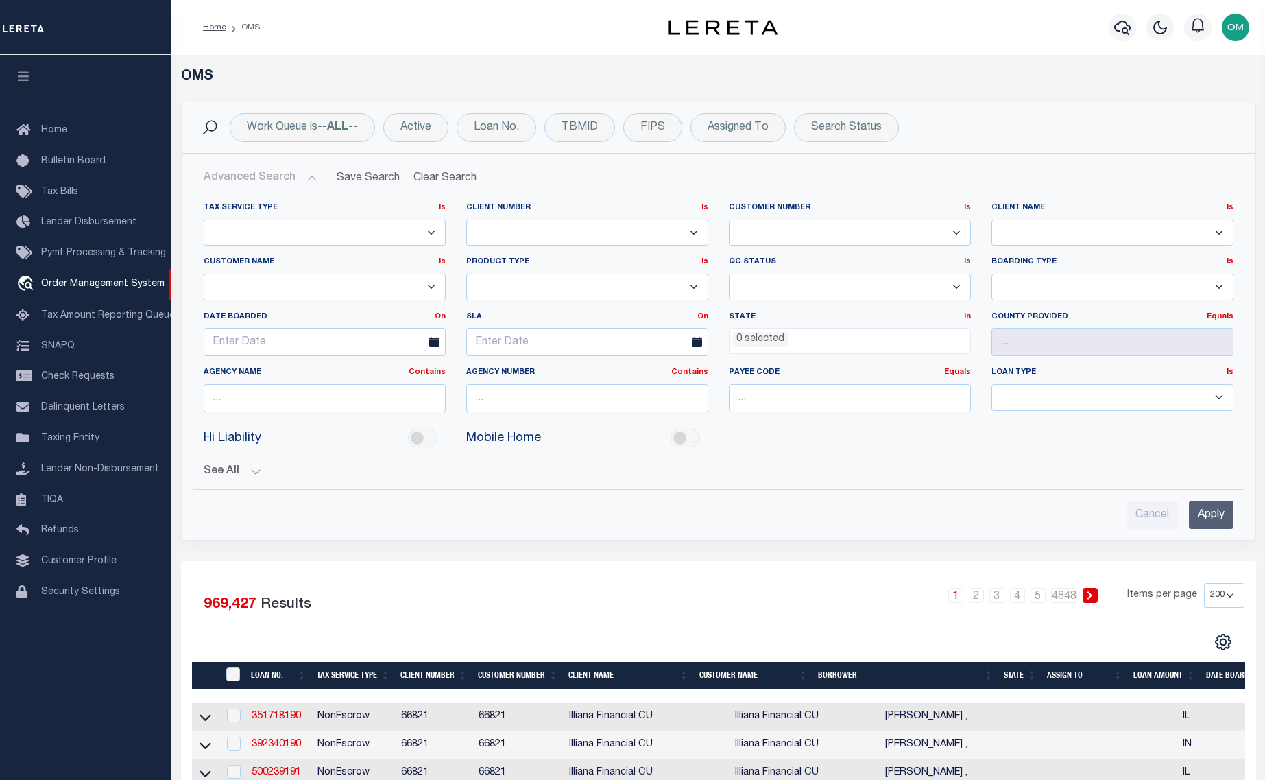
click at [310, 178] on button "Advanced Search" at bounding box center [261, 178] width 114 height 27
click at [1018, 232] on select "Accumatch - Refunds All In Credit Union [PERSON_NAME] Bank Alpha Flow Inc Amari…" at bounding box center [1112, 232] width 242 height 27
select select "Test Customer"
click at [991, 219] on select "Accumatch - Refunds All In Credit Union [PERSON_NAME] Bank Alpha Flow Inc Amari…" at bounding box center [1112, 232] width 242 height 27
click at [1216, 516] on input "Apply" at bounding box center [1211, 515] width 45 height 28
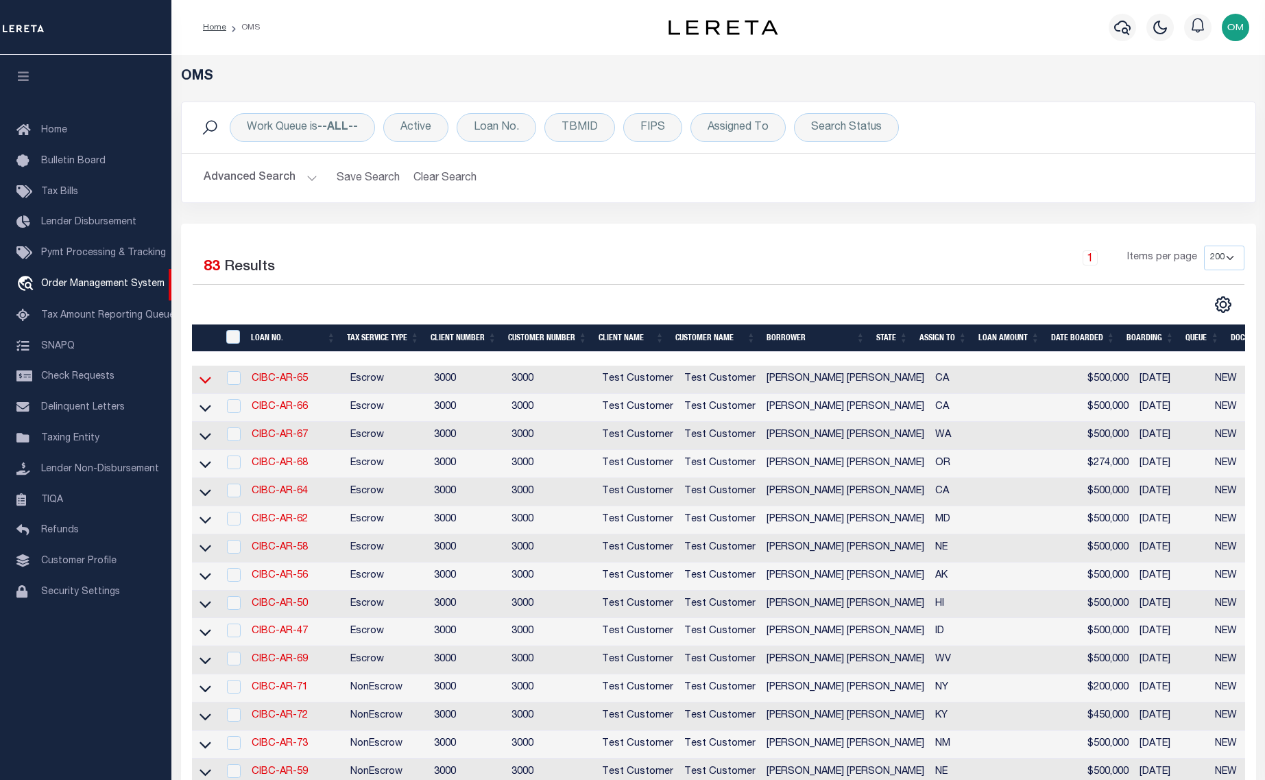
click at [200, 384] on icon at bounding box center [206, 379] width 12 height 14
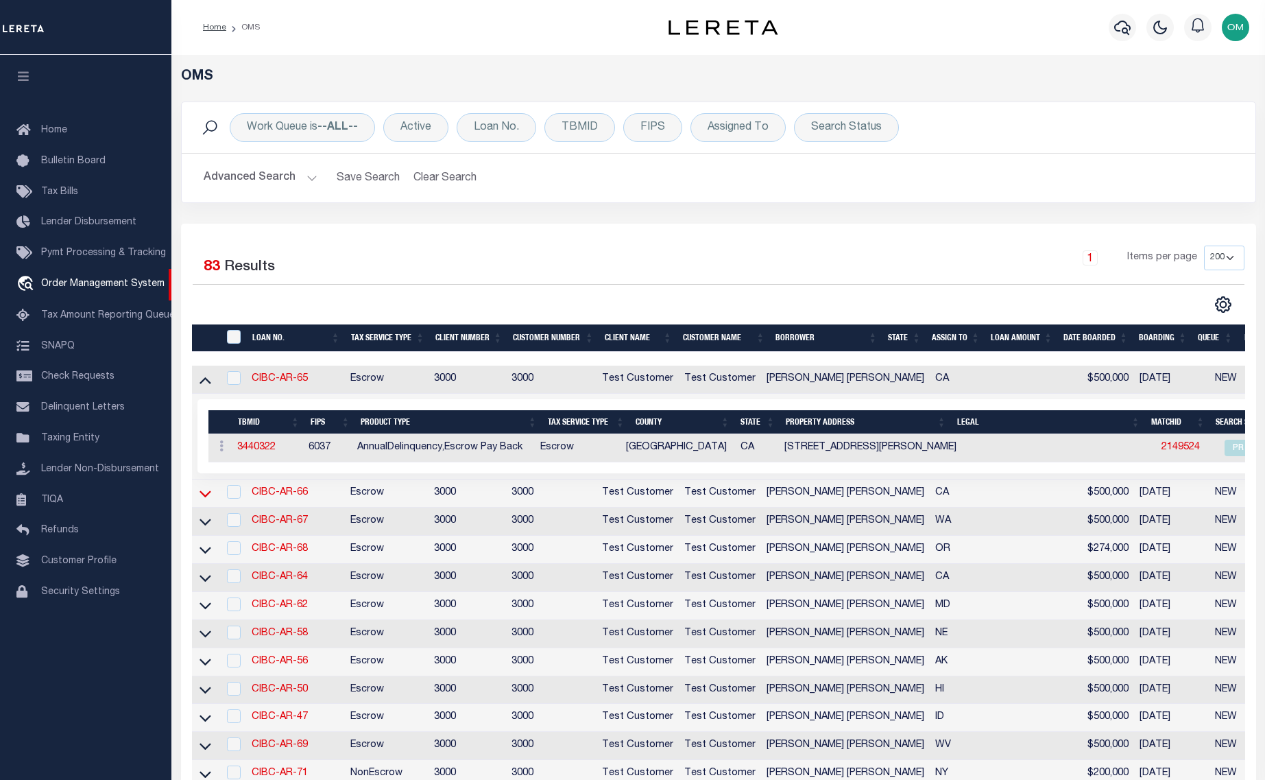
click at [210, 499] on icon at bounding box center [206, 493] width 12 height 14
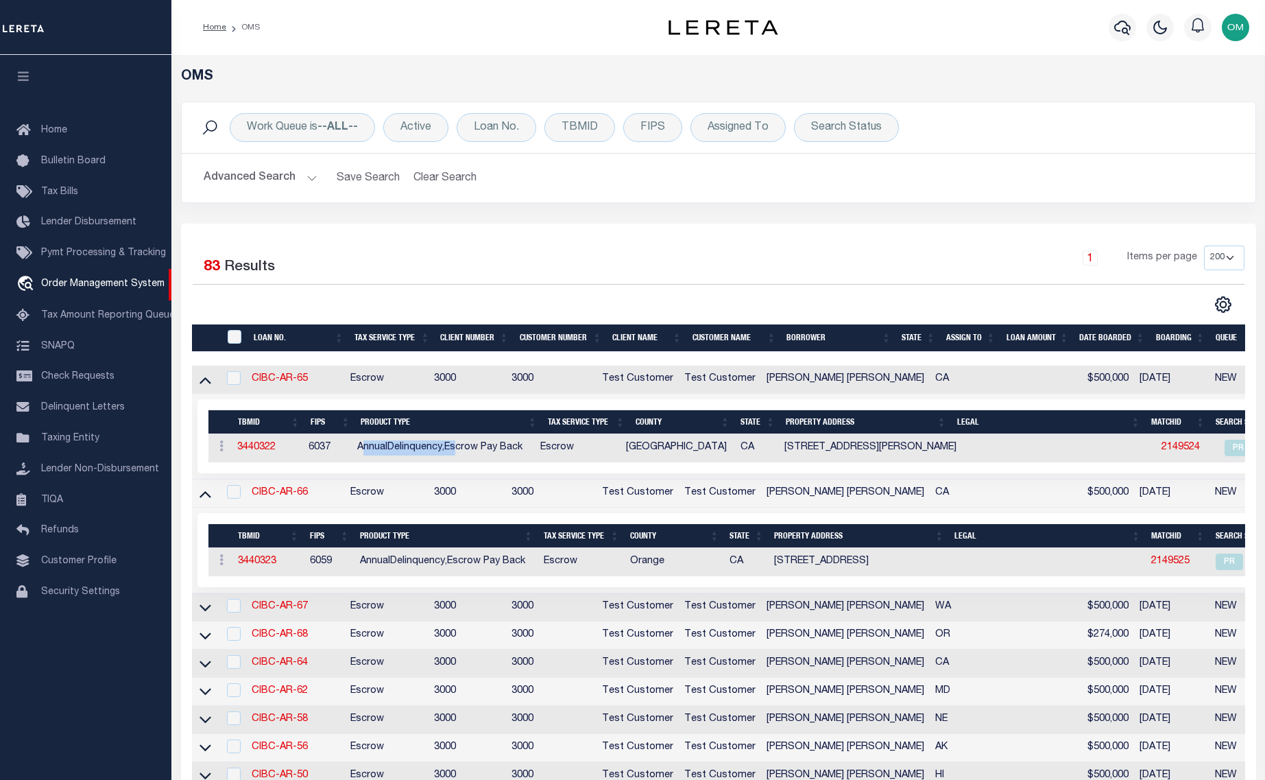
drag, startPoint x: 363, startPoint y: 446, endPoint x: 455, endPoint y: 444, distance: 91.9
click at [455, 444] on td "AnnualDelinquency,Escrow Pay Back" at bounding box center [443, 448] width 182 height 28
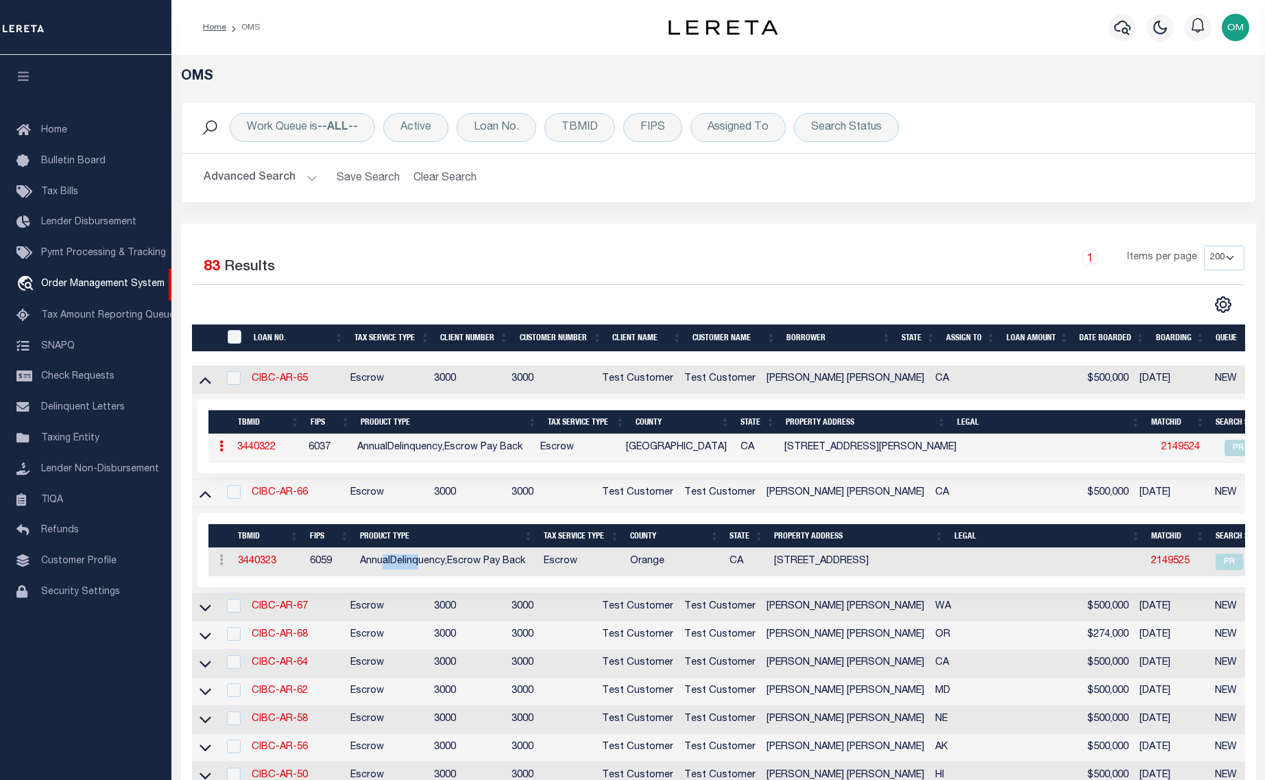
drag, startPoint x: 378, startPoint y: 557, endPoint x: 417, endPoint y: 561, distance: 38.6
click at [417, 561] on td "AnnualDelinquency,Escrow Pay Back" at bounding box center [446, 562] width 184 height 28
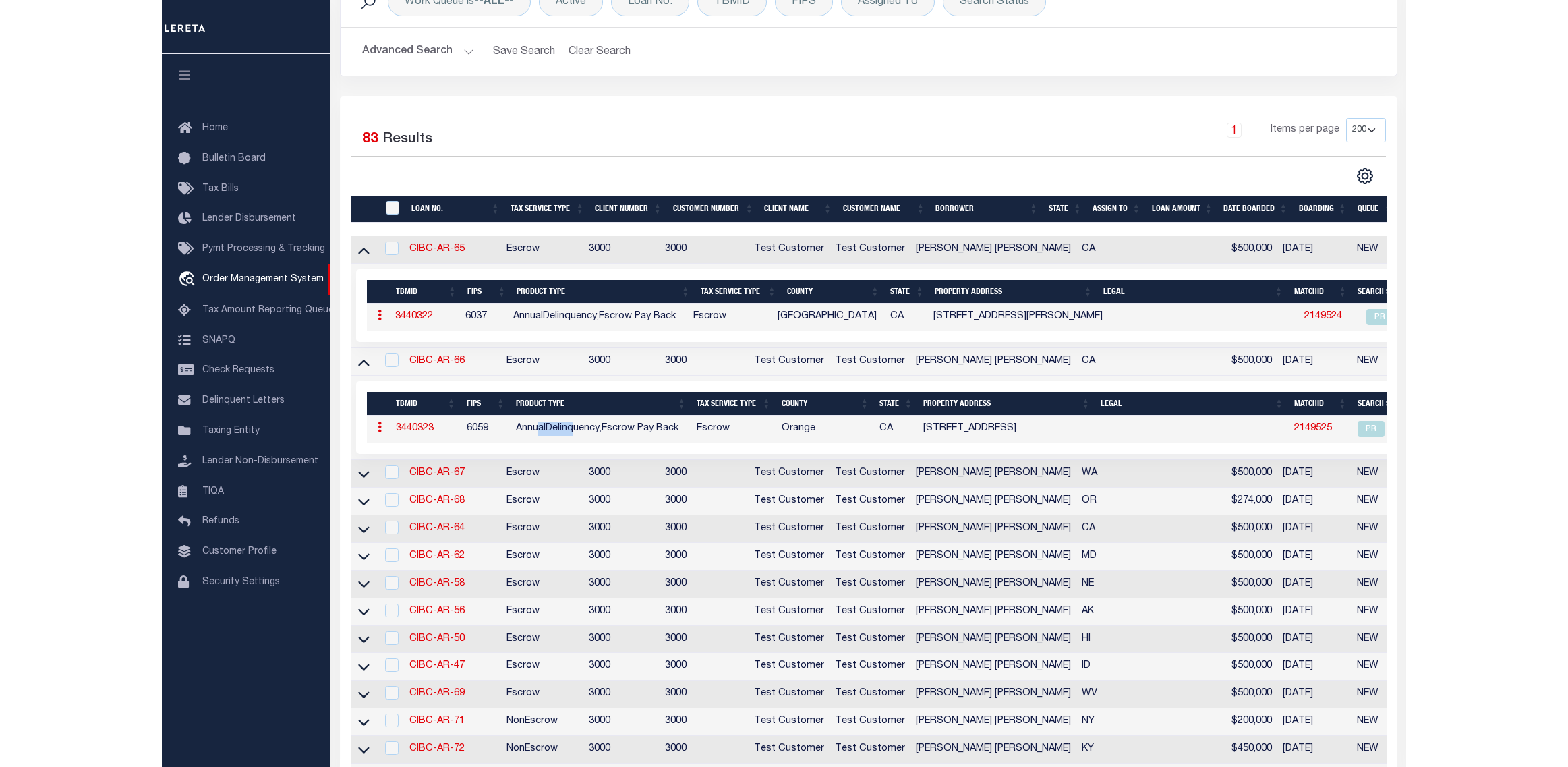
scroll to position [269, 0]
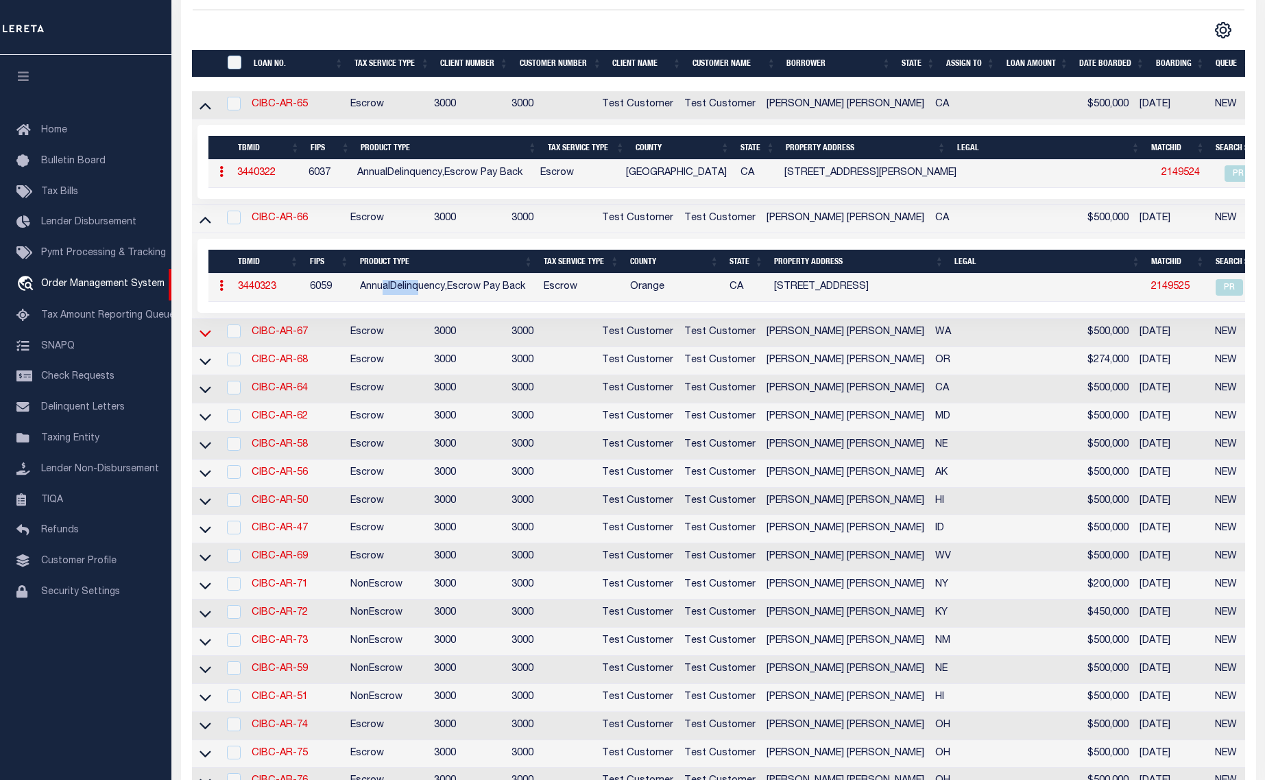
click at [201, 334] on icon at bounding box center [206, 333] width 12 height 14
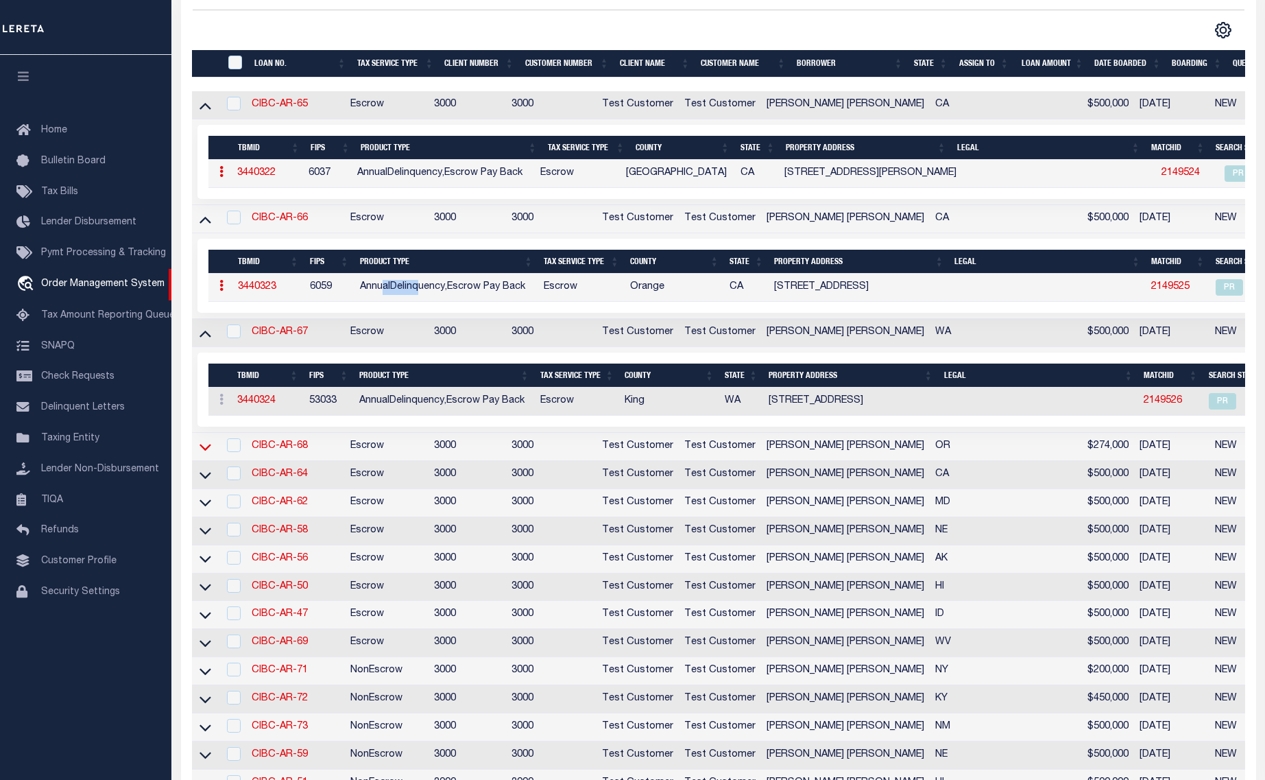
click at [201, 449] on icon at bounding box center [206, 447] width 12 height 7
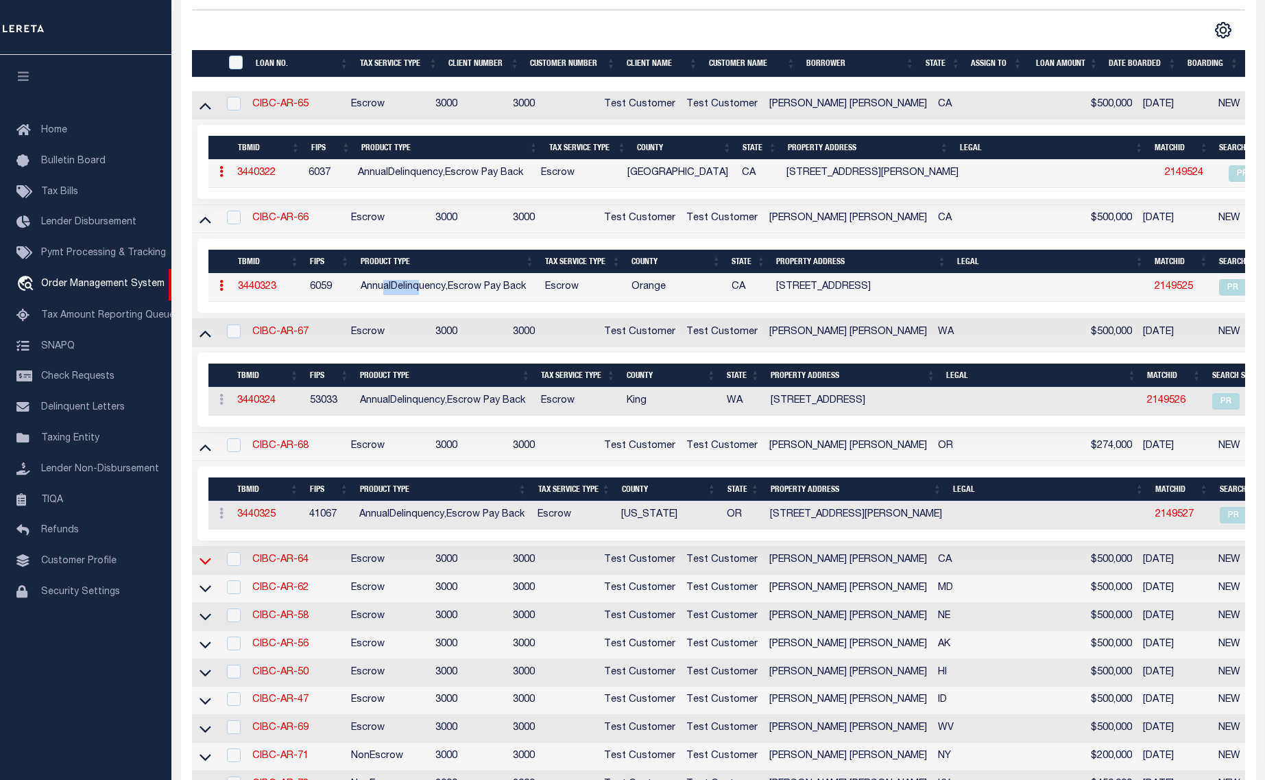
click at [205, 562] on icon at bounding box center [206, 560] width 12 height 14
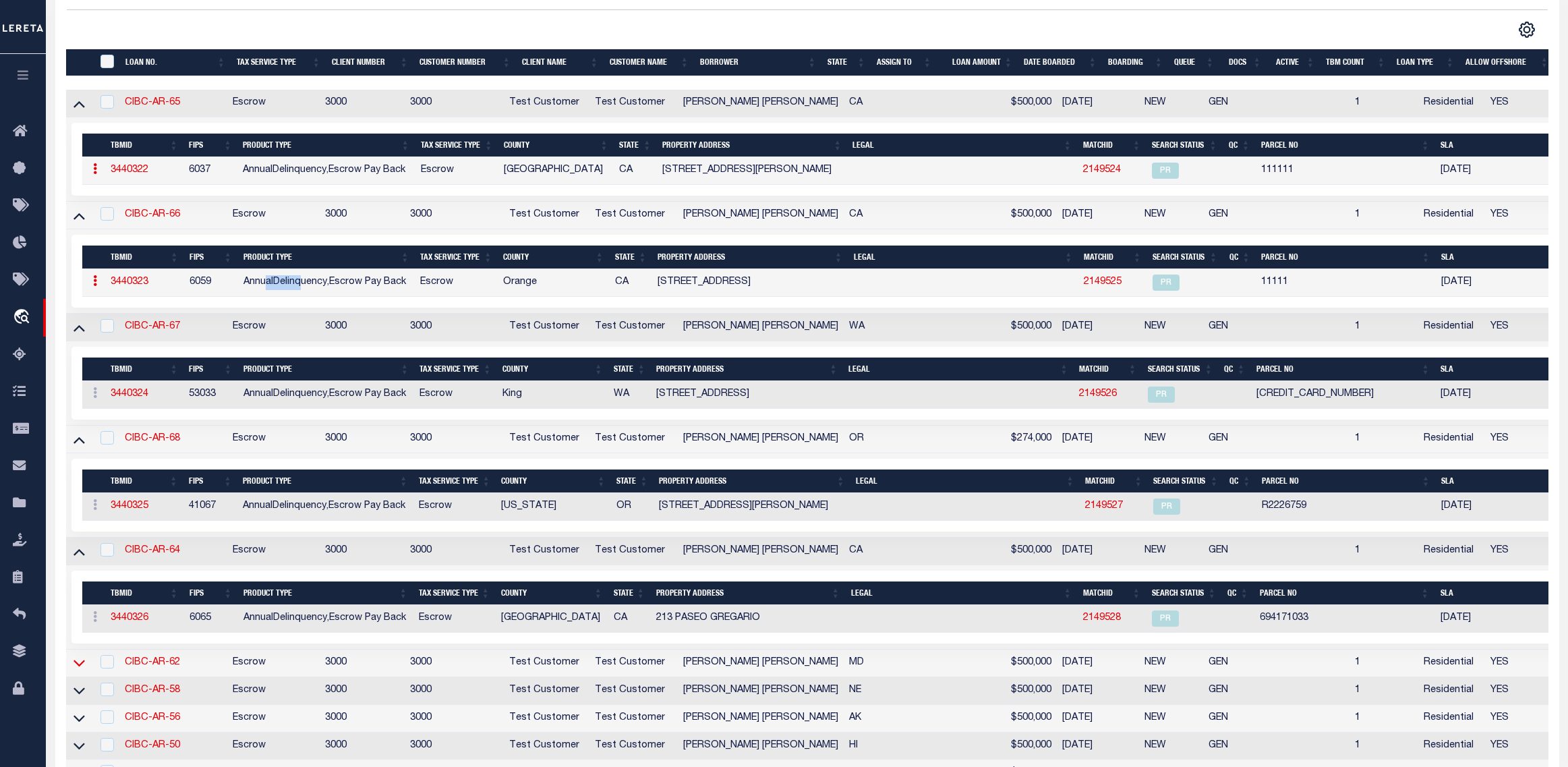
click at [80, 666] on icon at bounding box center [80, 662] width 12 height 14
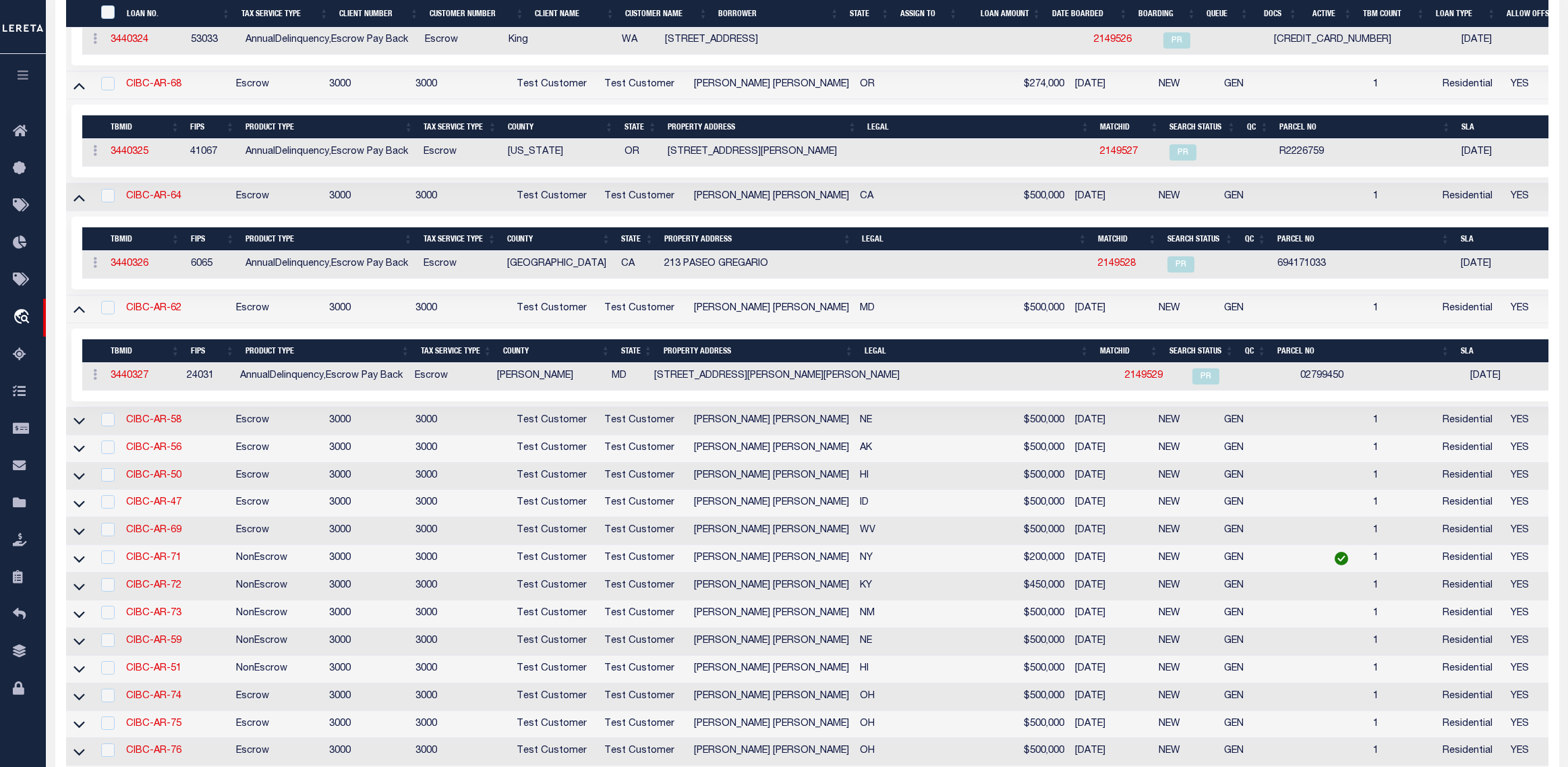
scroll to position [675, 0]
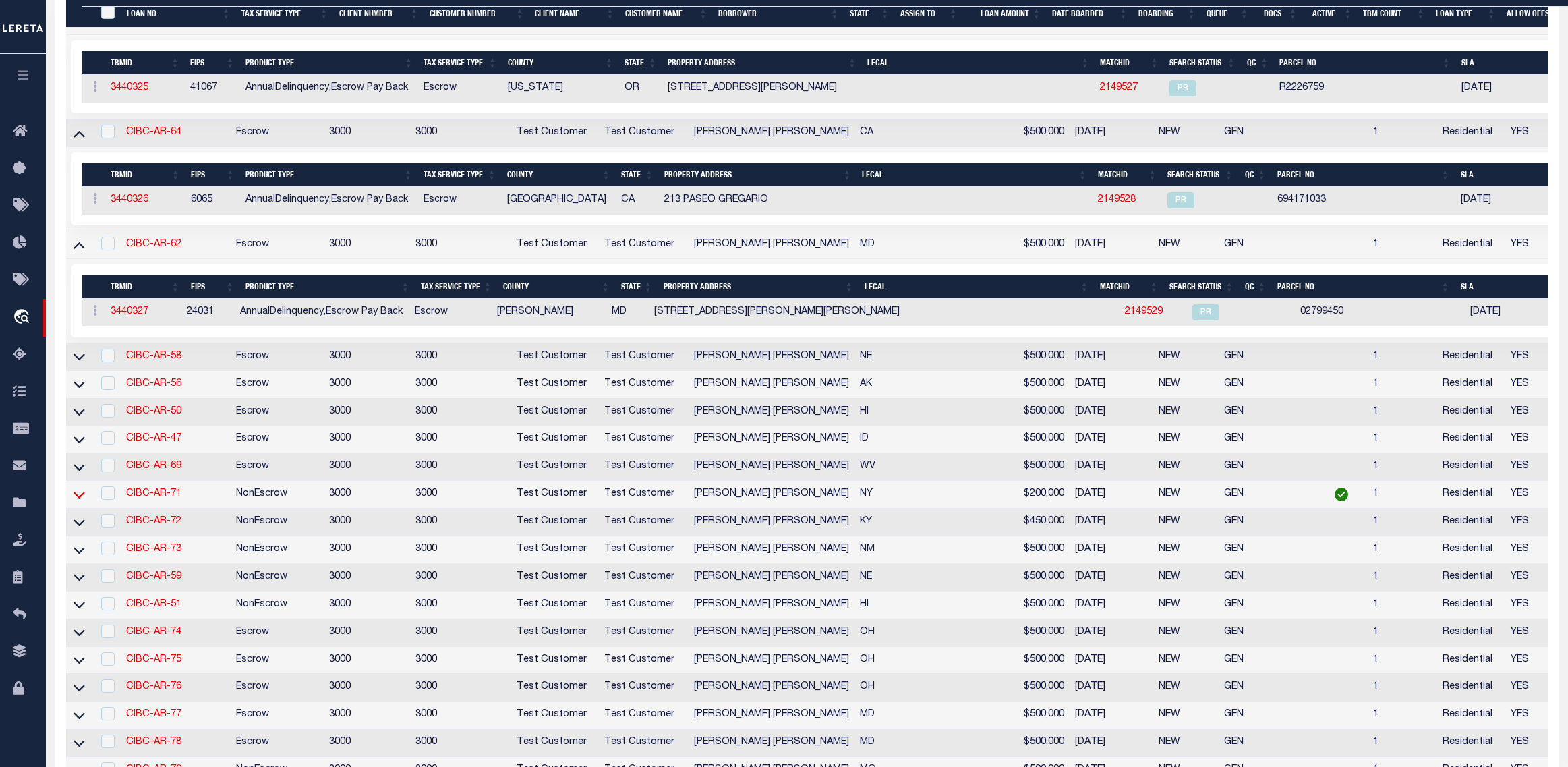
click at [77, 499] on icon at bounding box center [80, 495] width 12 height 7
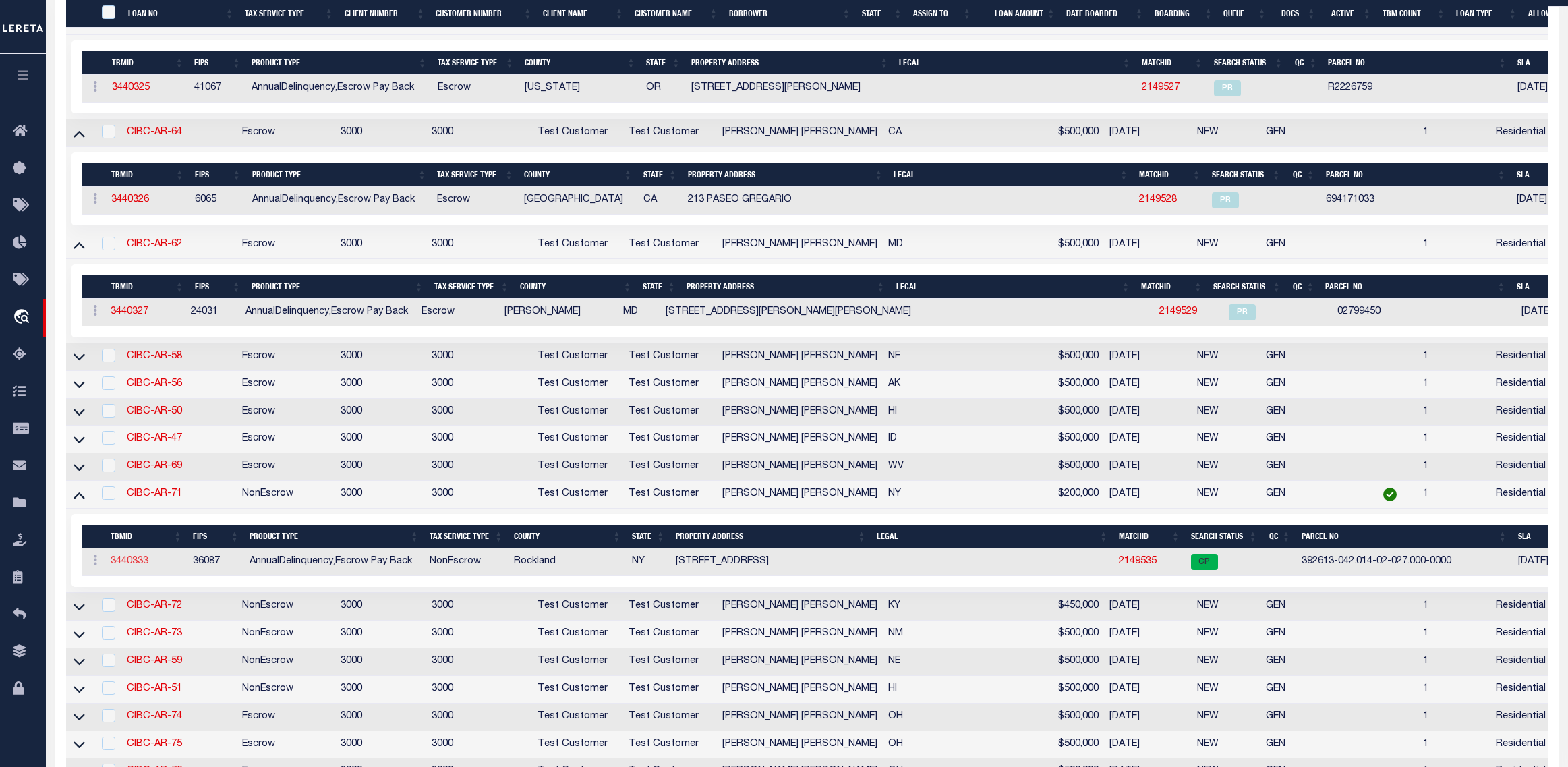
click at [129, 565] on link "3440333" at bounding box center [129, 561] width 37 height 10
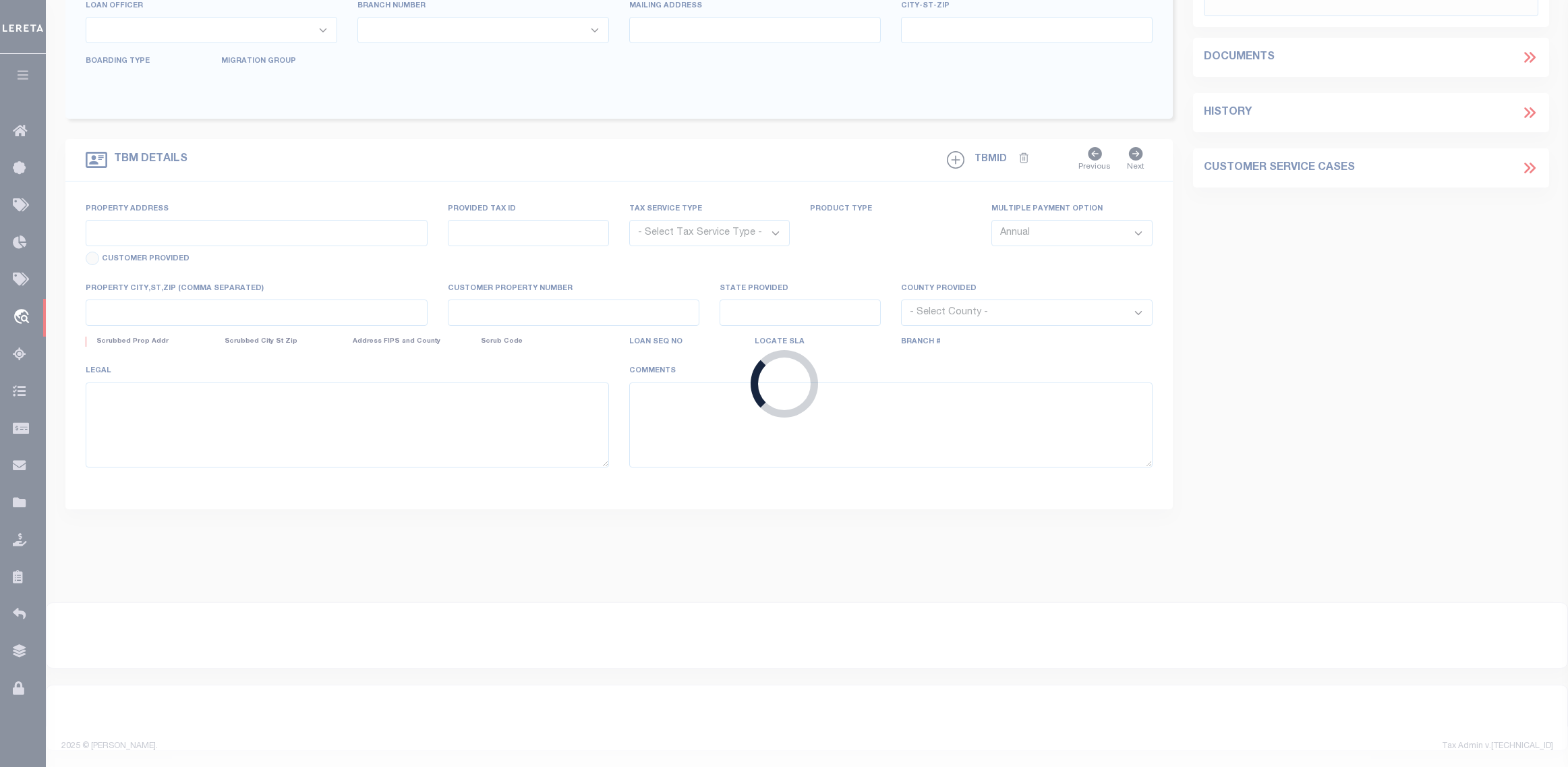
type input "CIBC-AR-71"
type input "[PERSON_NAME] [PERSON_NAME]"
select select
type input "[STREET_ADDRESS]"
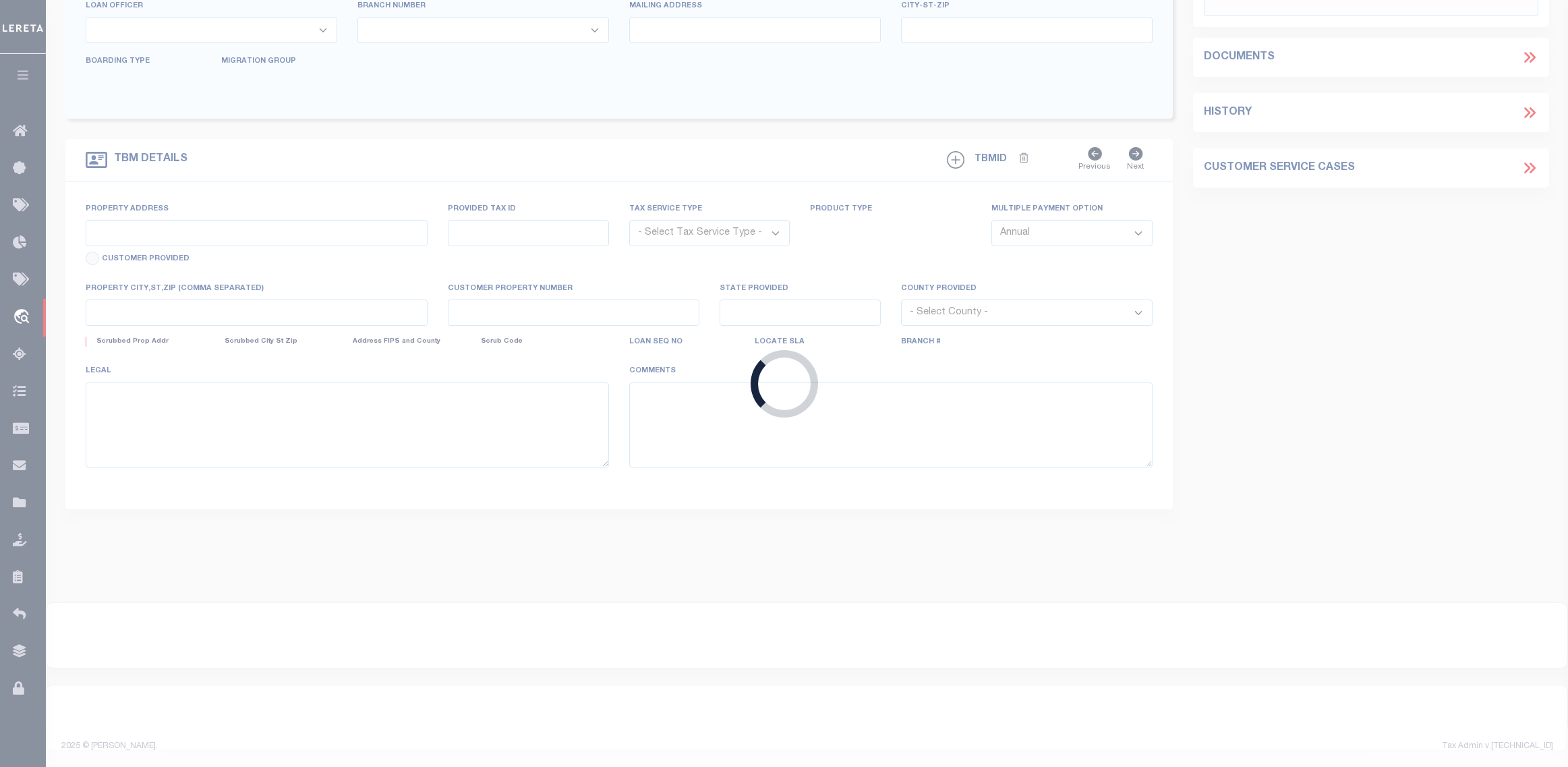
type input "[GEOGRAPHIC_DATA] 10977-1823"
type input "[DATE]"
select select "10"
select select "NonEscrow"
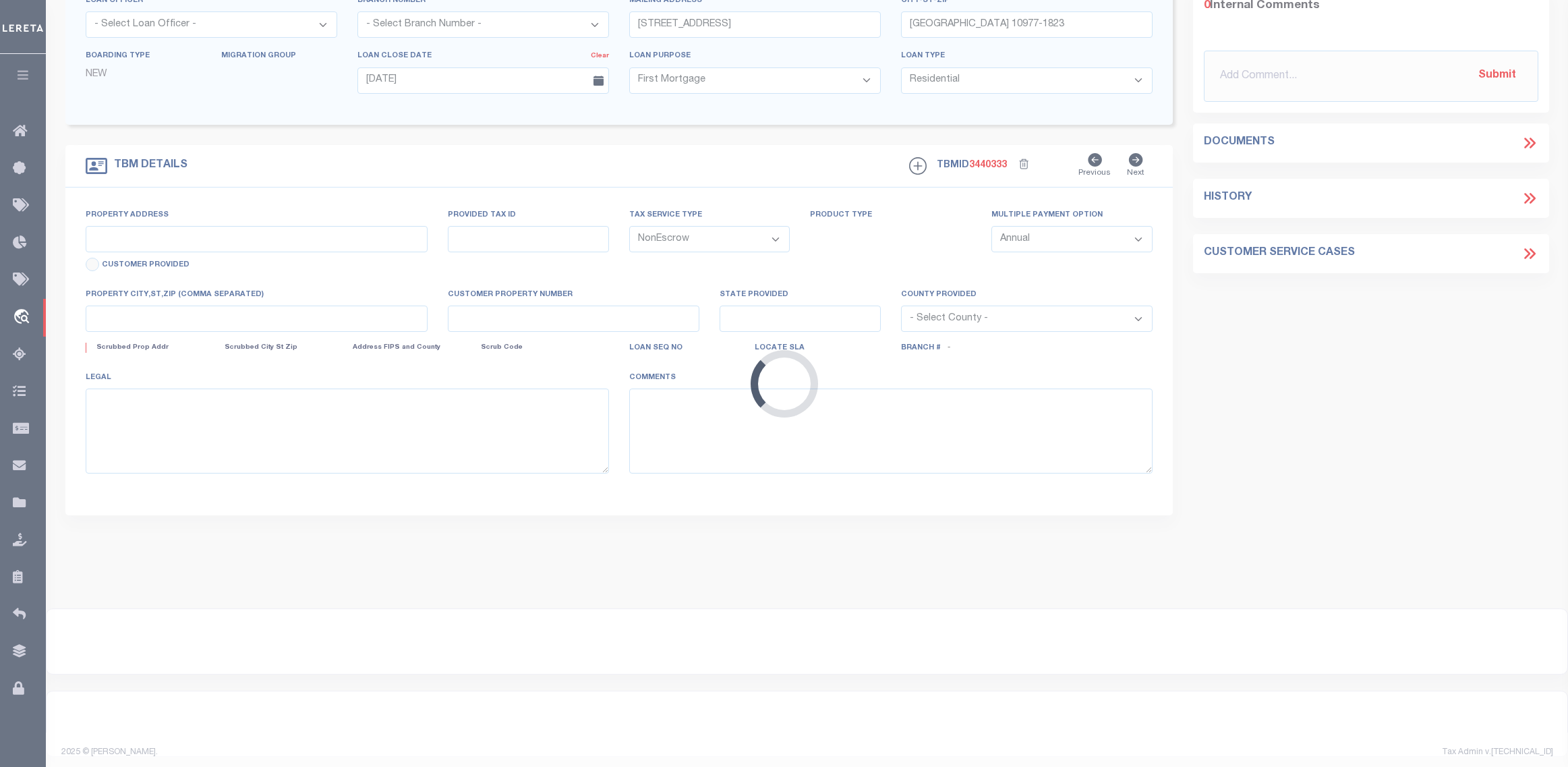
type input "[STREET_ADDRESS]"
type input "[GEOGRAPHIC_DATA] 10977-1823"
type input "NY"
select select "4"
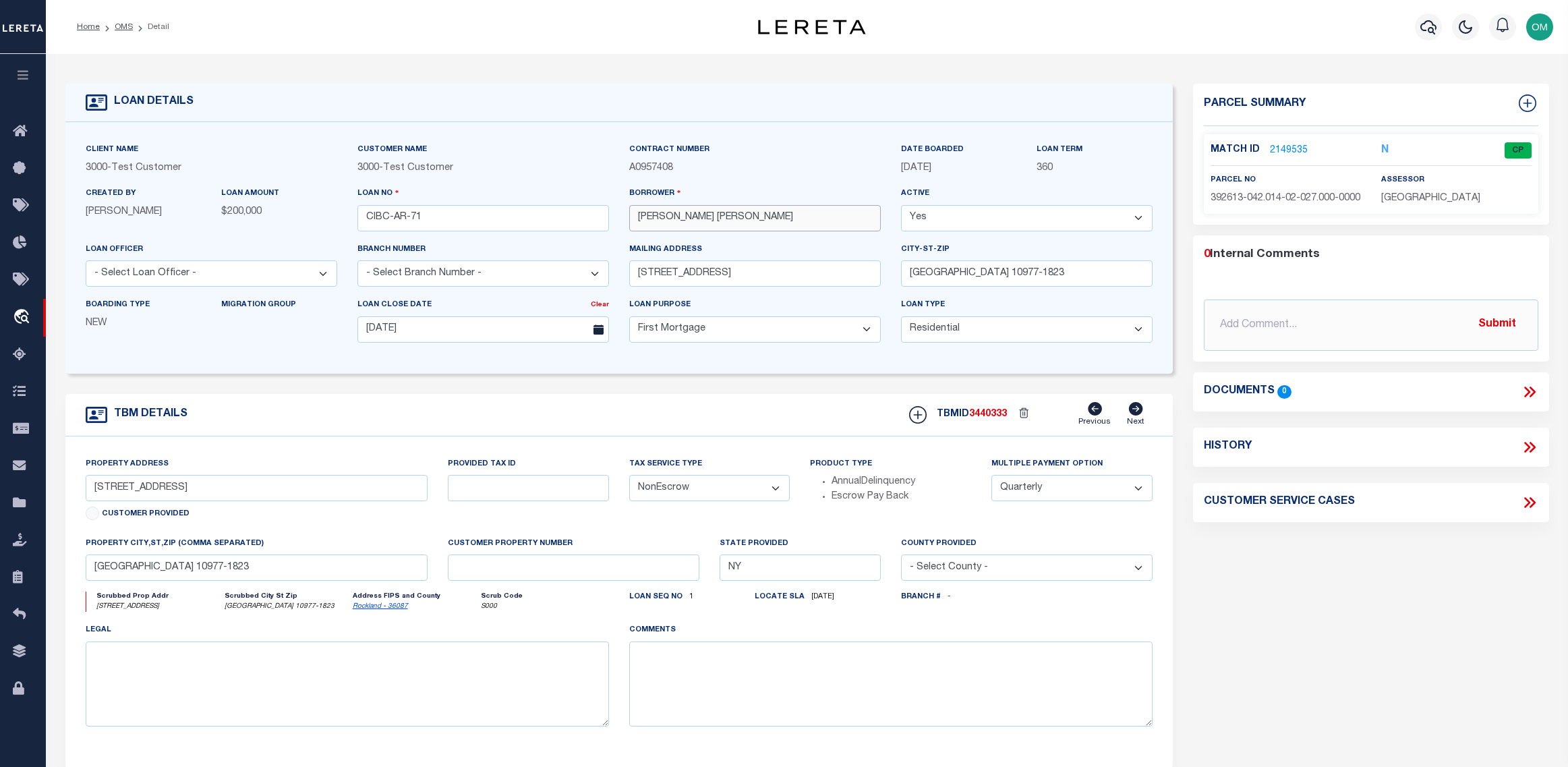
drag, startPoint x: 761, startPoint y: 228, endPoint x: 604, endPoint y: 244, distance: 157.8
click at [604, 244] on div "Client Name 3000 - Test Customer Customer Name 3000 - Test Customer" at bounding box center [620, 248] width 1088 height 211
drag, startPoint x: 205, startPoint y: 162, endPoint x: 52, endPoint y: 177, distance: 153.7
click at [52, 177] on div "LOAN DETAILS Client Name 3000 -" at bounding box center [807, 444] width 1514 height 753
click at [675, 425] on div "TBM DETAILS TBMID 3440333 Previous Next" at bounding box center [620, 414] width 1109 height 42
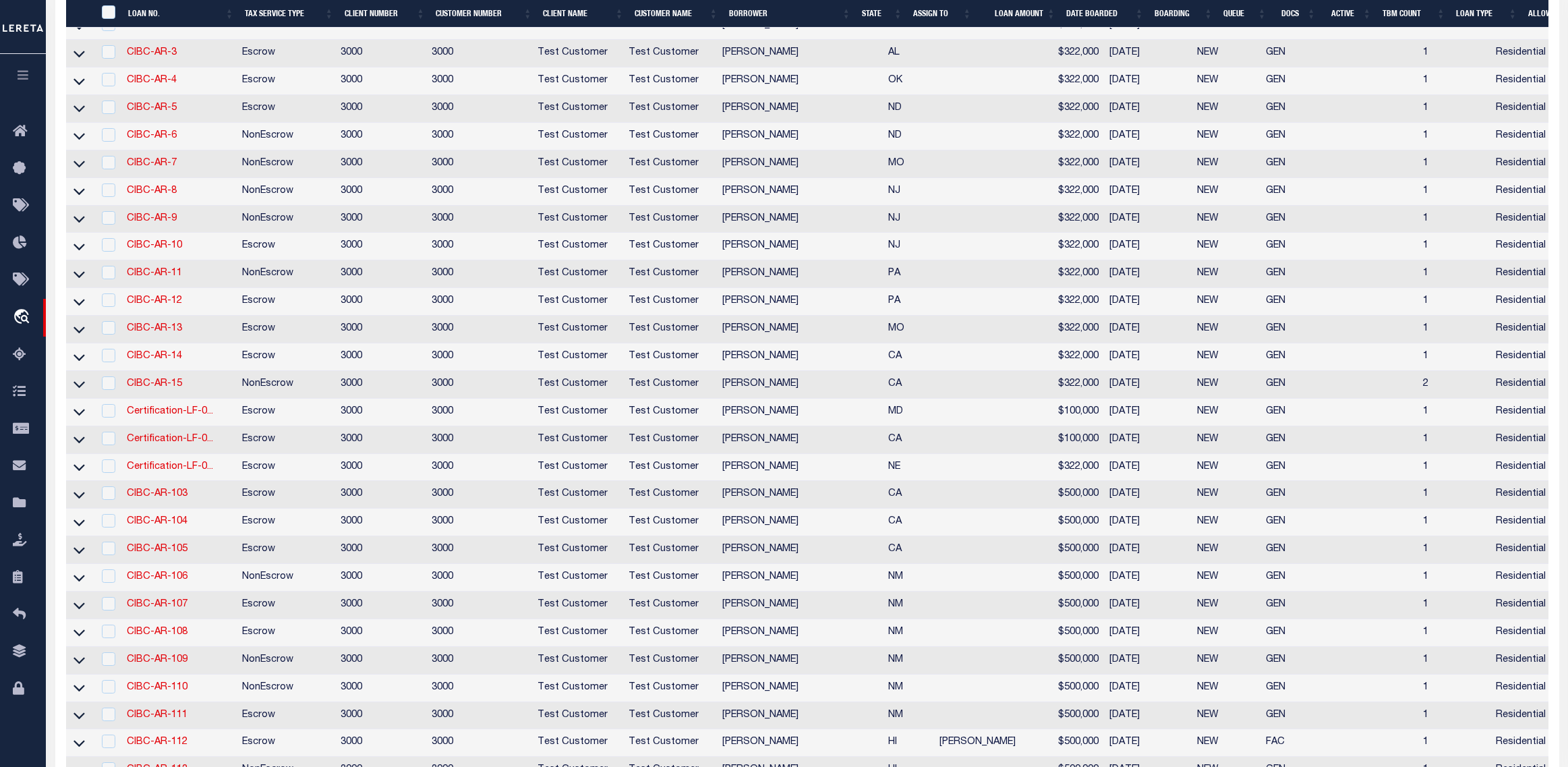
scroll to position [2557, 0]
